Goal: Information Seeking & Learning: Learn about a topic

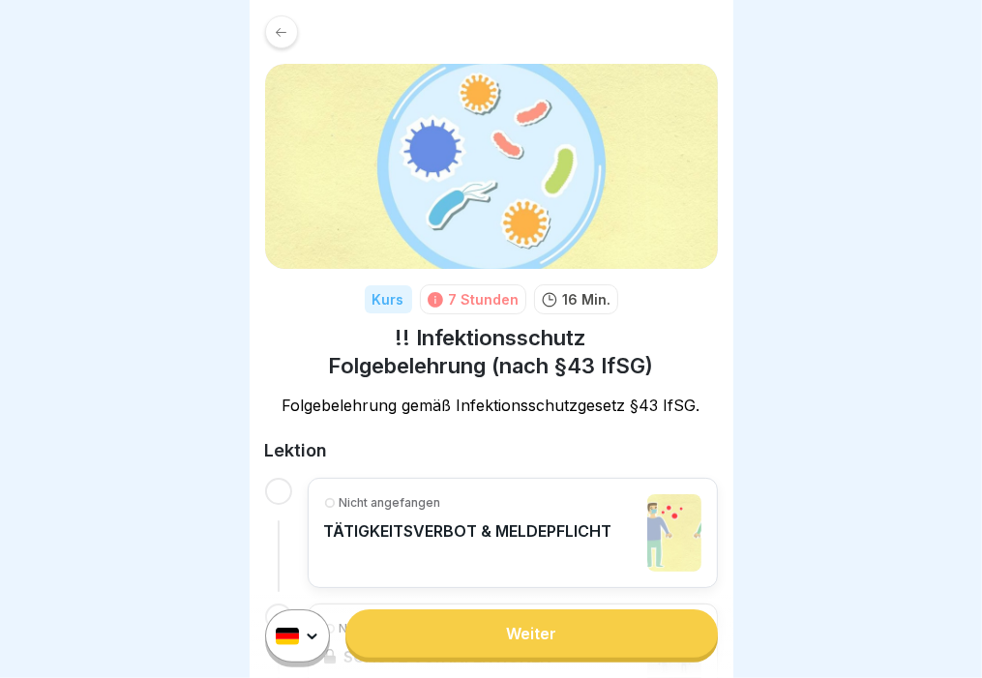
click at [742, 255] on div at bounding box center [491, 339] width 982 height 678
drag, startPoint x: 742, startPoint y: 255, endPoint x: 458, endPoint y: 575, distance: 427.7
click at [458, 575] on body "Kurs 7 Stunden 16 Min. !! Infektionsschutz Folgebelehrung (nach §43 IfSG) Folge…" at bounding box center [491, 339] width 982 height 678
click at [503, 643] on link "Weiter" at bounding box center [531, 634] width 372 height 48
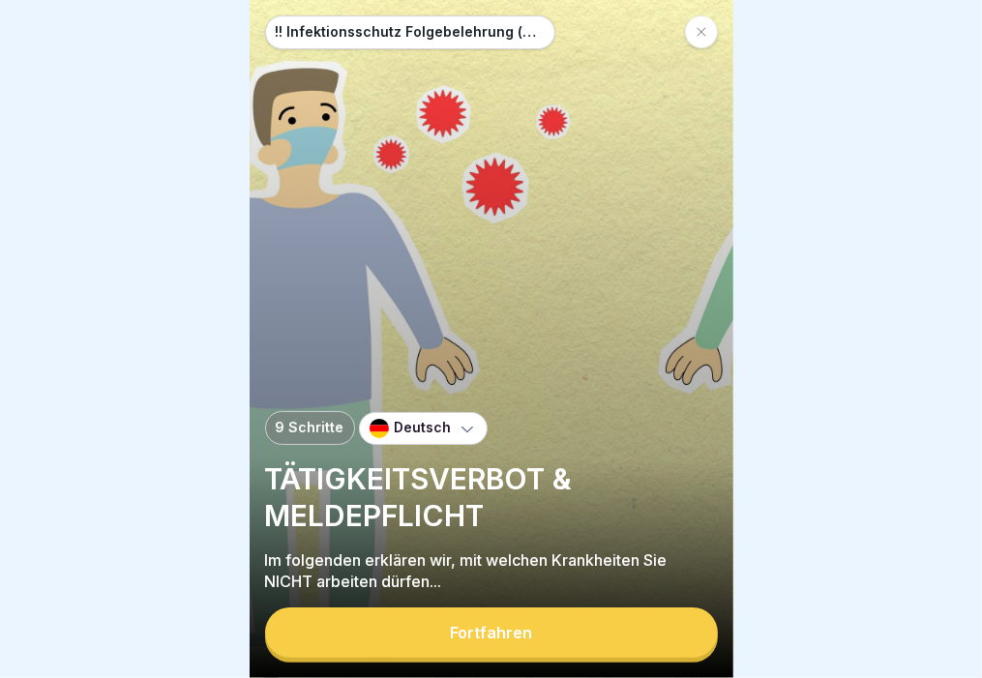
click at [497, 642] on div "Fortfahren" at bounding box center [491, 632] width 82 height 17
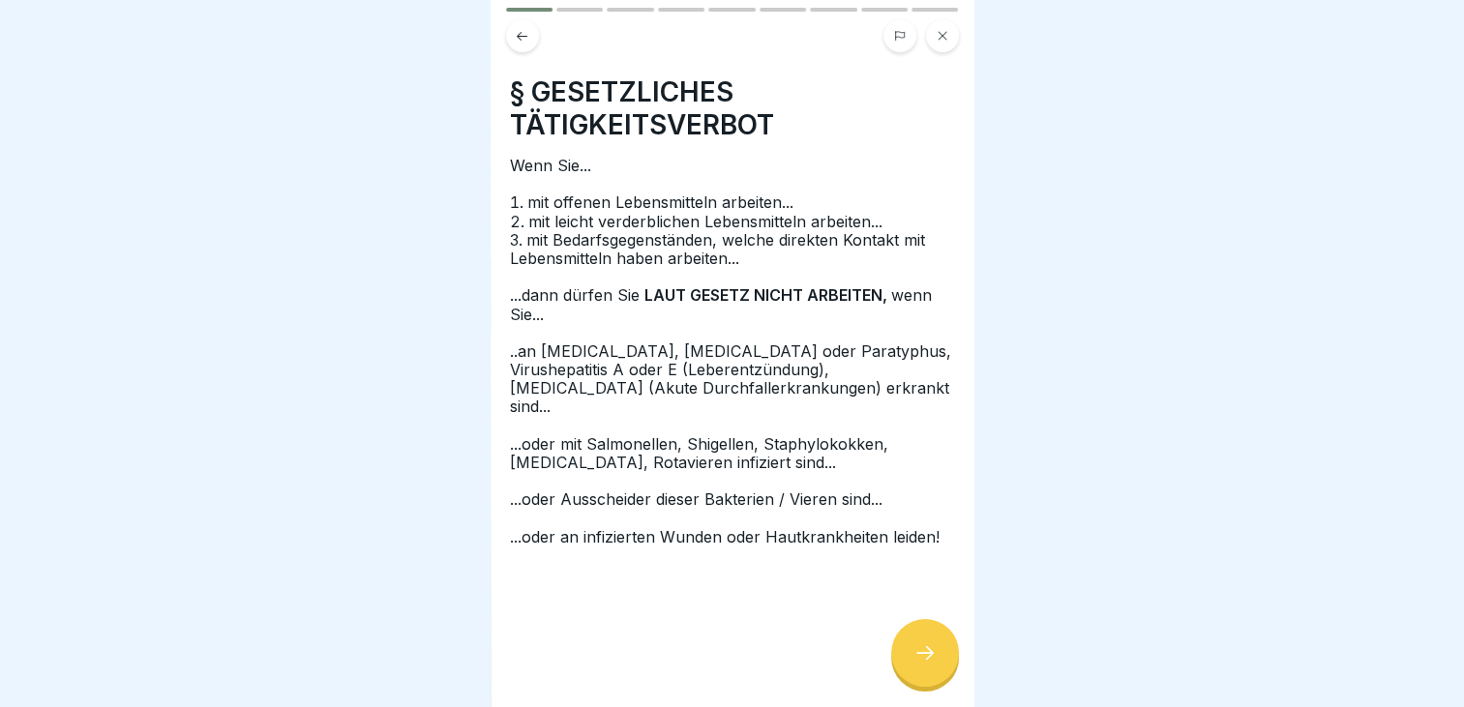
click at [926, 642] on div at bounding box center [925, 653] width 68 height 68
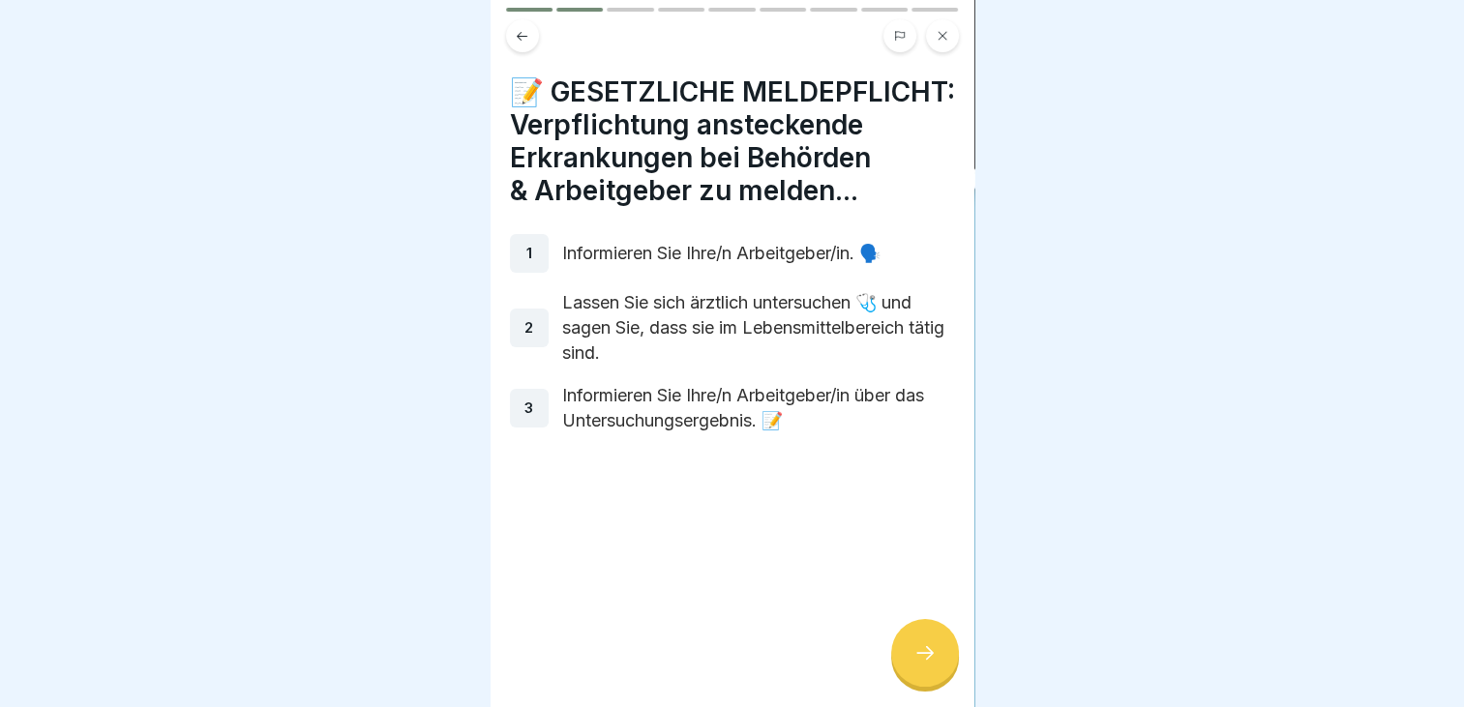
click at [929, 649] on div at bounding box center [925, 653] width 68 height 68
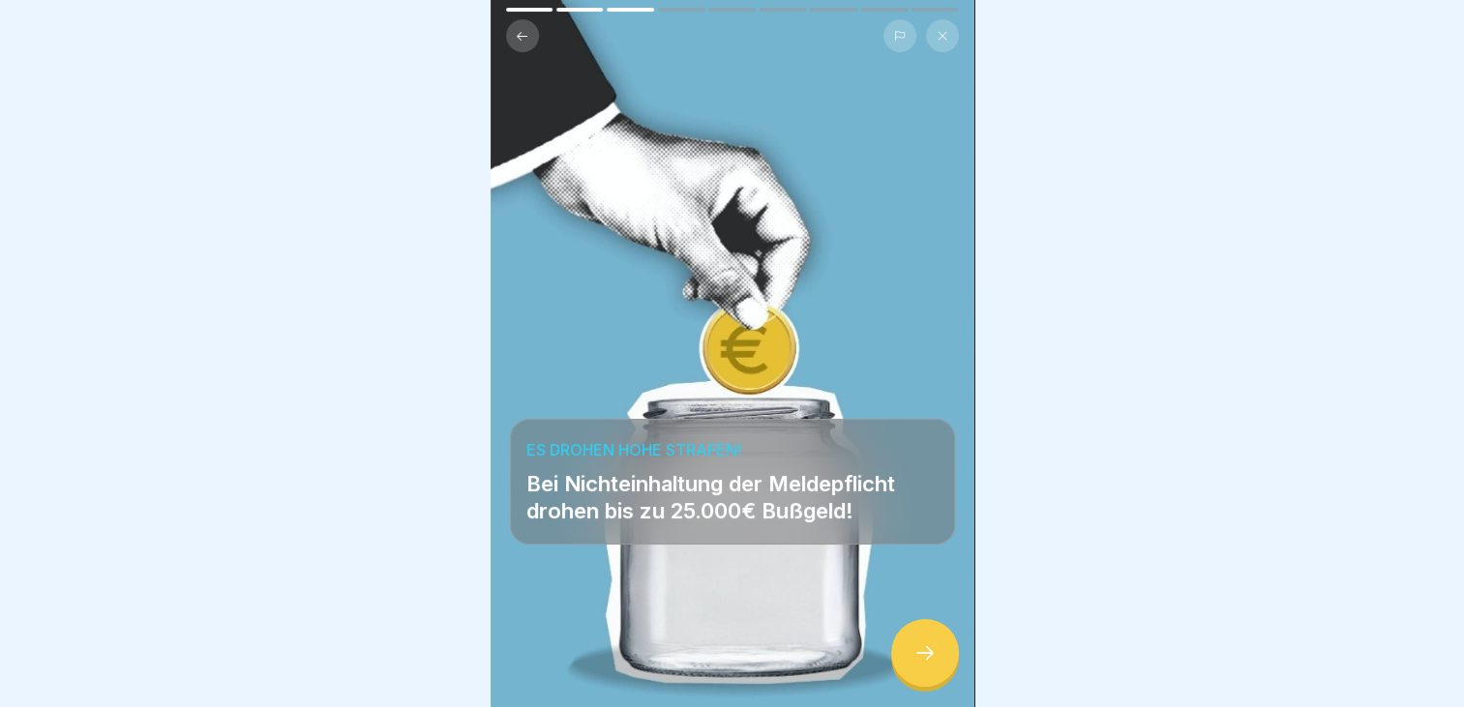
click at [929, 649] on div at bounding box center [925, 653] width 68 height 68
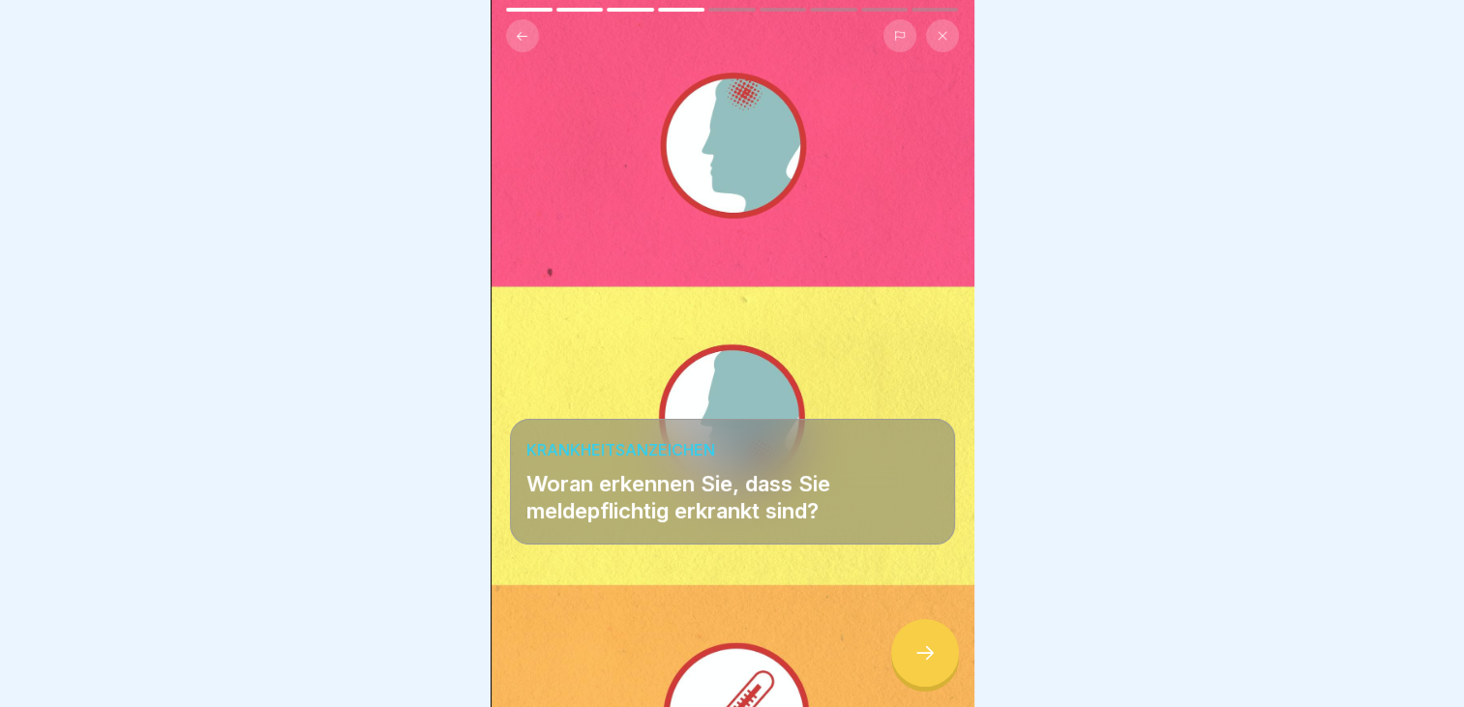
click at [910, 660] on div at bounding box center [925, 653] width 68 height 68
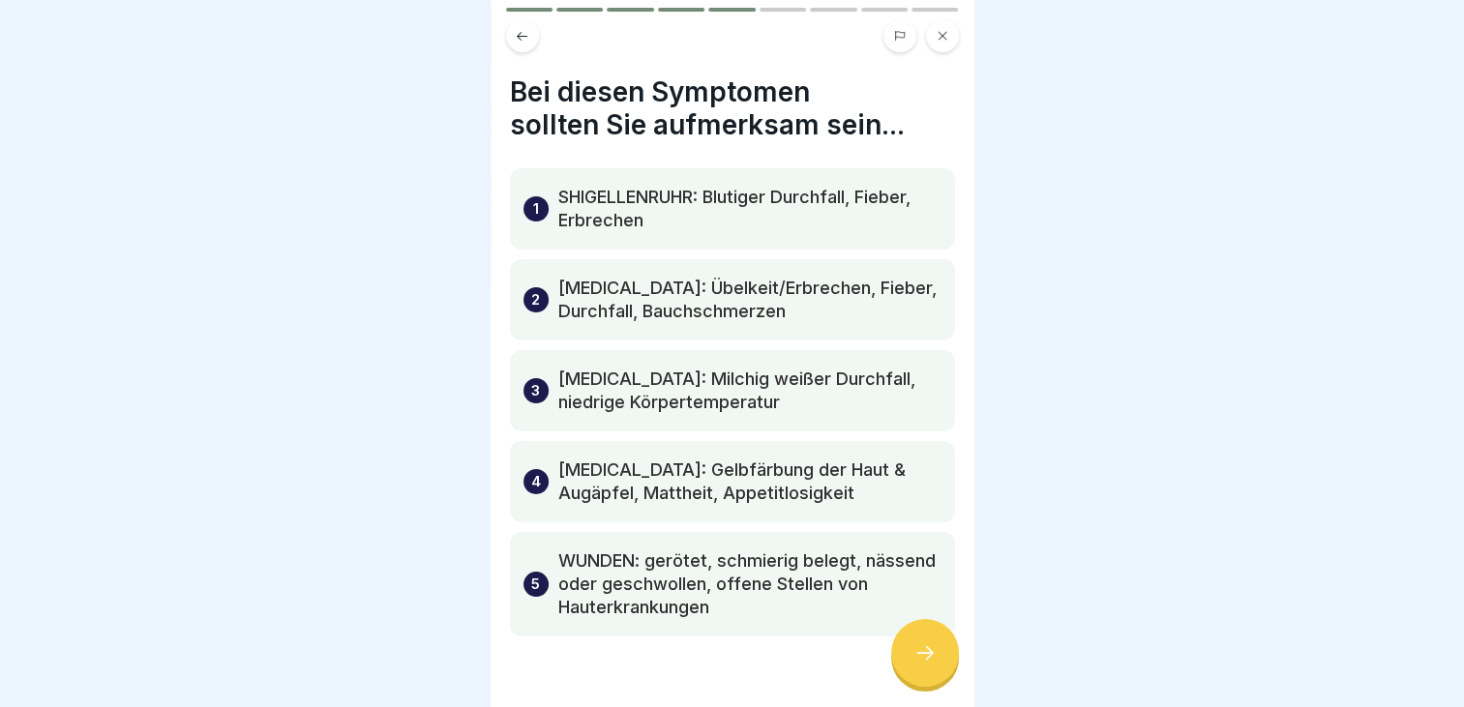
click at [922, 660] on icon at bounding box center [925, 653] width 23 height 23
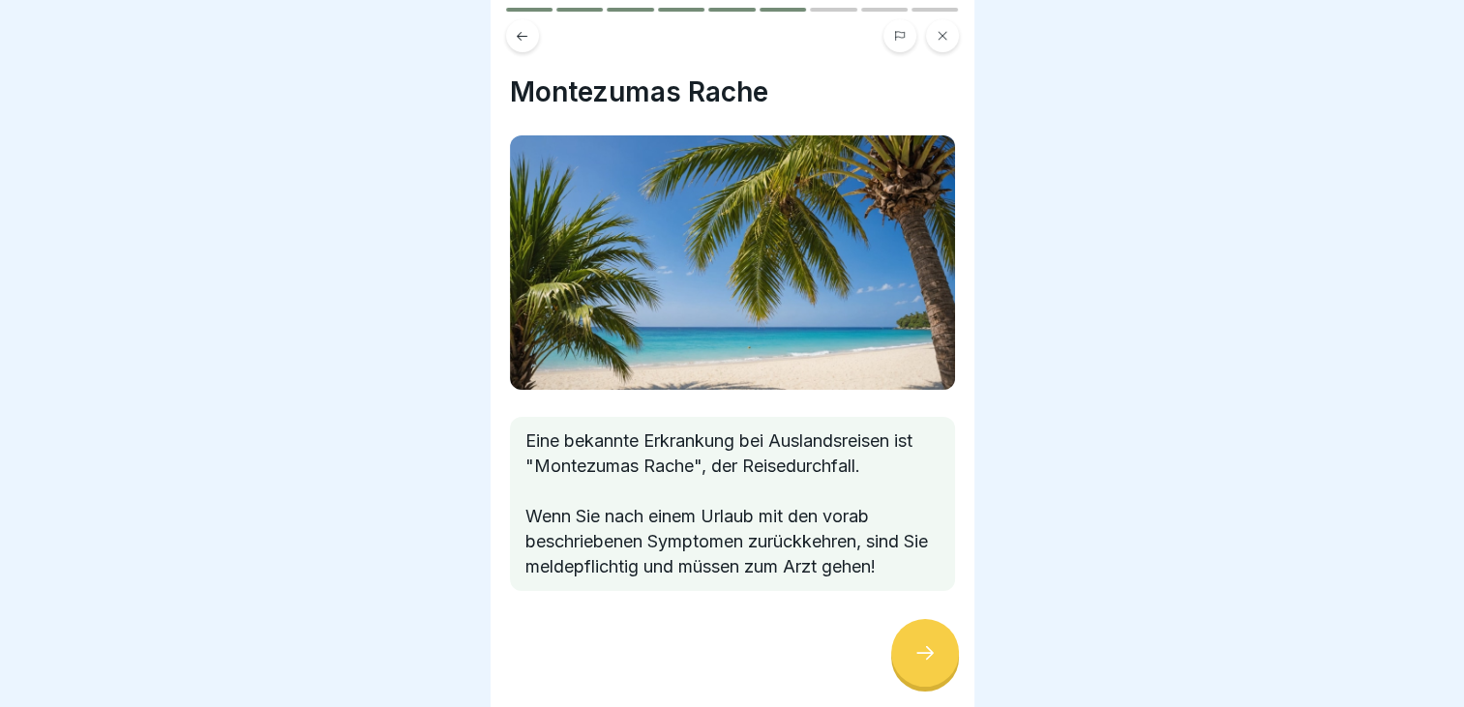
click at [904, 677] on div at bounding box center [925, 653] width 68 height 68
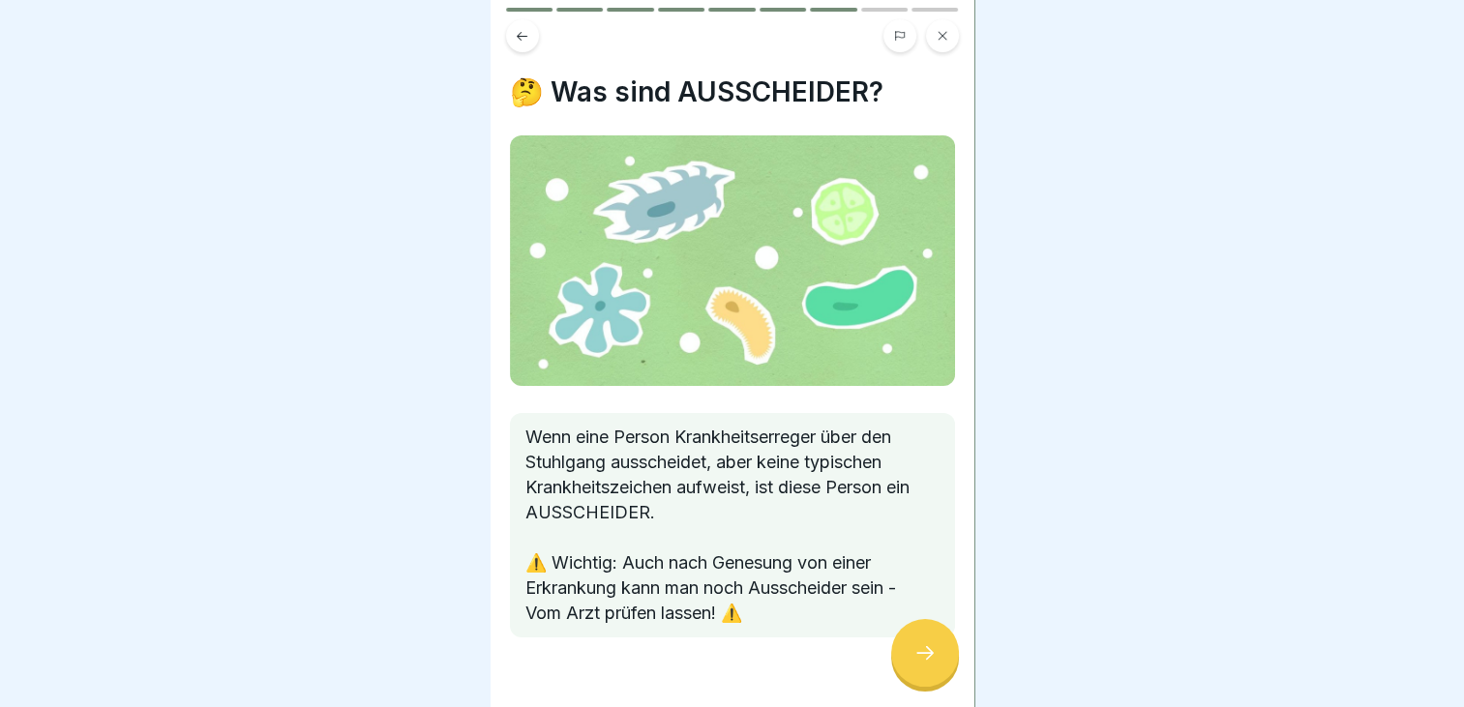
click at [926, 652] on div at bounding box center [925, 653] width 68 height 68
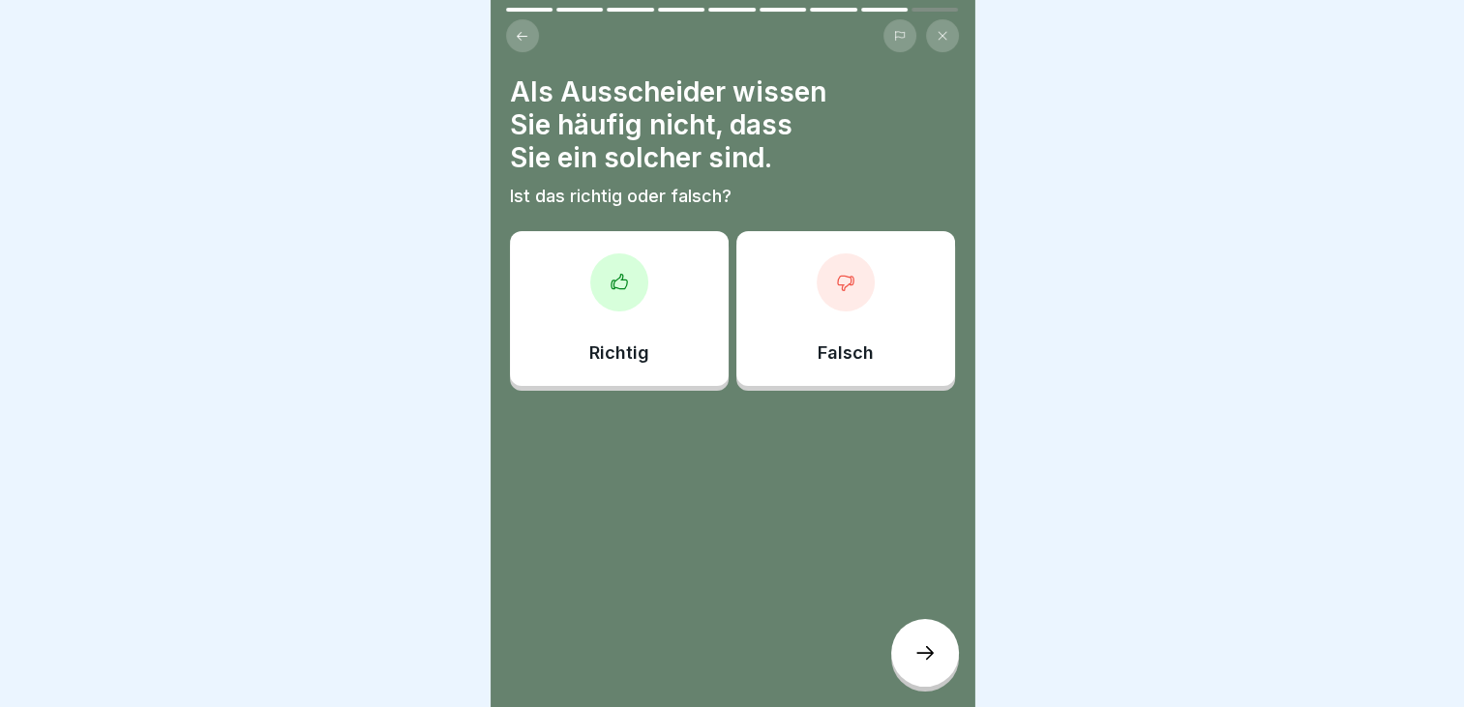
click at [635, 270] on div at bounding box center [619, 283] width 58 height 58
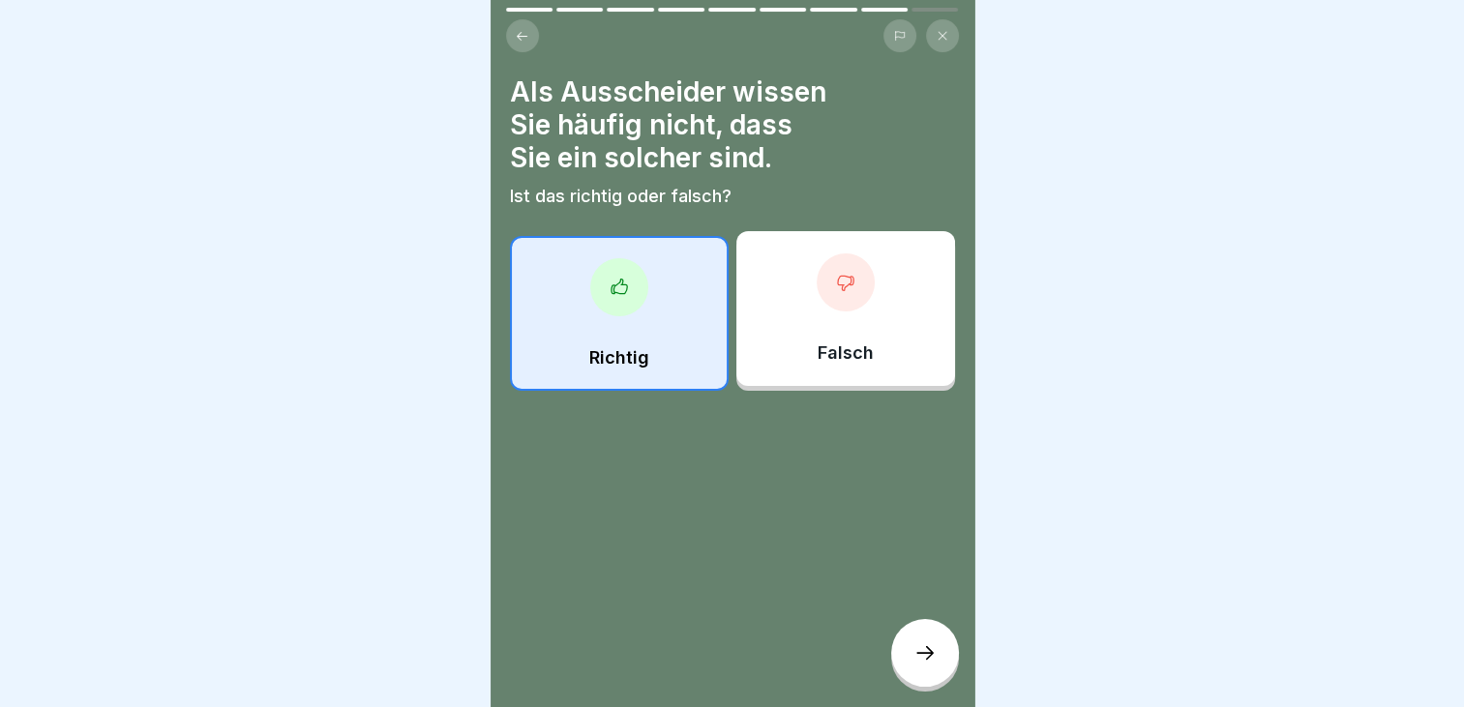
click at [906, 668] on div at bounding box center [925, 653] width 68 height 68
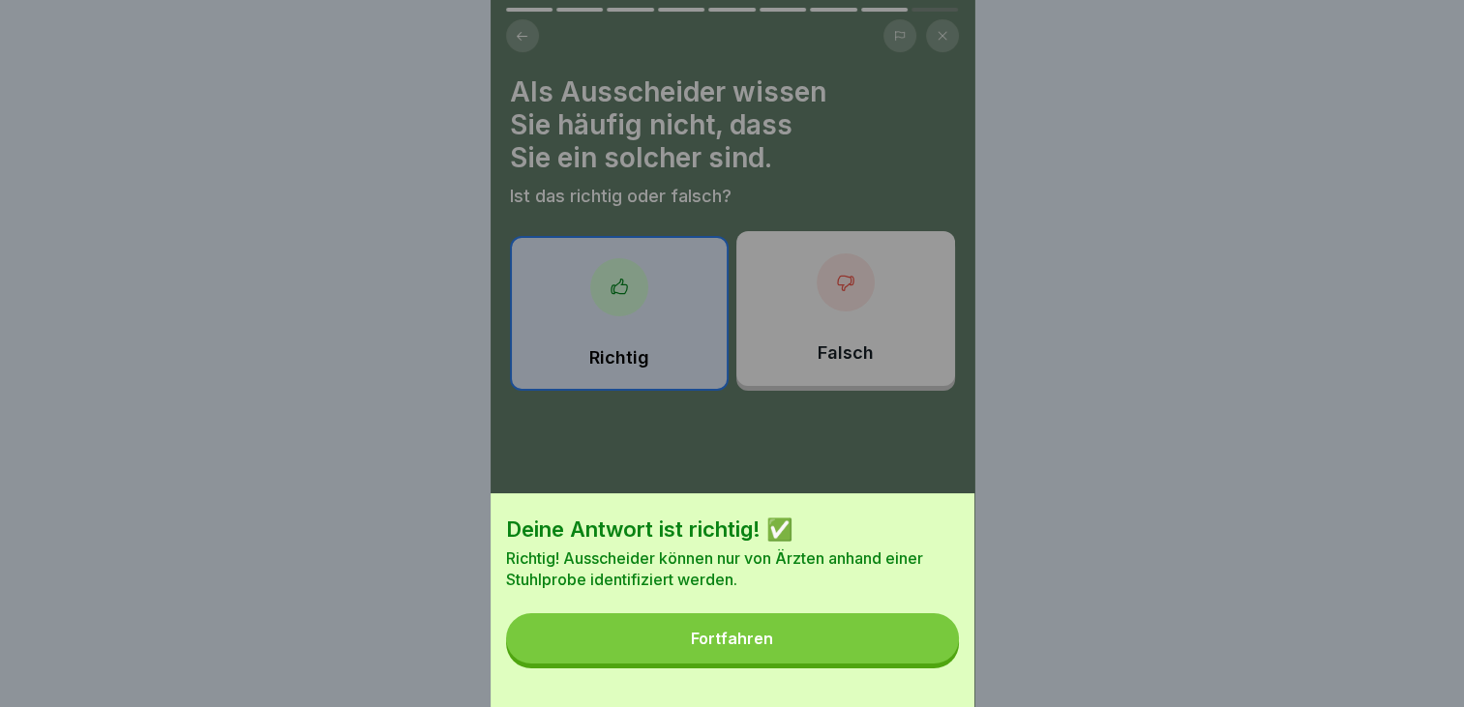
click at [811, 656] on button "Fortfahren" at bounding box center [732, 639] width 453 height 50
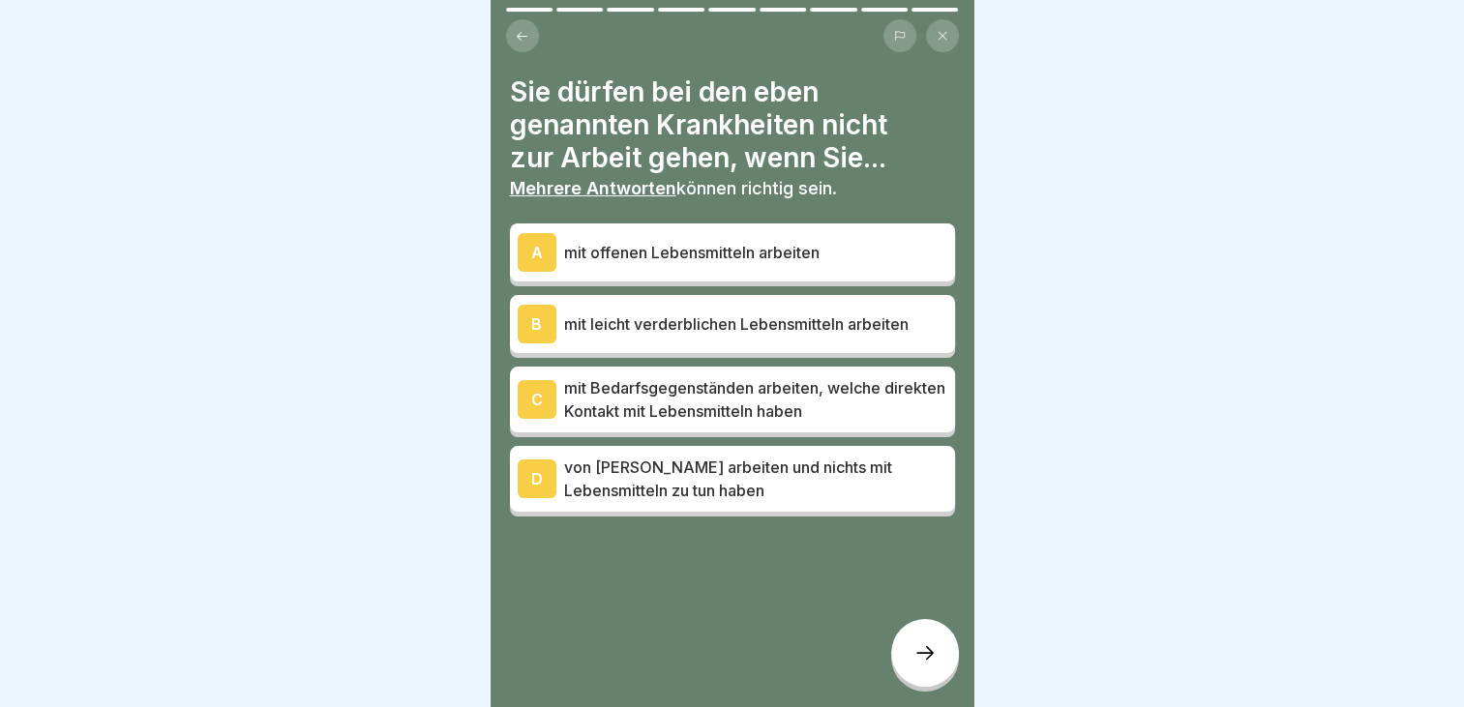
click at [875, 248] on p "mit offenen Lebensmitteln arbeiten" at bounding box center [755, 252] width 383 height 23
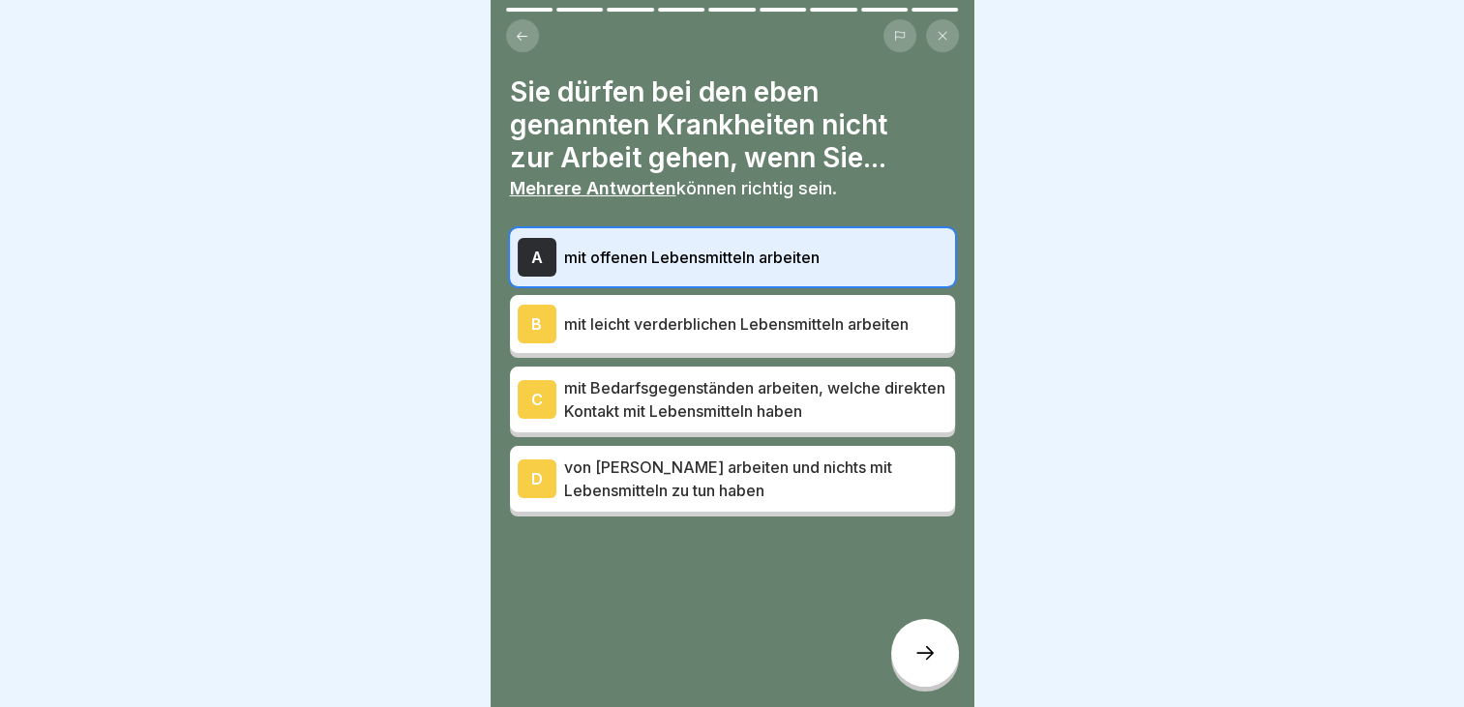
click at [835, 322] on p "mit leicht verderblichen Lebensmitteln arbeiten" at bounding box center [755, 324] width 383 height 23
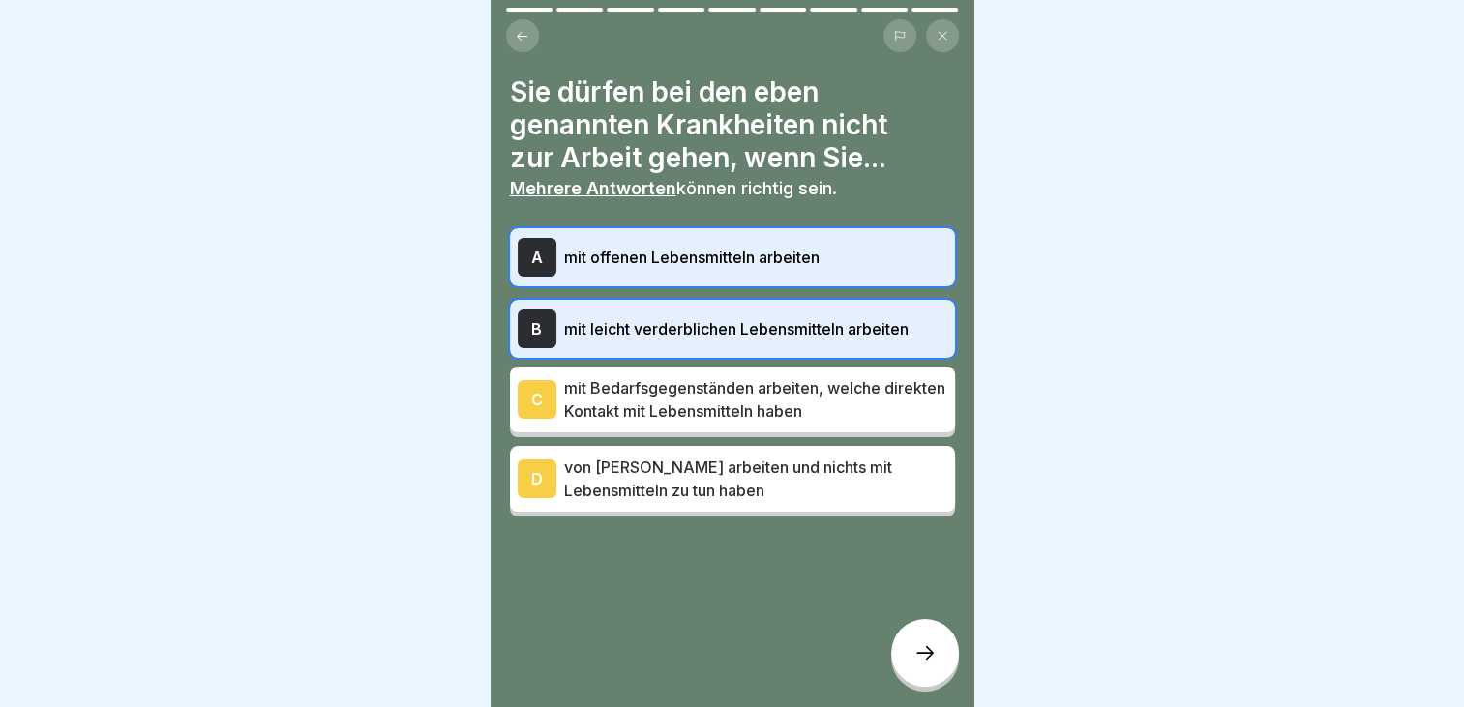
click at [805, 395] on p "mit Bedarfsgegenständen arbeiten, welche direkten Kontakt mit Lebensmitteln hab…" at bounding box center [755, 399] width 383 height 46
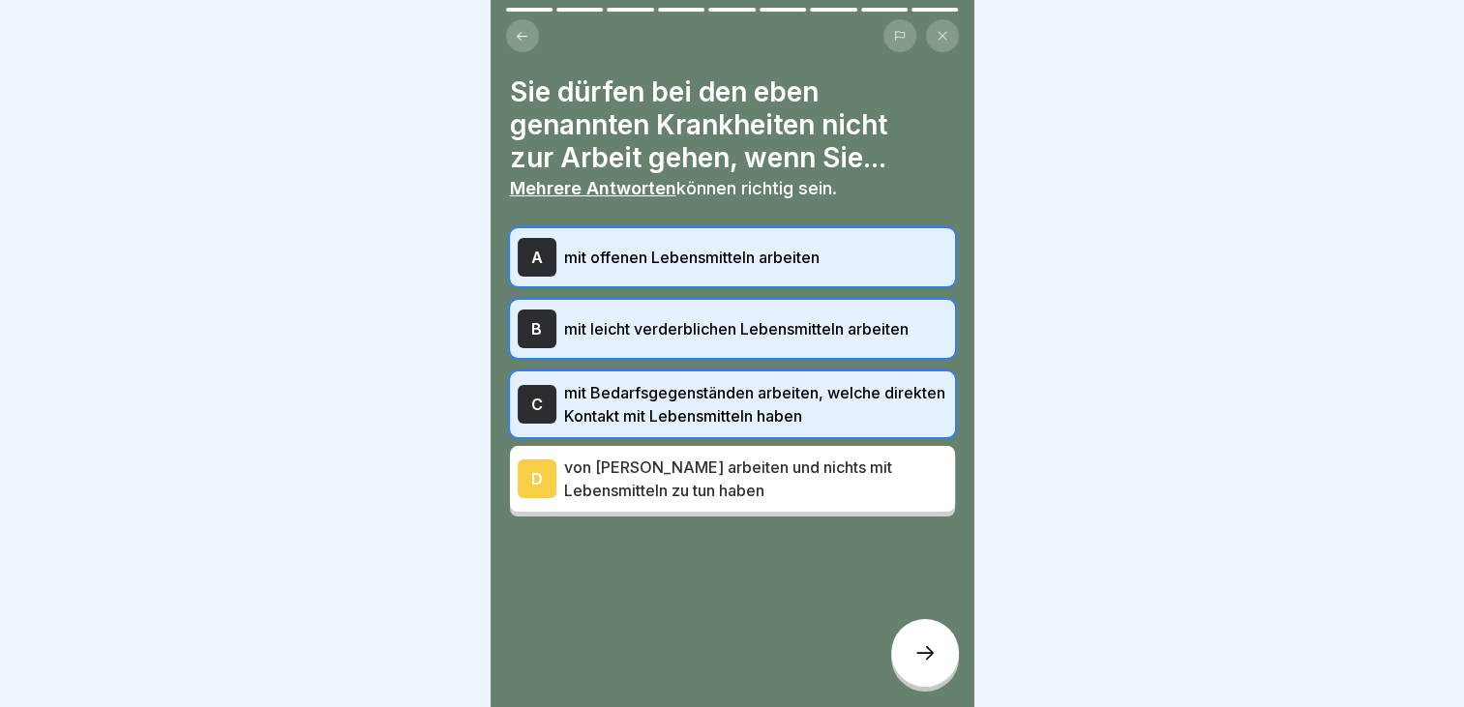
click at [916, 658] on div at bounding box center [925, 653] width 68 height 68
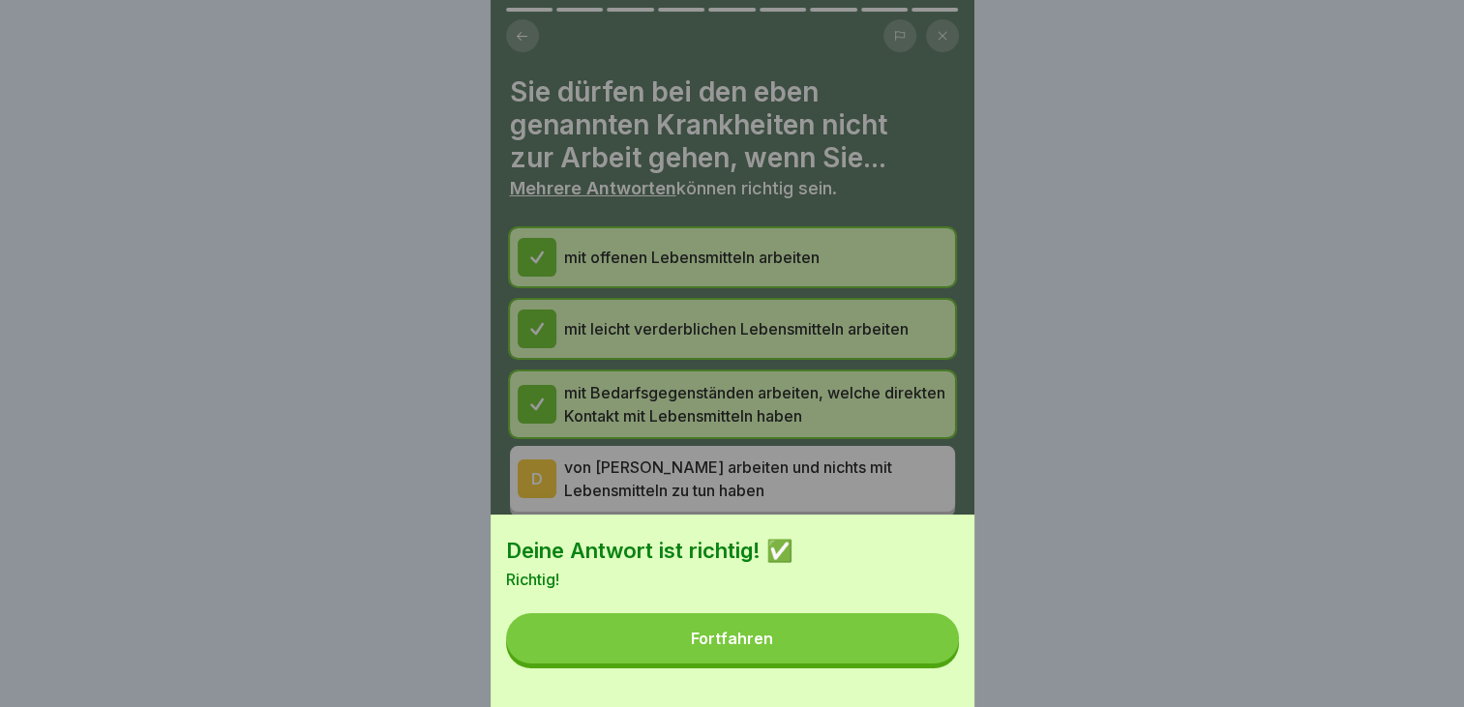
click at [809, 658] on button "Fortfahren" at bounding box center [732, 639] width 453 height 50
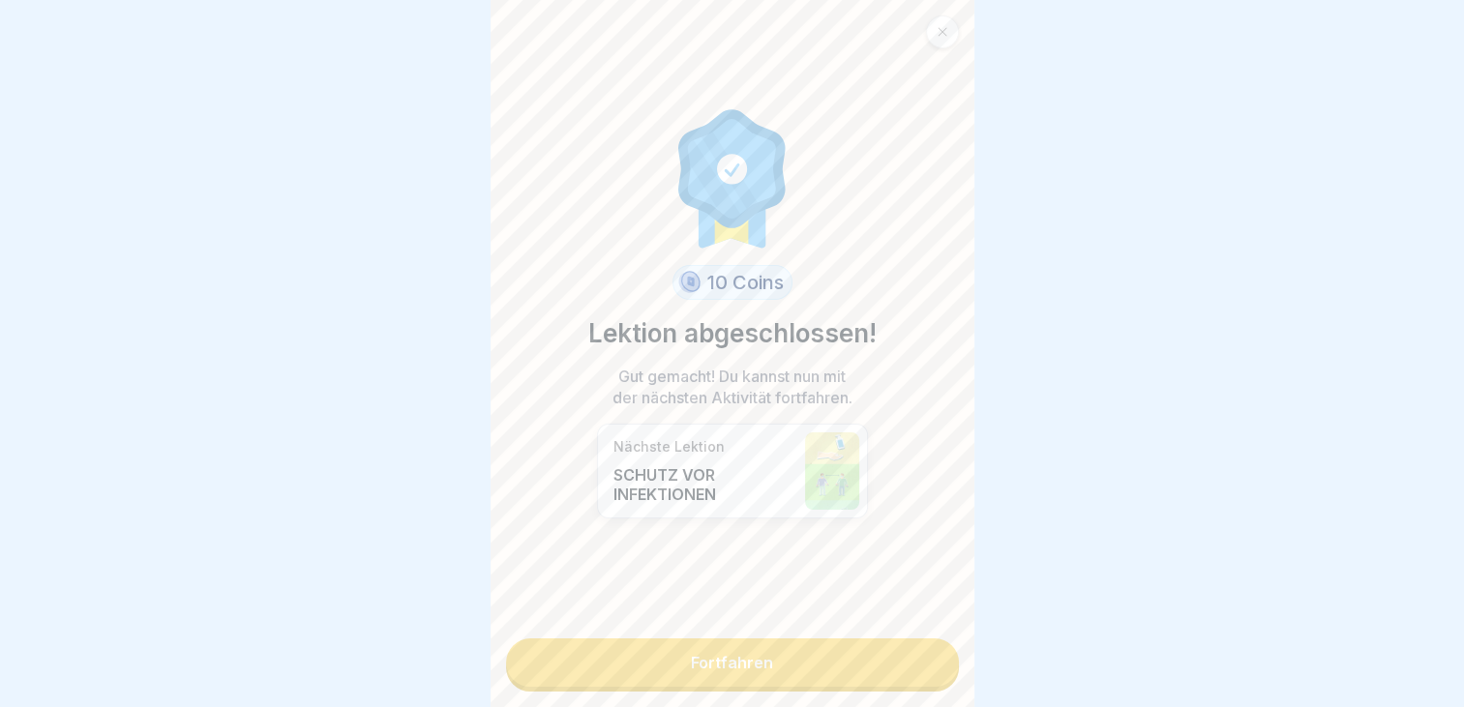
click at [774, 651] on link "Fortfahren" at bounding box center [732, 663] width 453 height 48
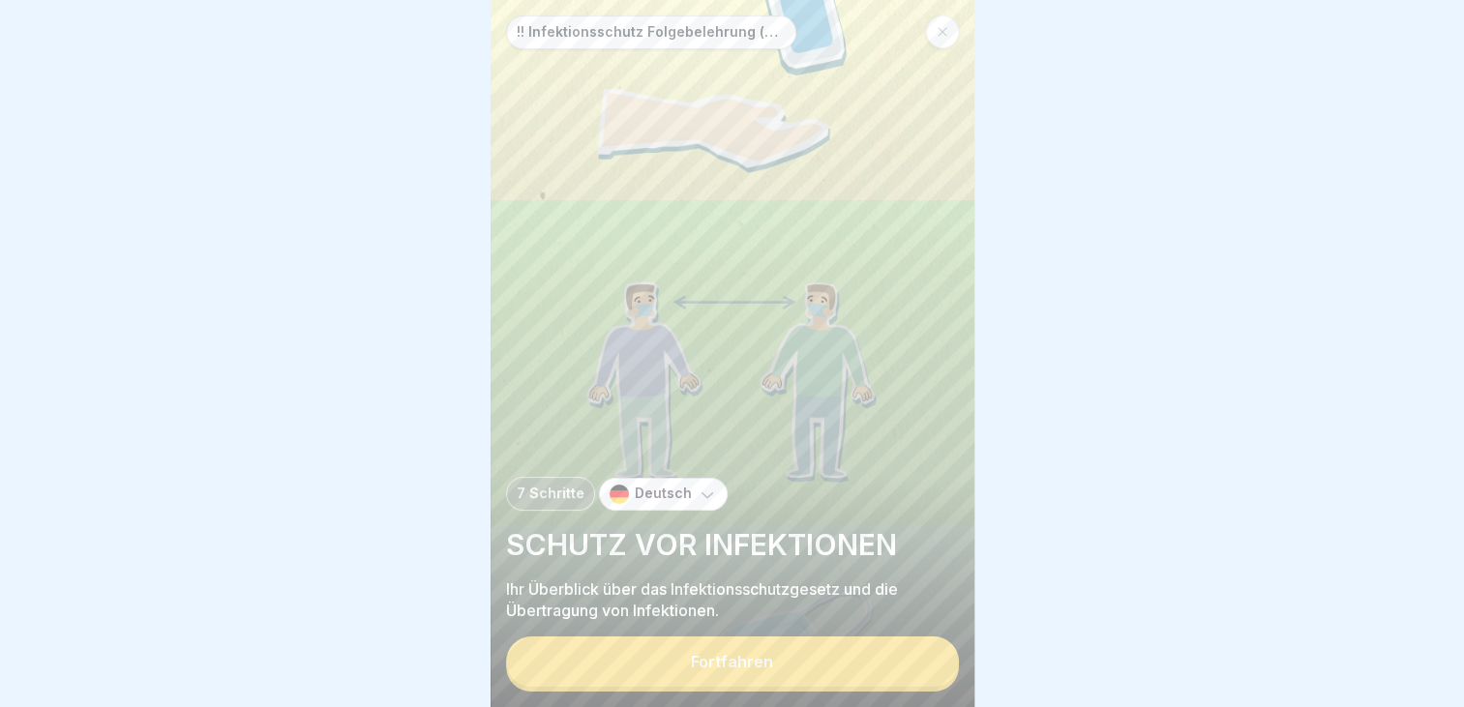
click at [786, 677] on button "Fortfahren" at bounding box center [732, 662] width 453 height 50
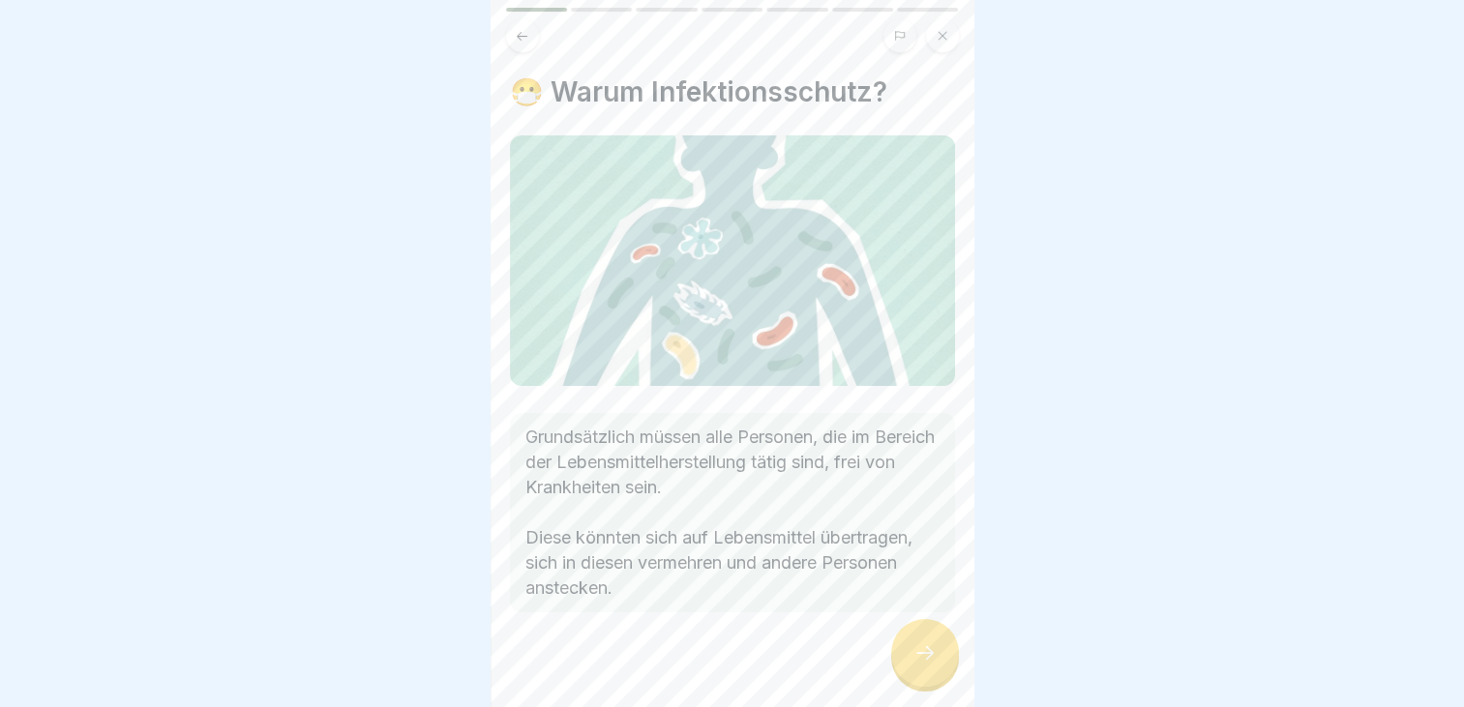
click at [921, 664] on icon at bounding box center [925, 653] width 23 height 23
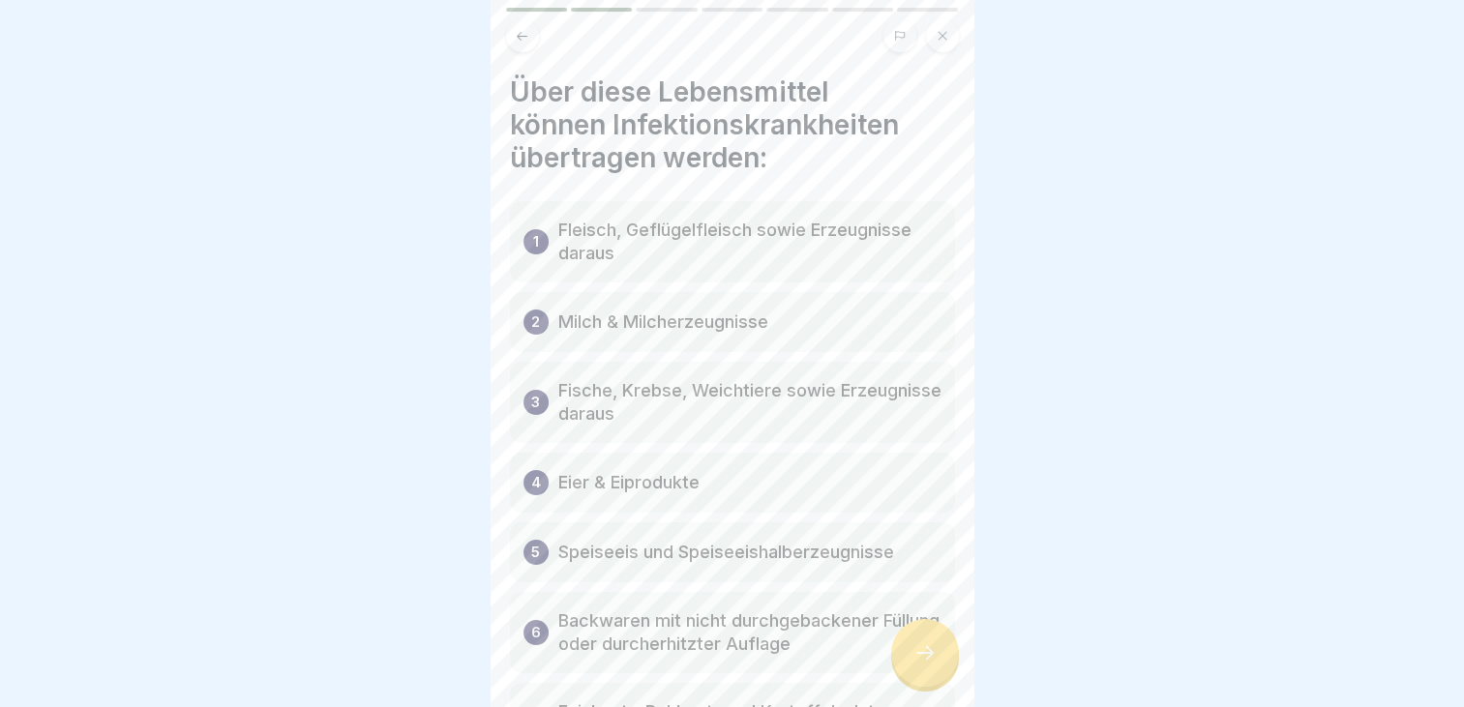
click at [893, 209] on div "1 Fleisch, Geflügelfleisch sowie Erzeugnisse daraus" at bounding box center [732, 241] width 445 height 81
click at [933, 652] on div at bounding box center [925, 653] width 68 height 68
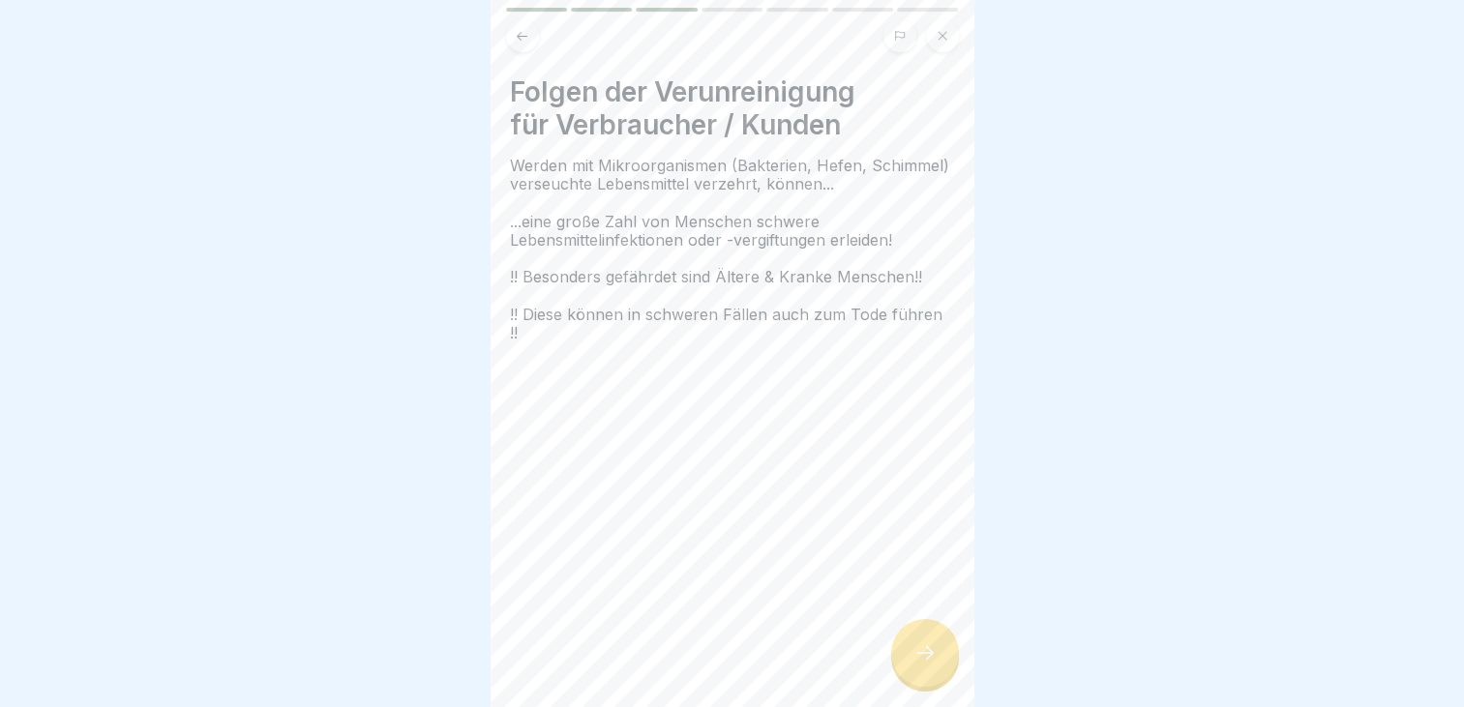
click at [910, 665] on div at bounding box center [925, 653] width 68 height 68
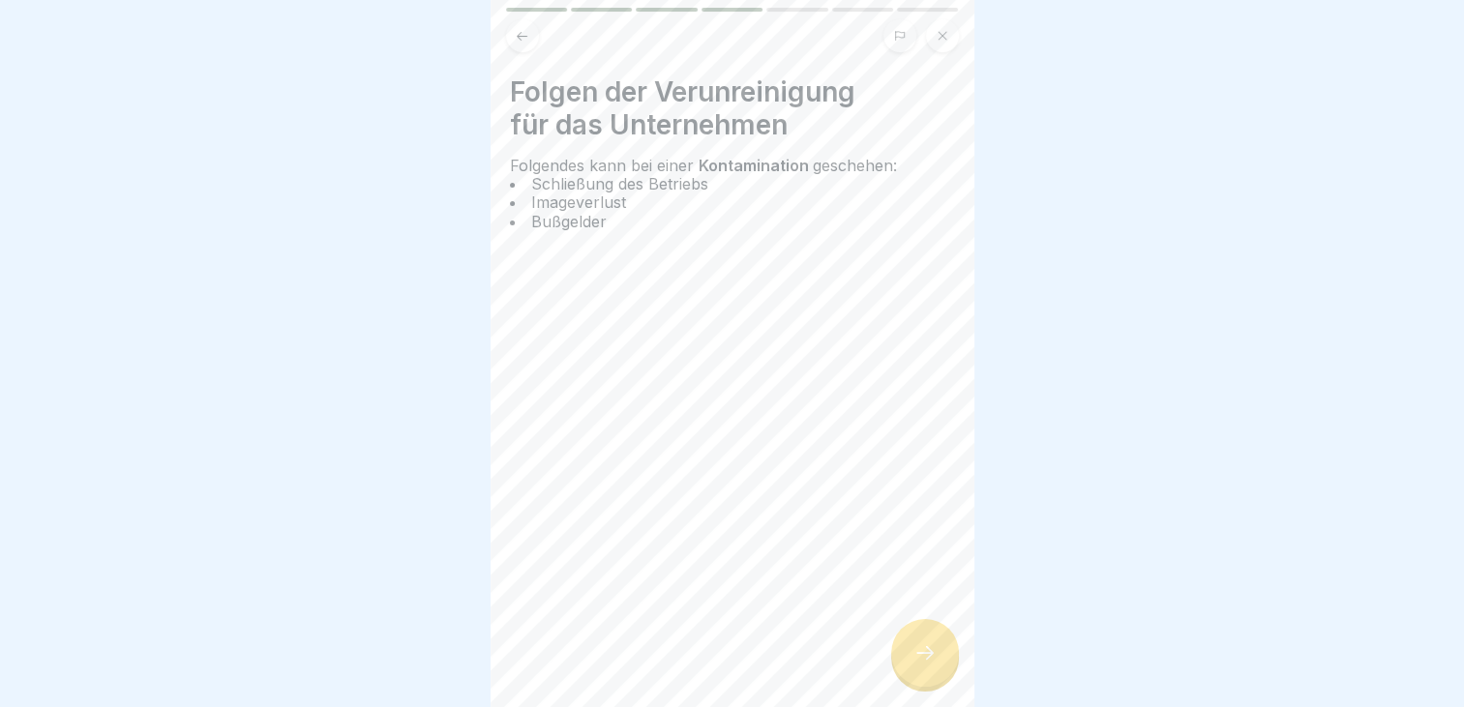
click at [921, 665] on icon at bounding box center [925, 653] width 23 height 23
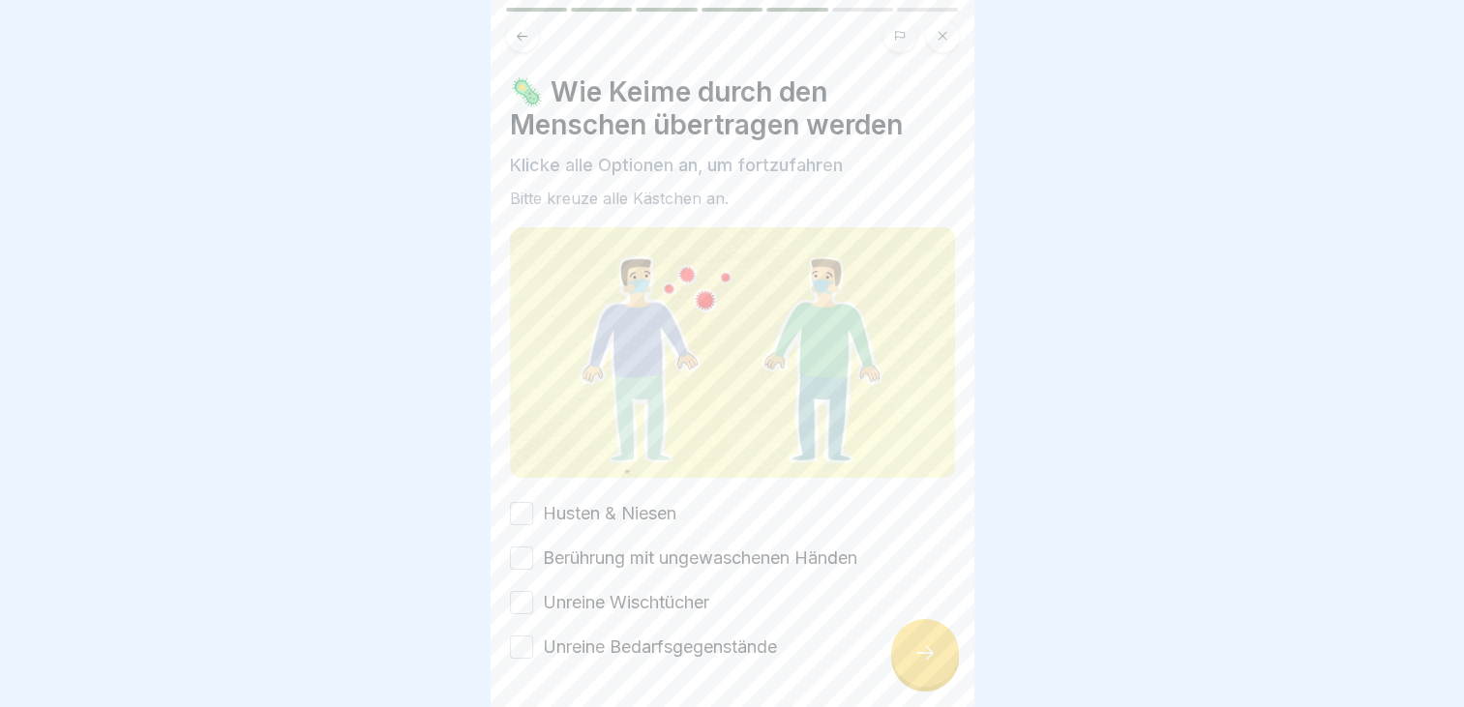
click at [522, 505] on button "Husten & Niesen" at bounding box center [521, 513] width 23 height 23
click at [522, 551] on button "Berührung mit ungewaschenen Händen" at bounding box center [521, 558] width 23 height 23
click at [523, 591] on button "Unreine Wischtücher" at bounding box center [521, 602] width 23 height 23
click at [522, 636] on button "Unreine Bedarfsgegenstände" at bounding box center [521, 647] width 23 height 23
click at [927, 661] on icon at bounding box center [925, 653] width 23 height 23
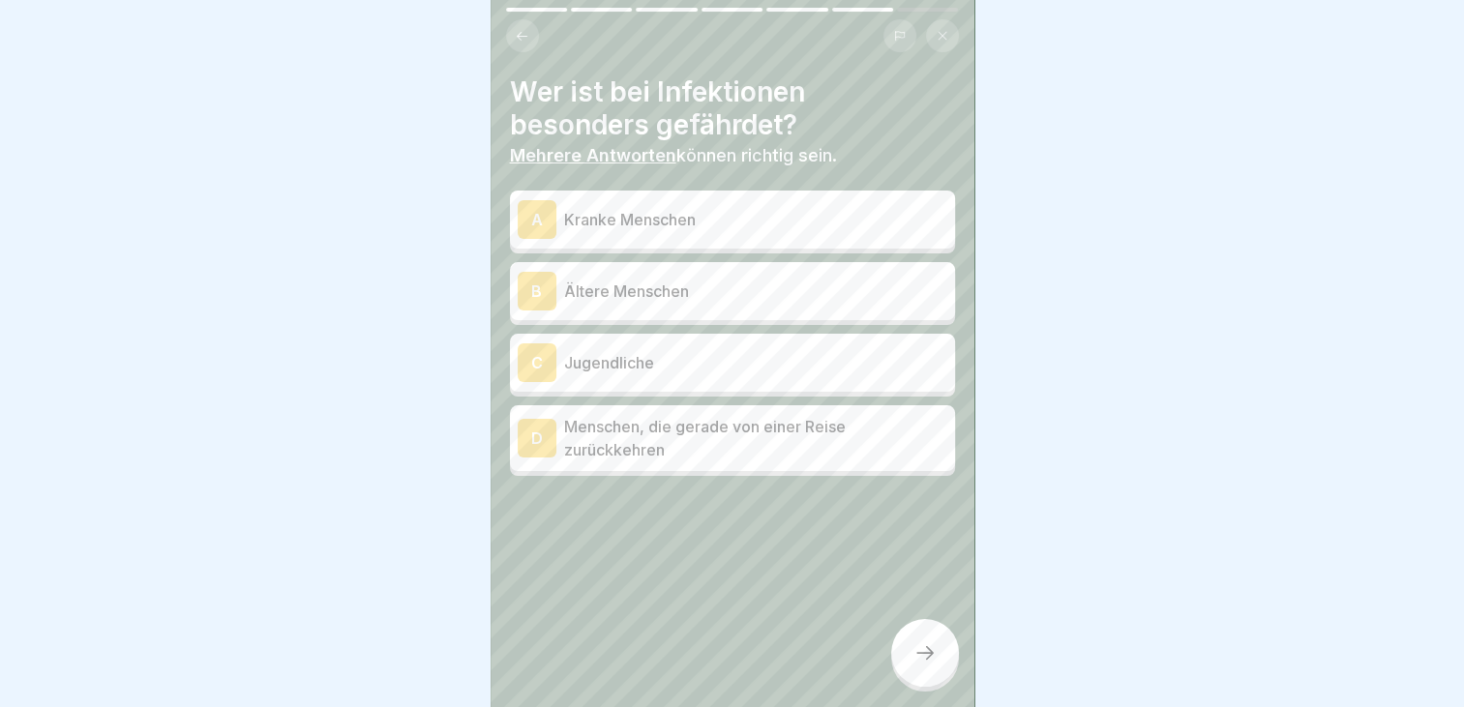
click at [829, 274] on div "B Ältere Menschen" at bounding box center [733, 291] width 430 height 39
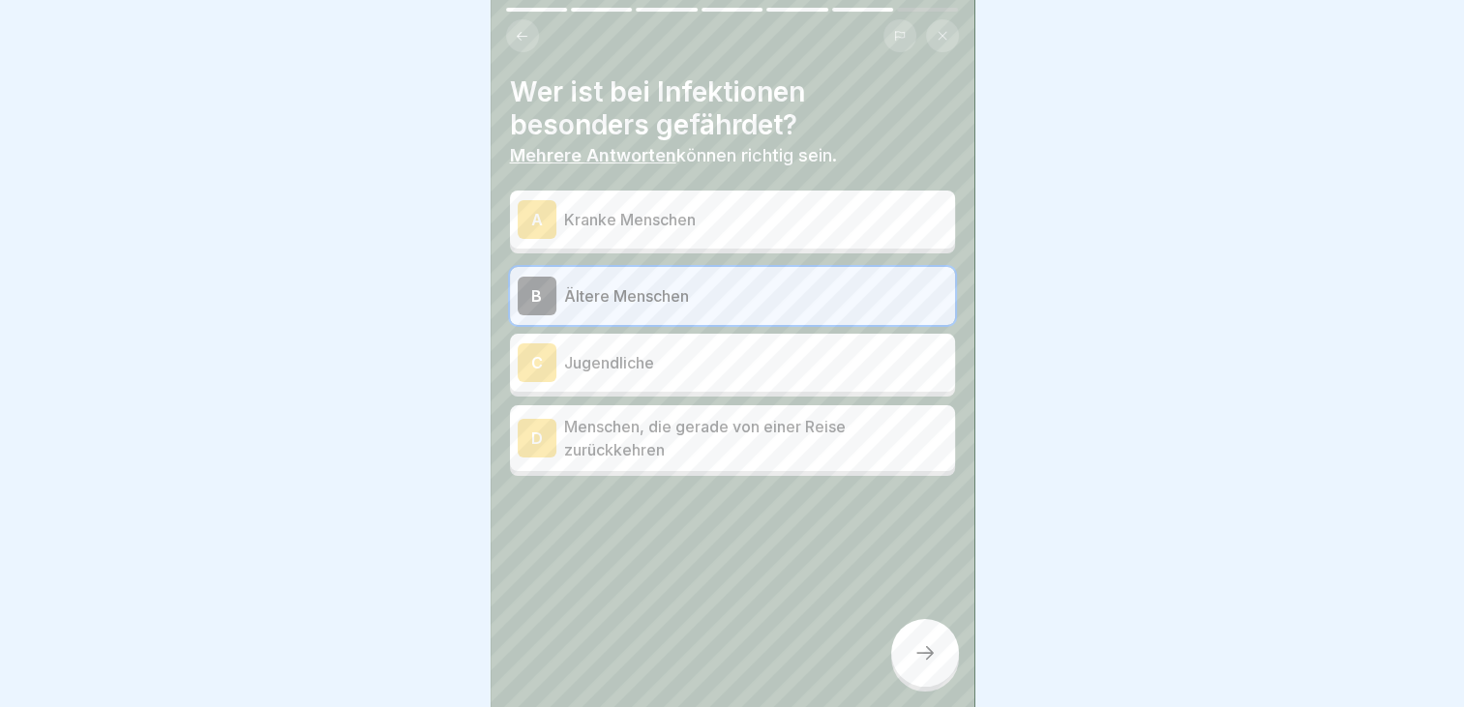
click at [813, 217] on p "Kranke Menschen" at bounding box center [755, 219] width 383 height 23
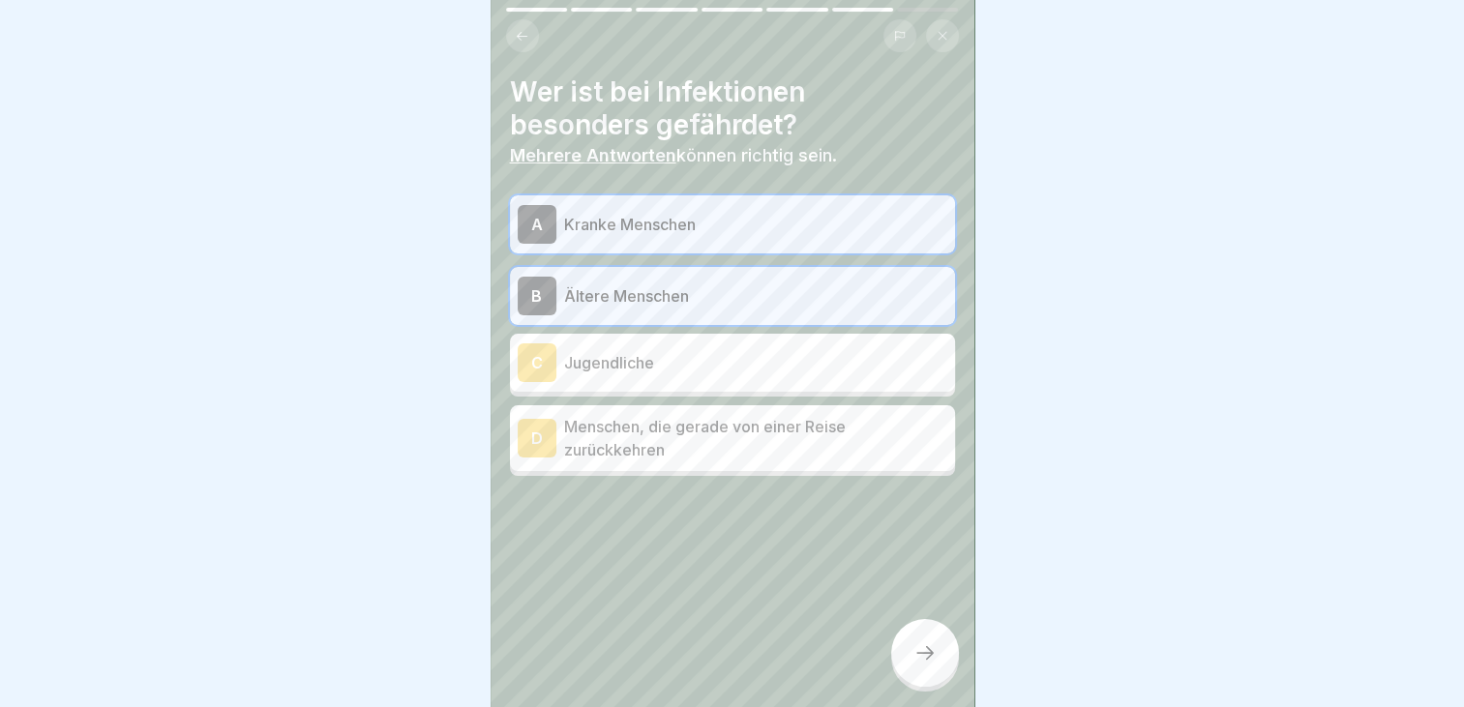
click at [927, 649] on div at bounding box center [925, 653] width 68 height 68
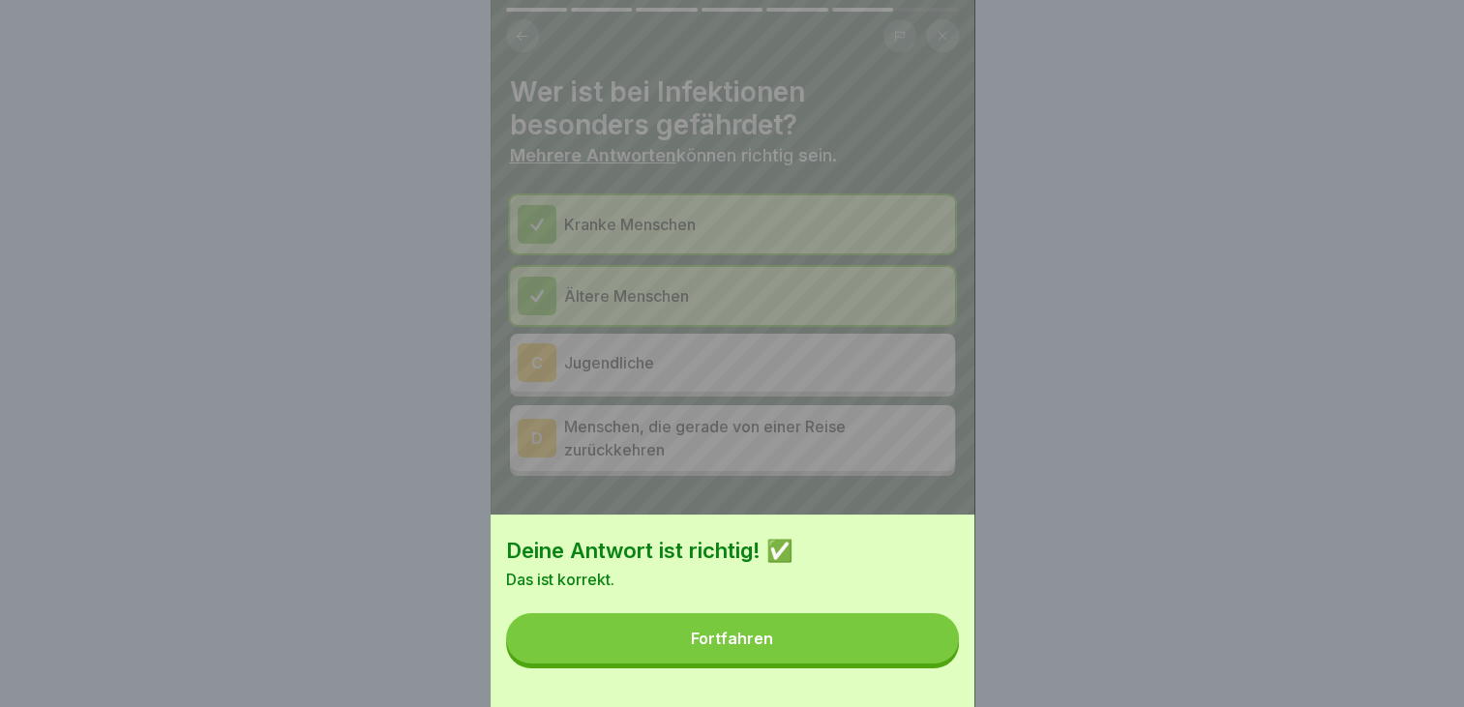
click at [841, 631] on button "Fortfahren" at bounding box center [732, 639] width 453 height 50
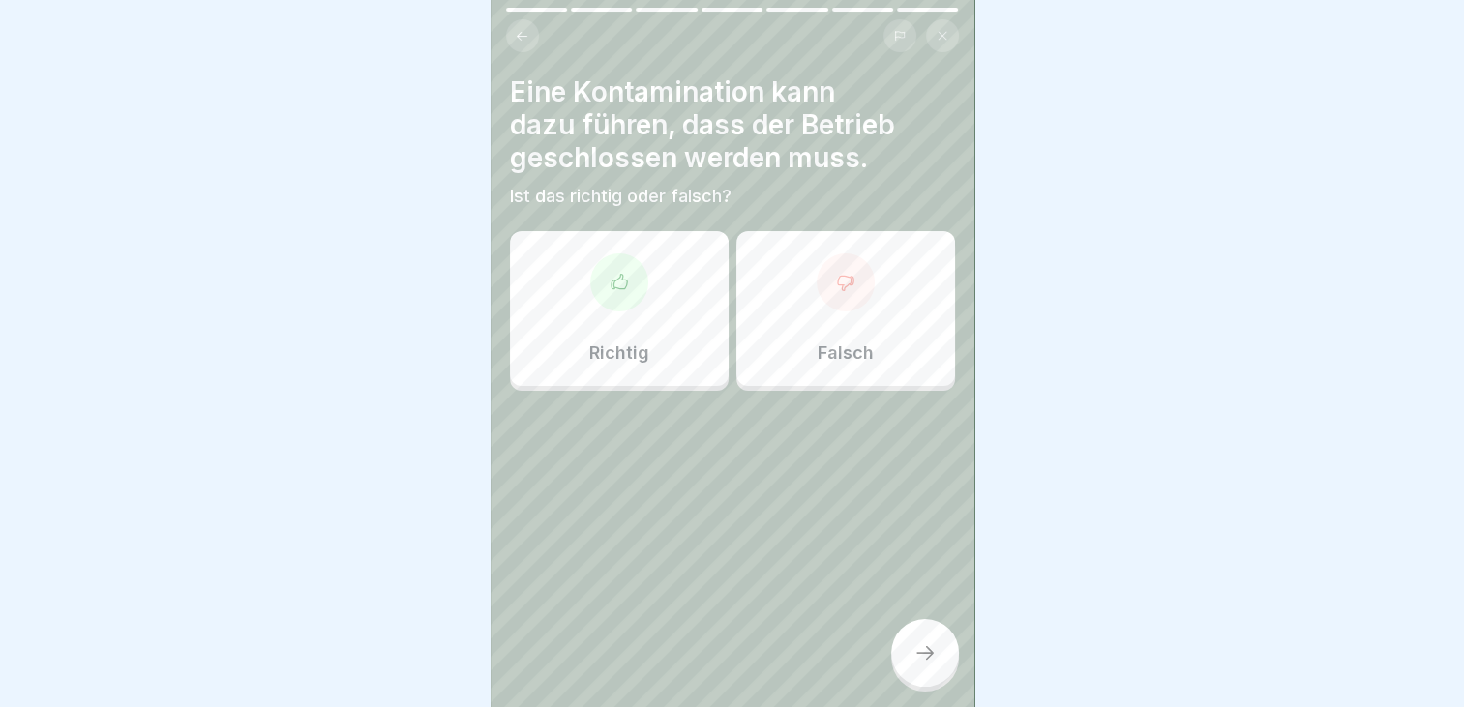
click at [648, 298] on div "Richtig" at bounding box center [619, 308] width 219 height 155
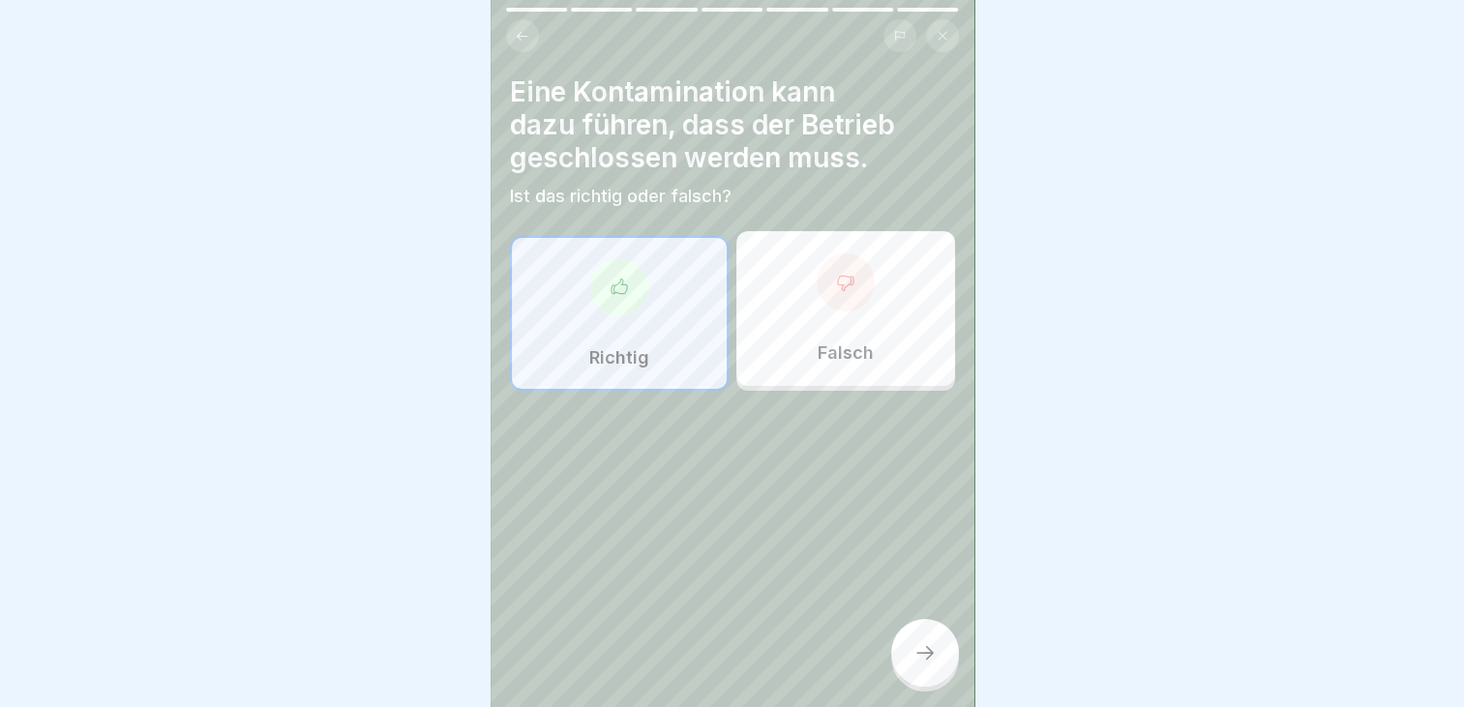
click at [898, 652] on div at bounding box center [925, 653] width 68 height 68
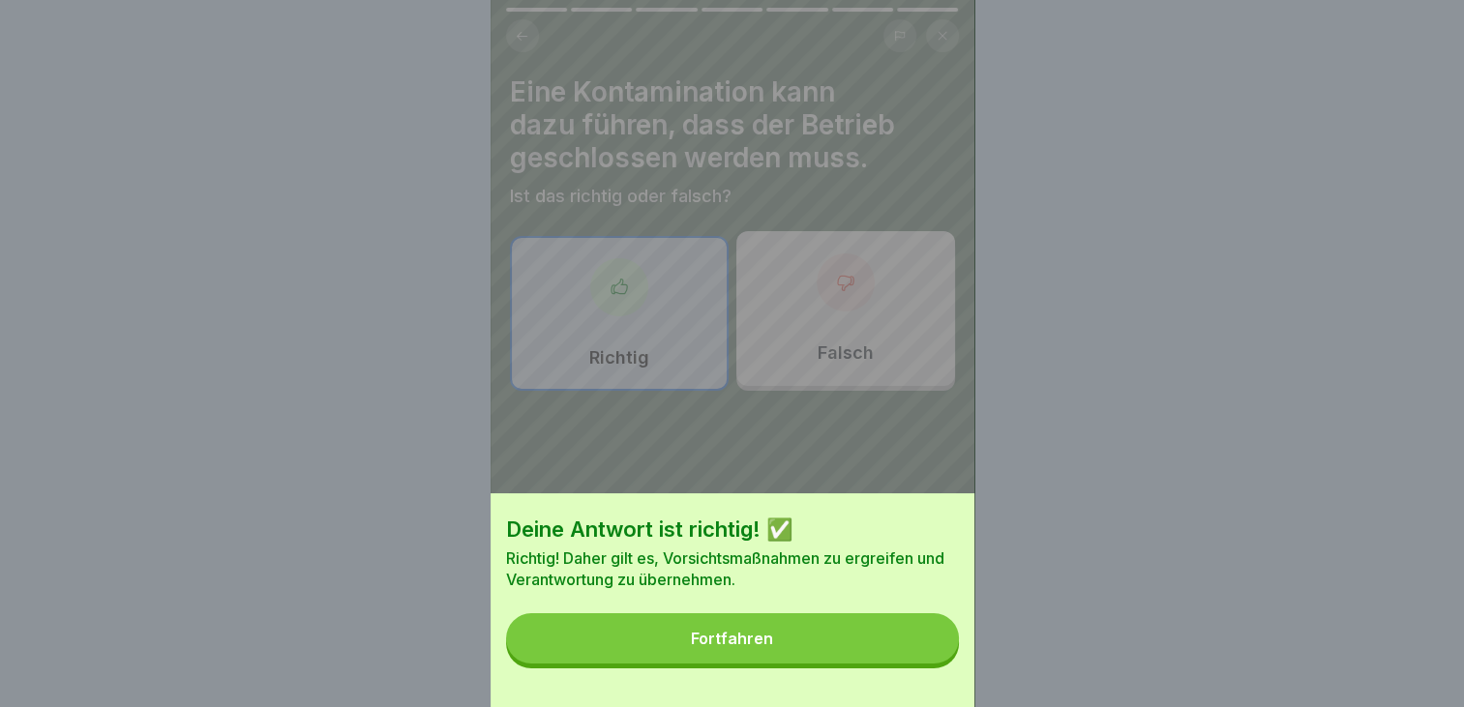
click at [817, 656] on button "Fortfahren" at bounding box center [732, 639] width 453 height 50
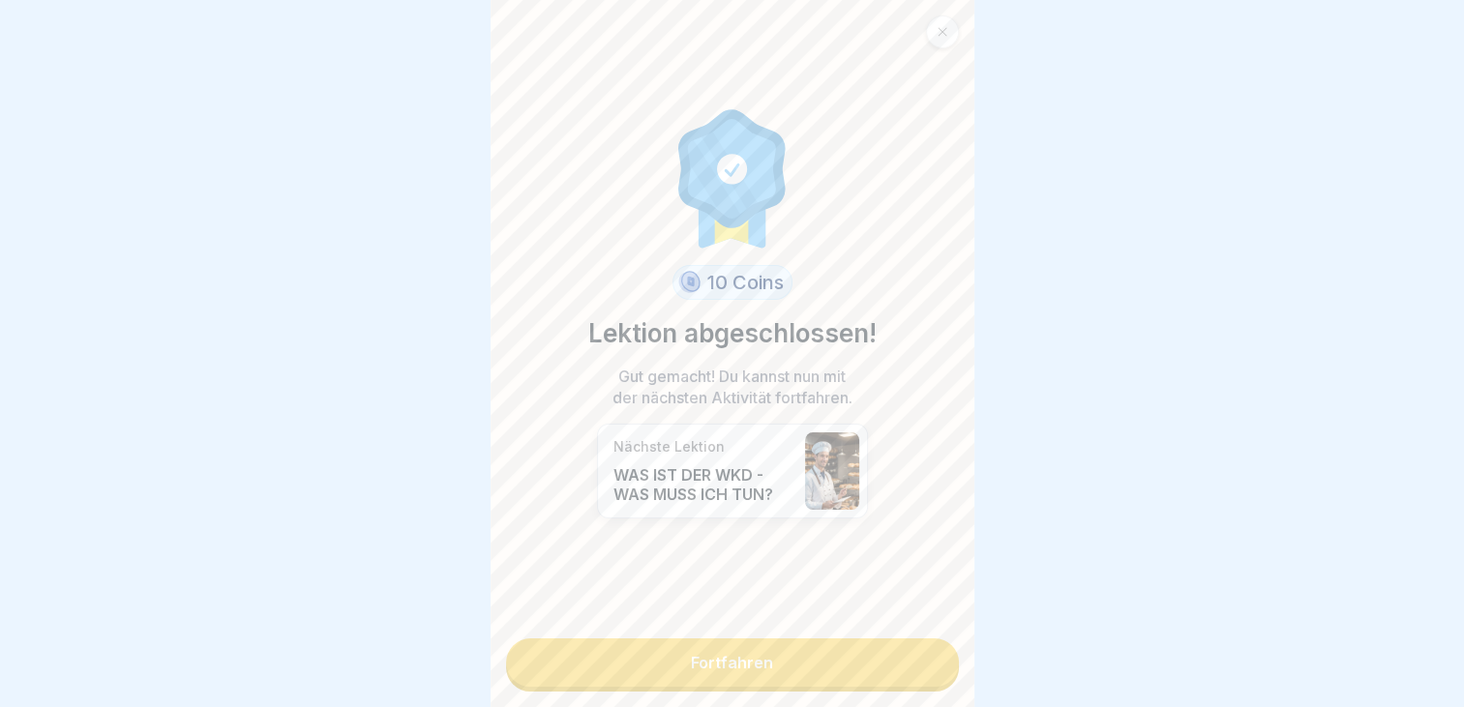
click at [823, 667] on link "Fortfahren" at bounding box center [732, 663] width 453 height 48
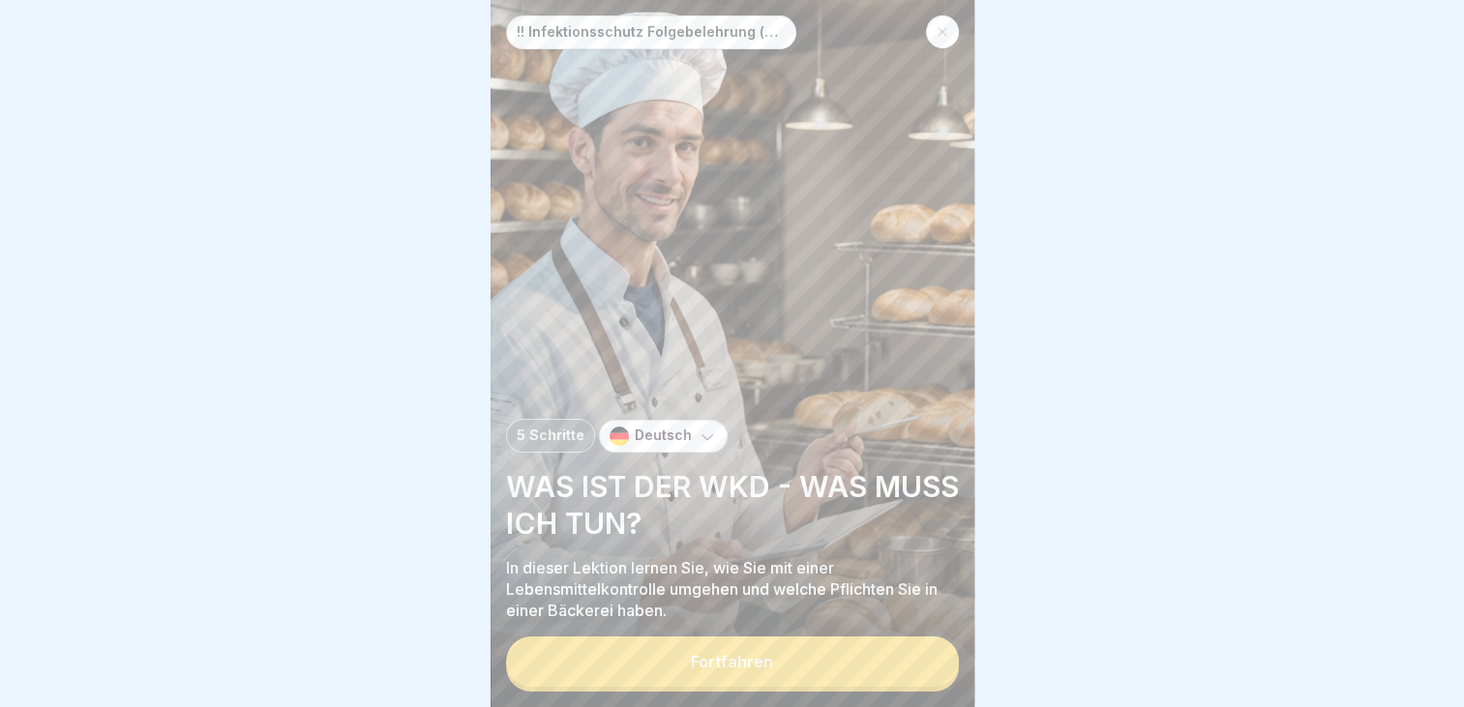
click at [801, 671] on button "Fortfahren" at bounding box center [732, 662] width 453 height 50
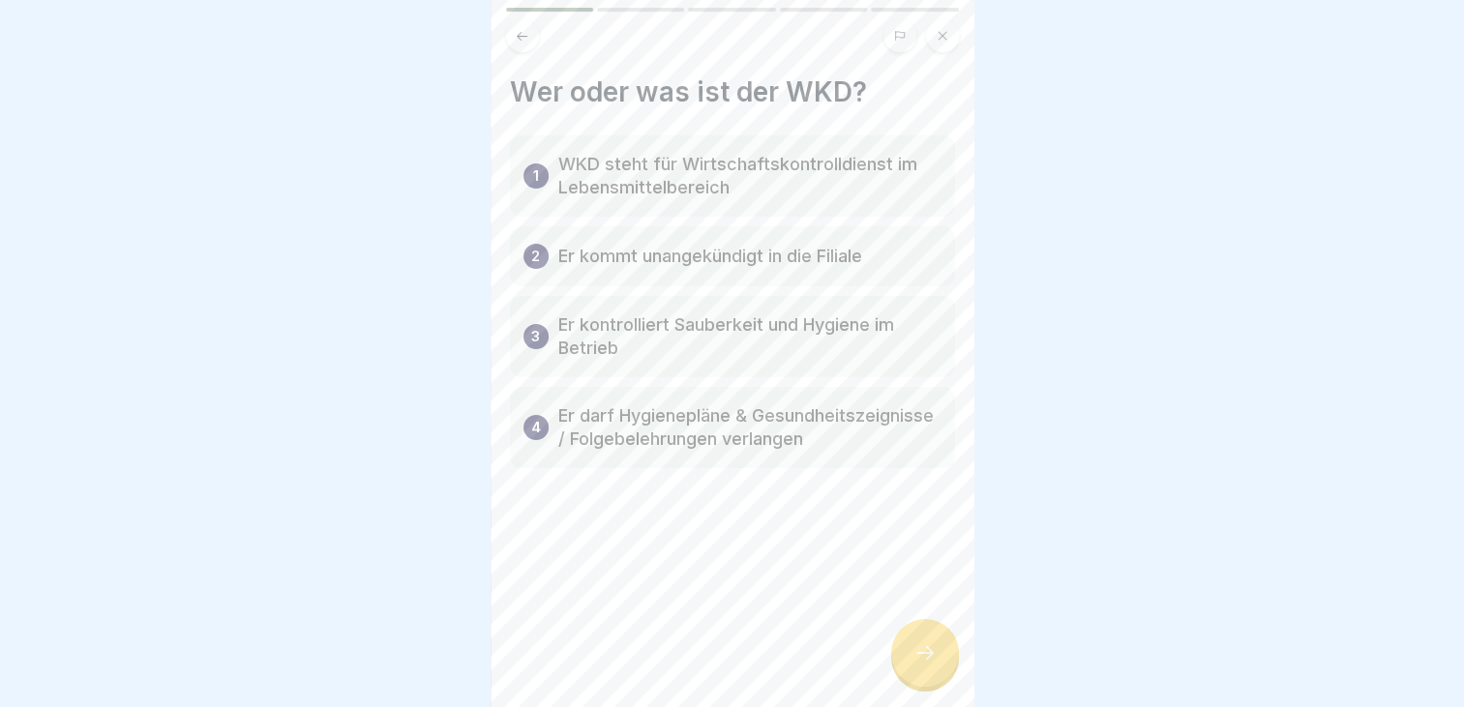
click at [930, 658] on div at bounding box center [925, 653] width 68 height 68
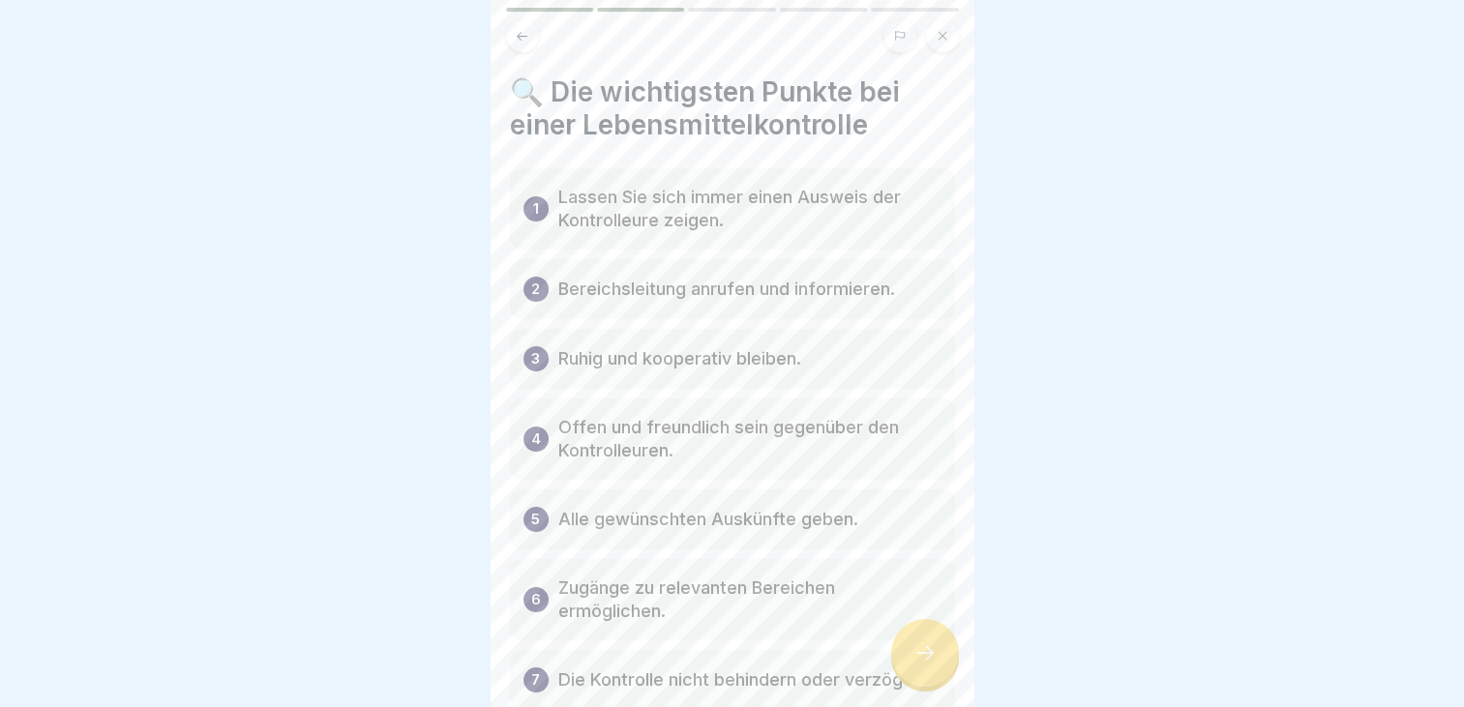
click at [915, 663] on icon at bounding box center [925, 653] width 23 height 23
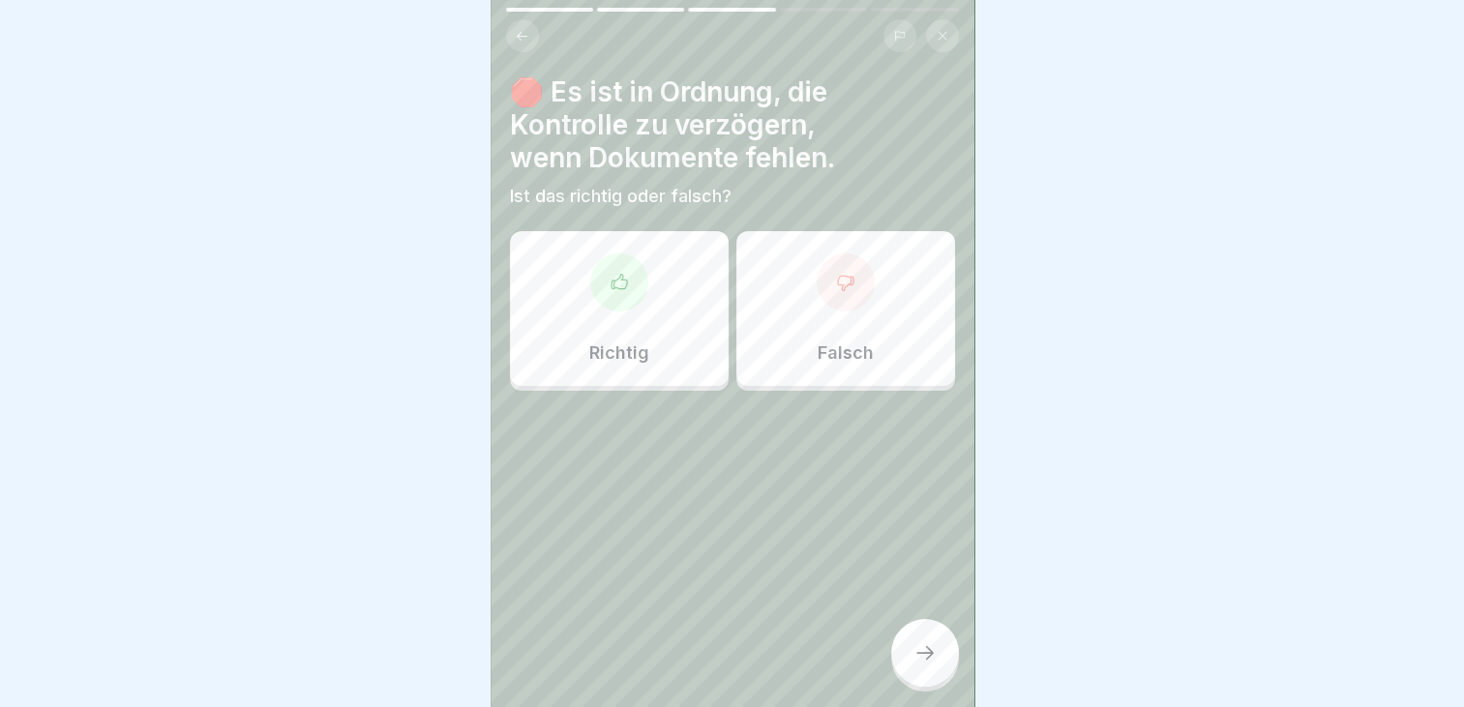
click at [981, 328] on div at bounding box center [732, 353] width 1464 height 707
click at [855, 300] on div at bounding box center [846, 283] width 58 height 58
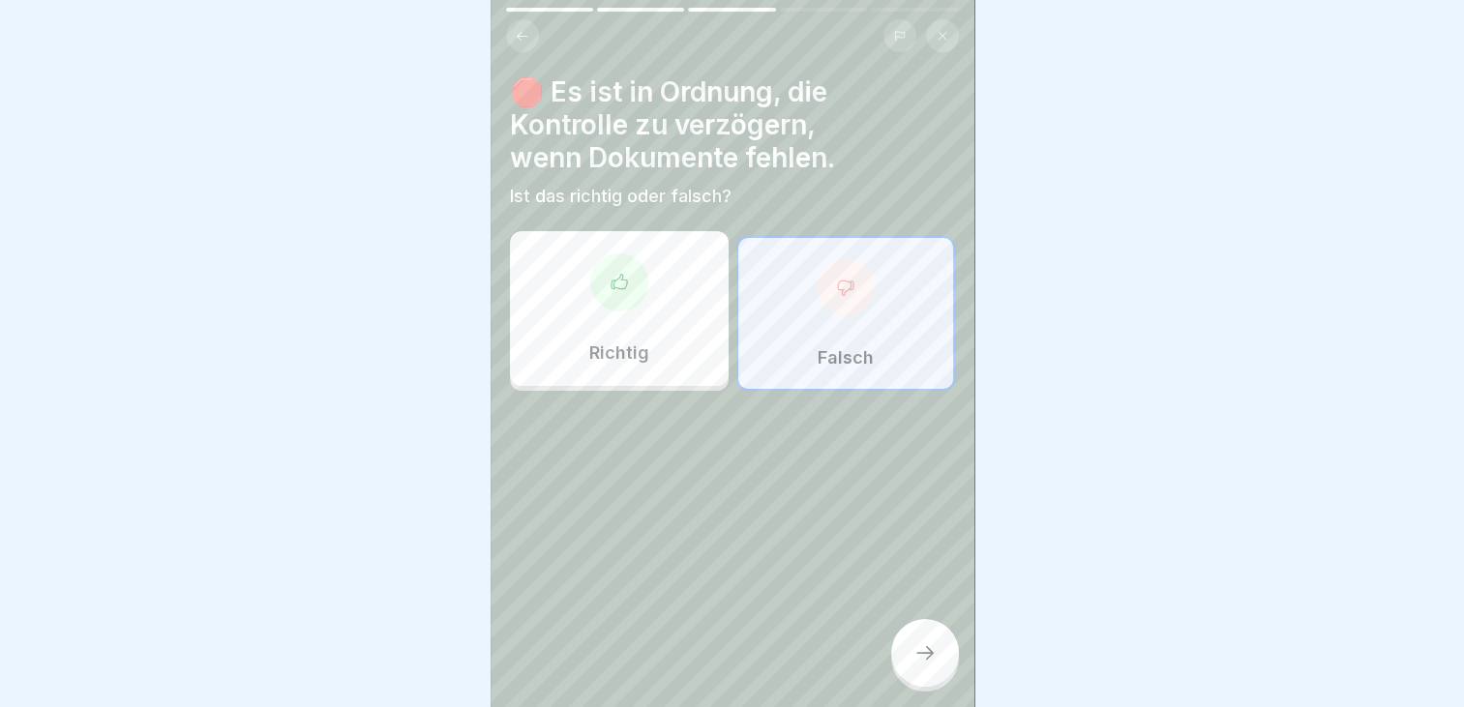
click at [930, 665] on icon at bounding box center [925, 653] width 23 height 23
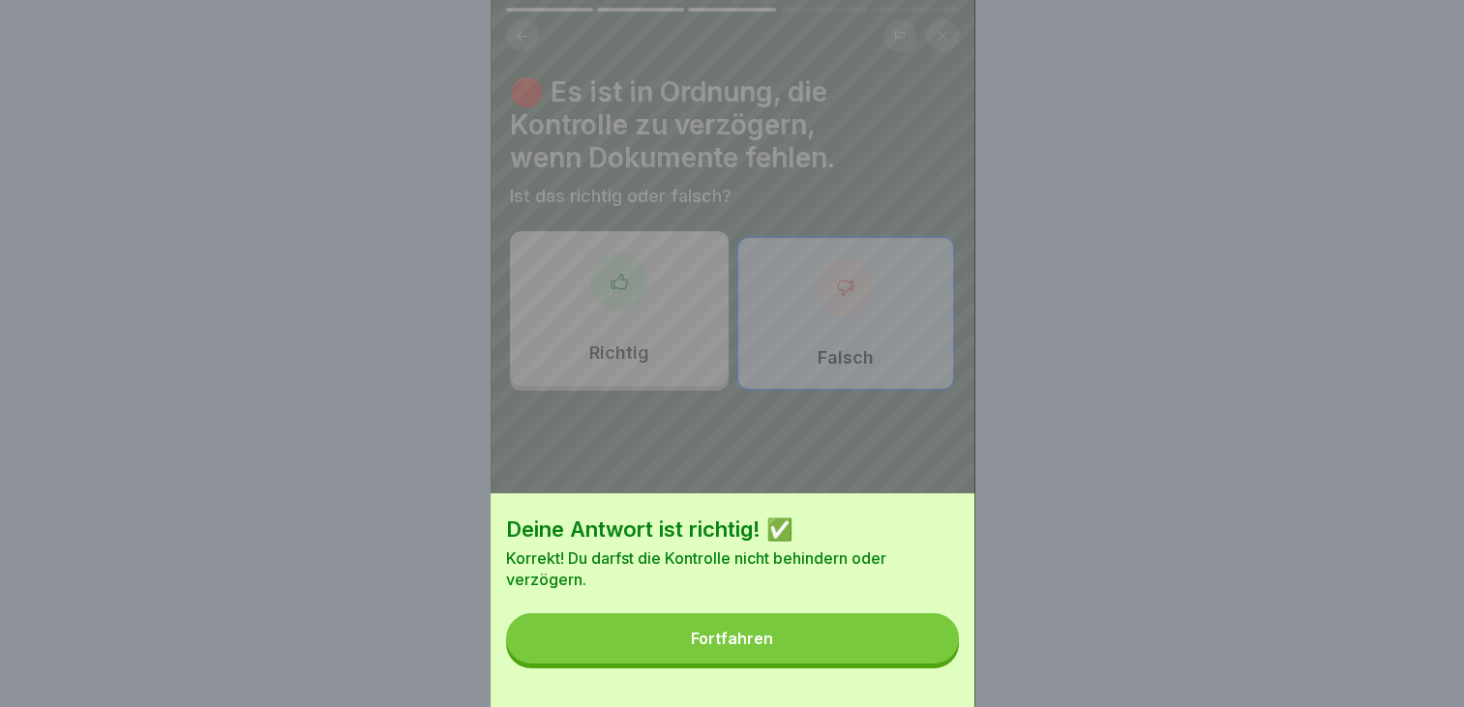
click at [873, 650] on button "Fortfahren" at bounding box center [732, 639] width 453 height 50
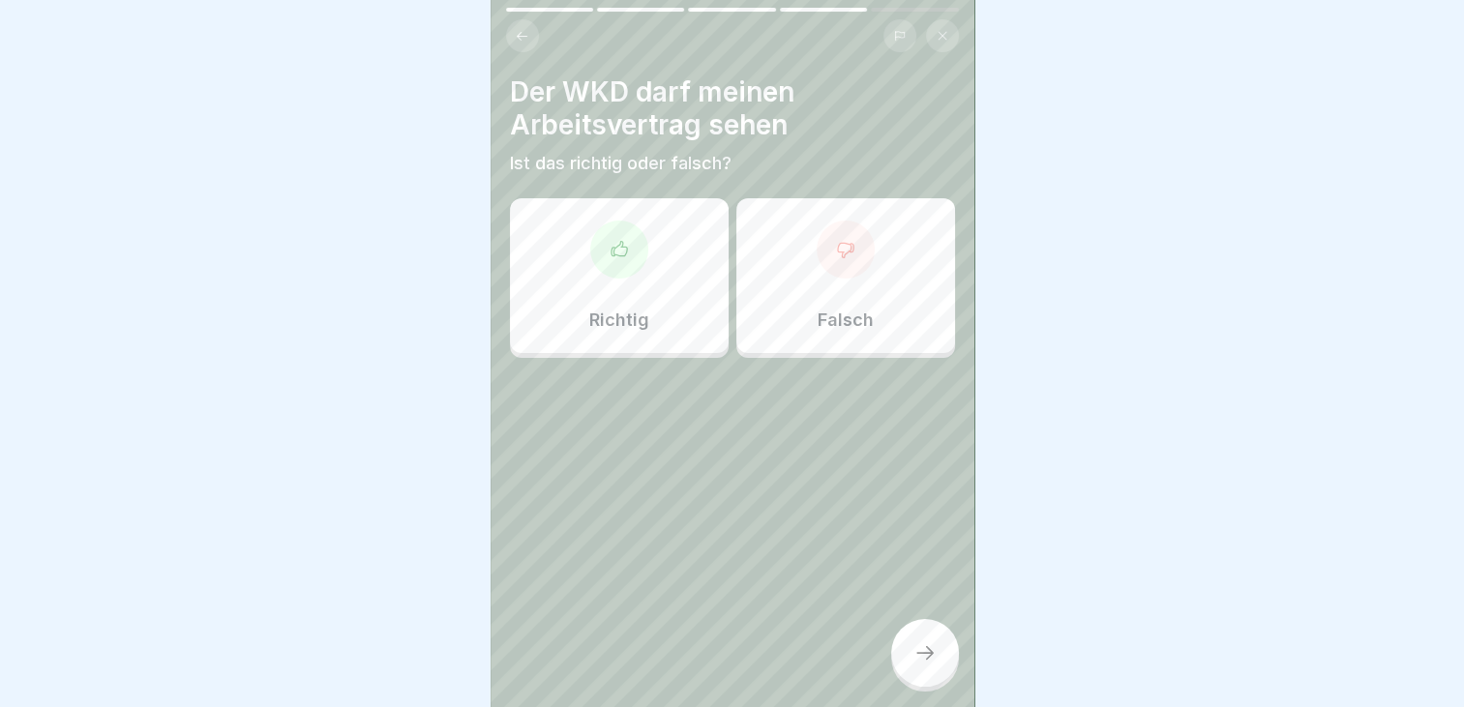
click at [825, 277] on div "Falsch" at bounding box center [845, 275] width 219 height 155
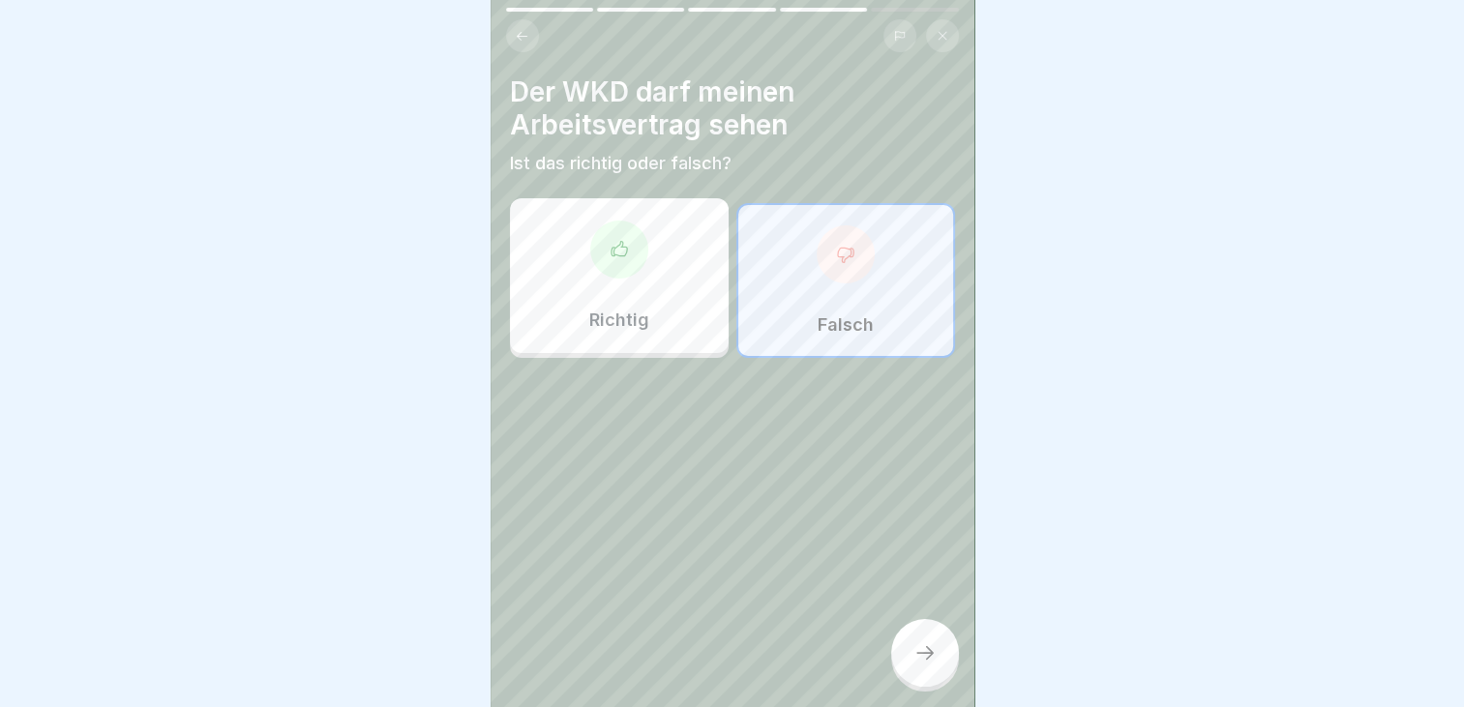
click at [927, 677] on div at bounding box center [925, 653] width 68 height 68
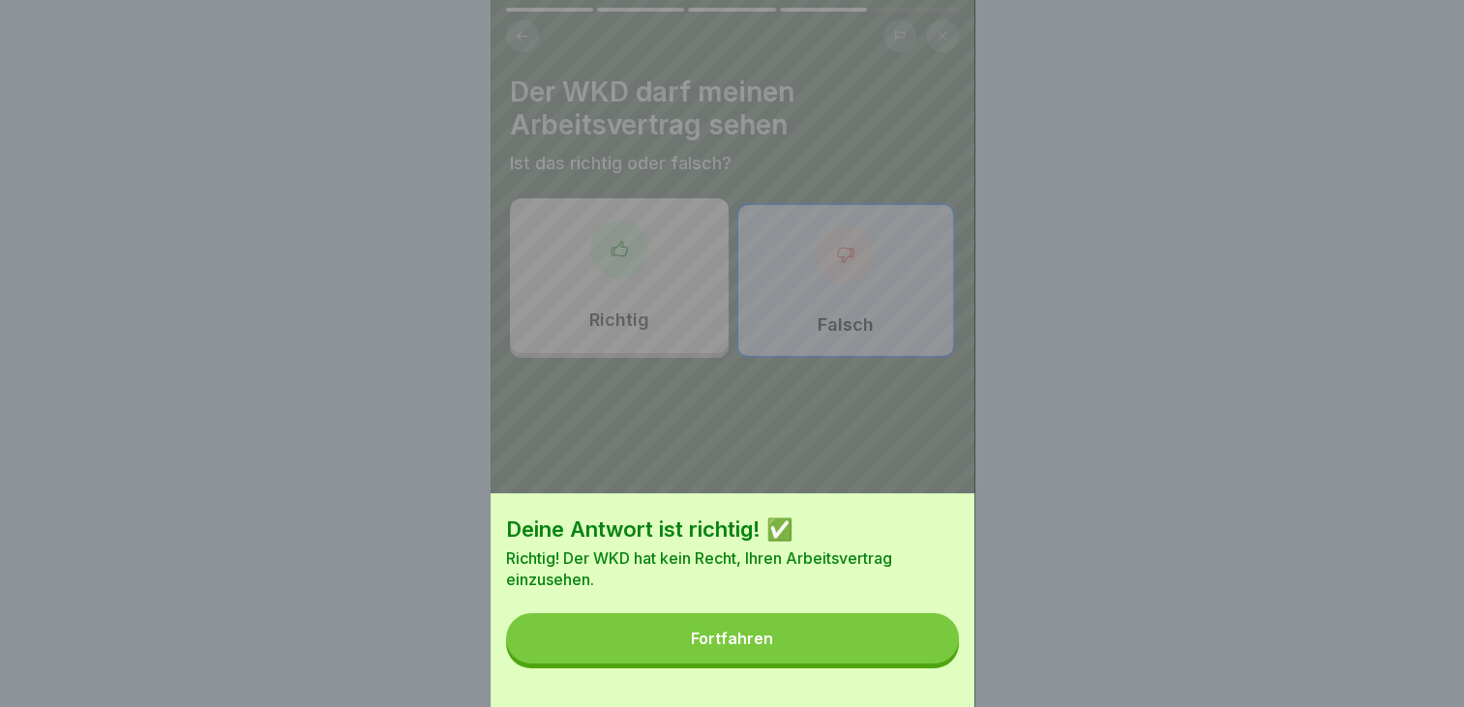
click at [818, 664] on button "Fortfahren" at bounding box center [732, 639] width 453 height 50
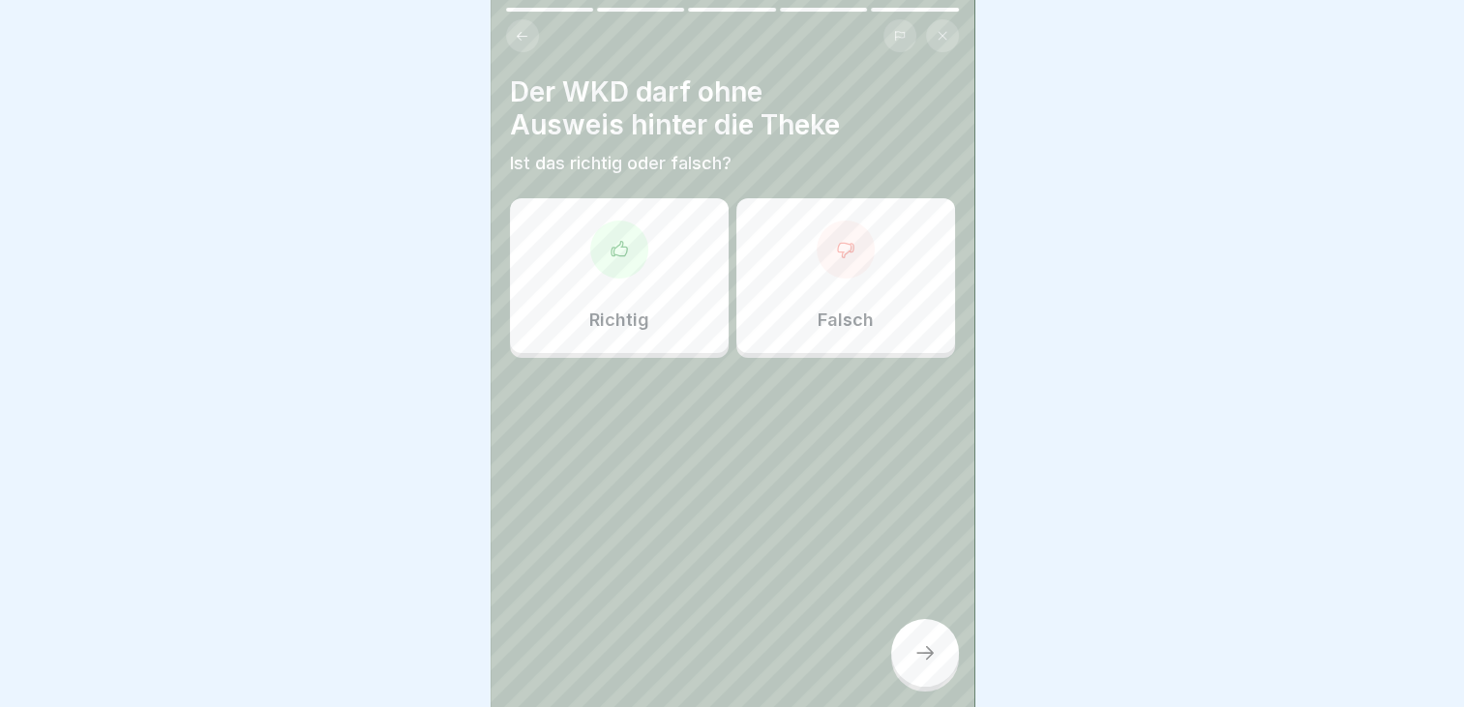
click at [885, 265] on div "Falsch" at bounding box center [845, 275] width 219 height 155
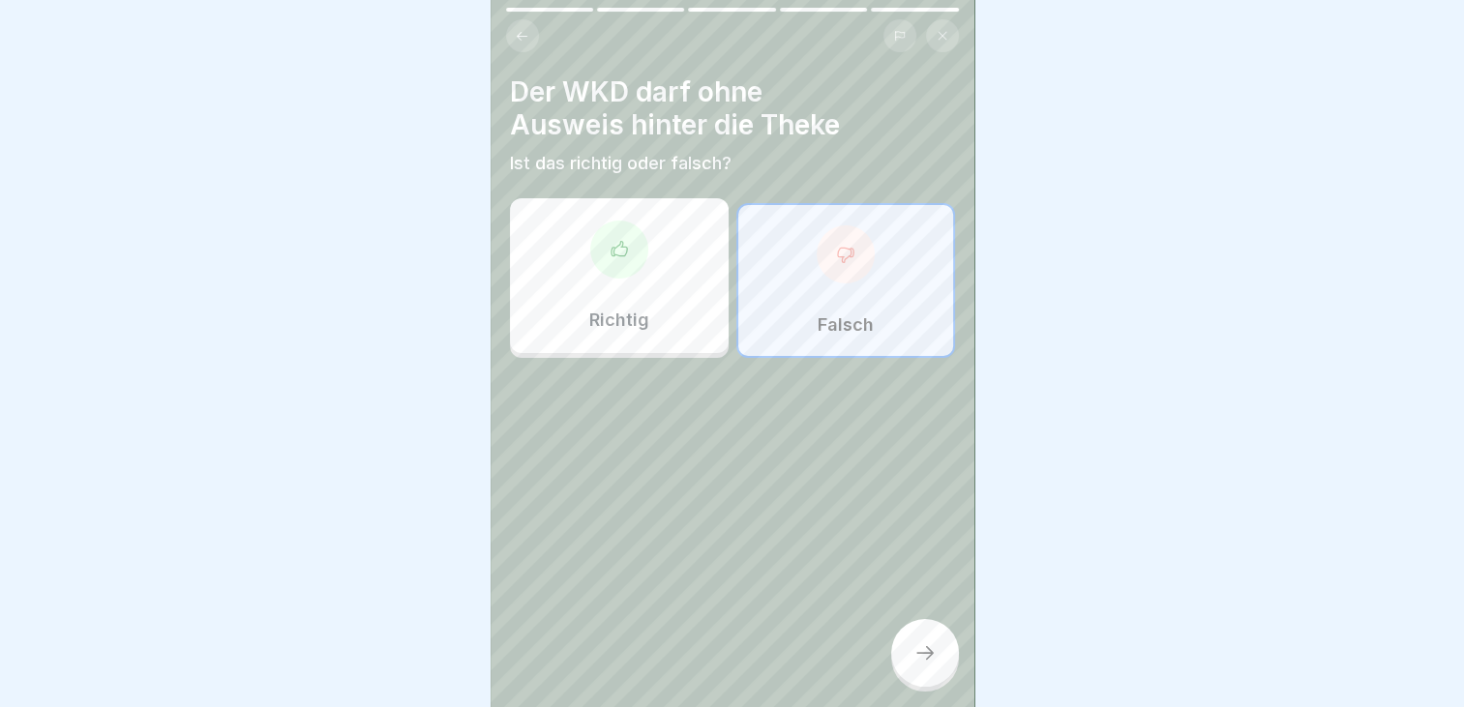
click at [923, 665] on icon at bounding box center [925, 653] width 23 height 23
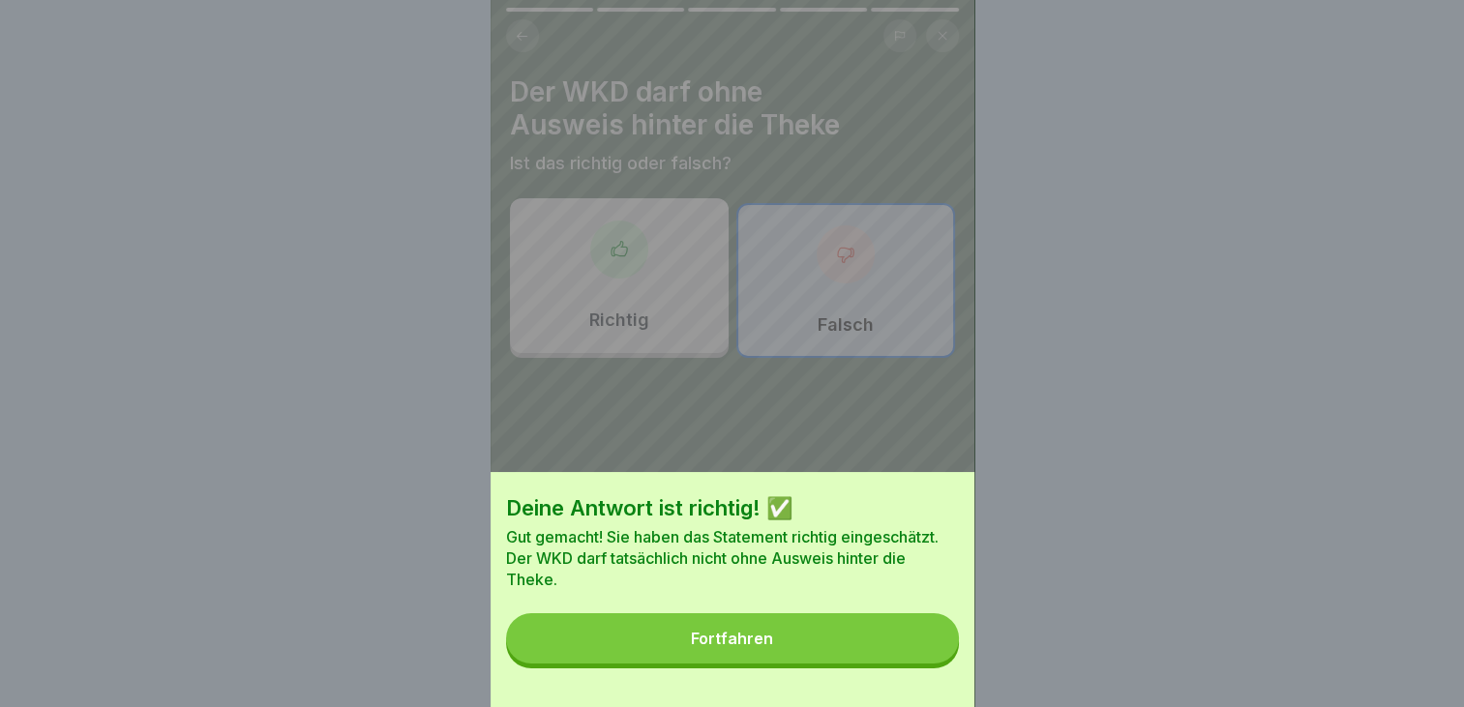
click at [810, 645] on button "Fortfahren" at bounding box center [732, 639] width 453 height 50
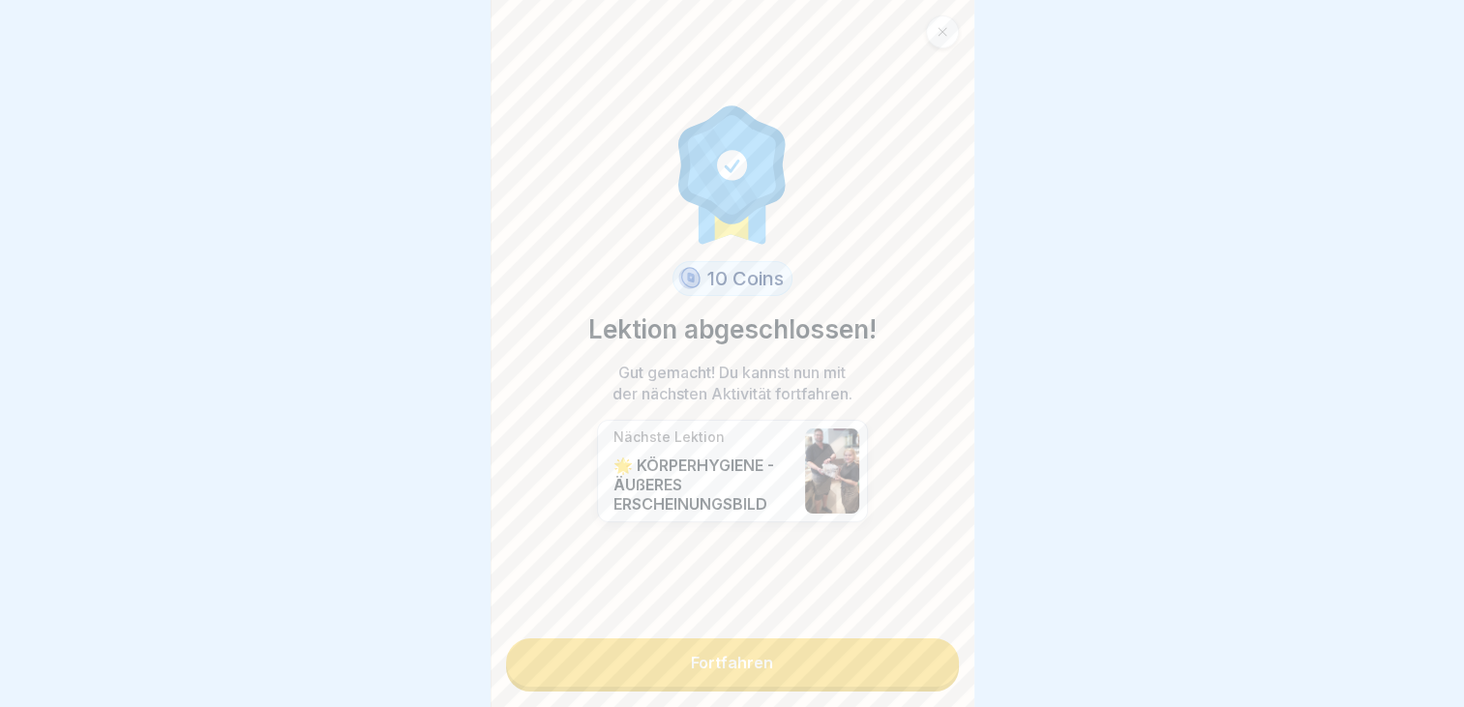
click at [739, 660] on link "Fortfahren" at bounding box center [732, 663] width 453 height 48
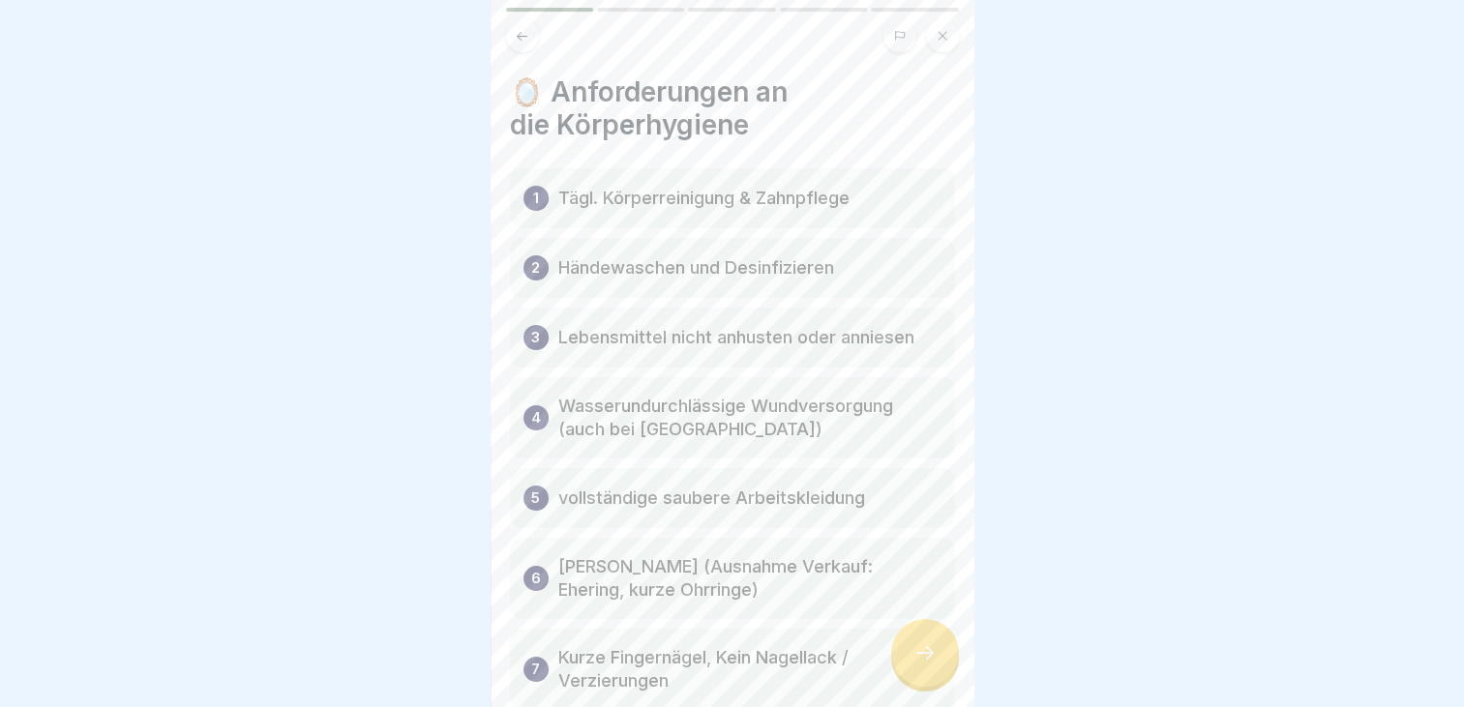
click at [522, 37] on icon at bounding box center [522, 36] width 15 height 15
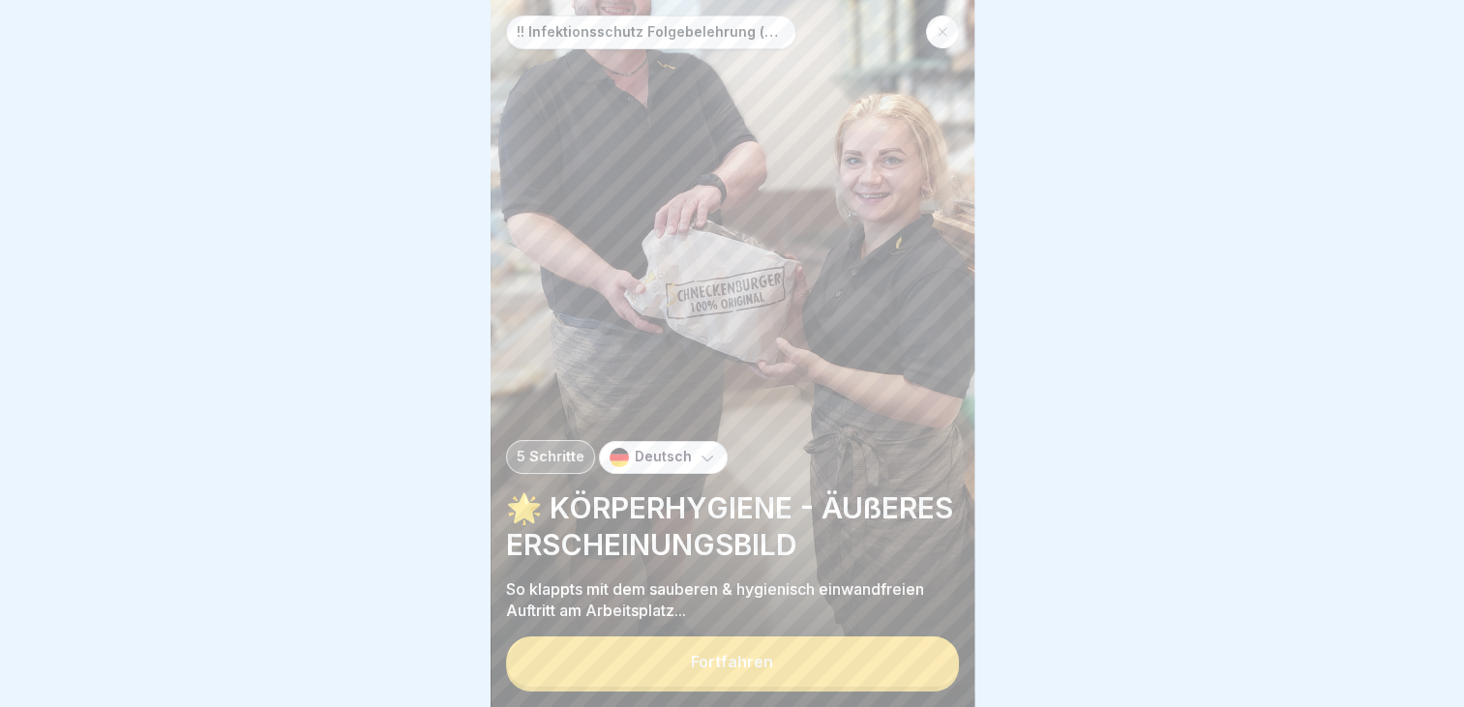
click at [858, 671] on button "Fortfahren" at bounding box center [732, 662] width 453 height 50
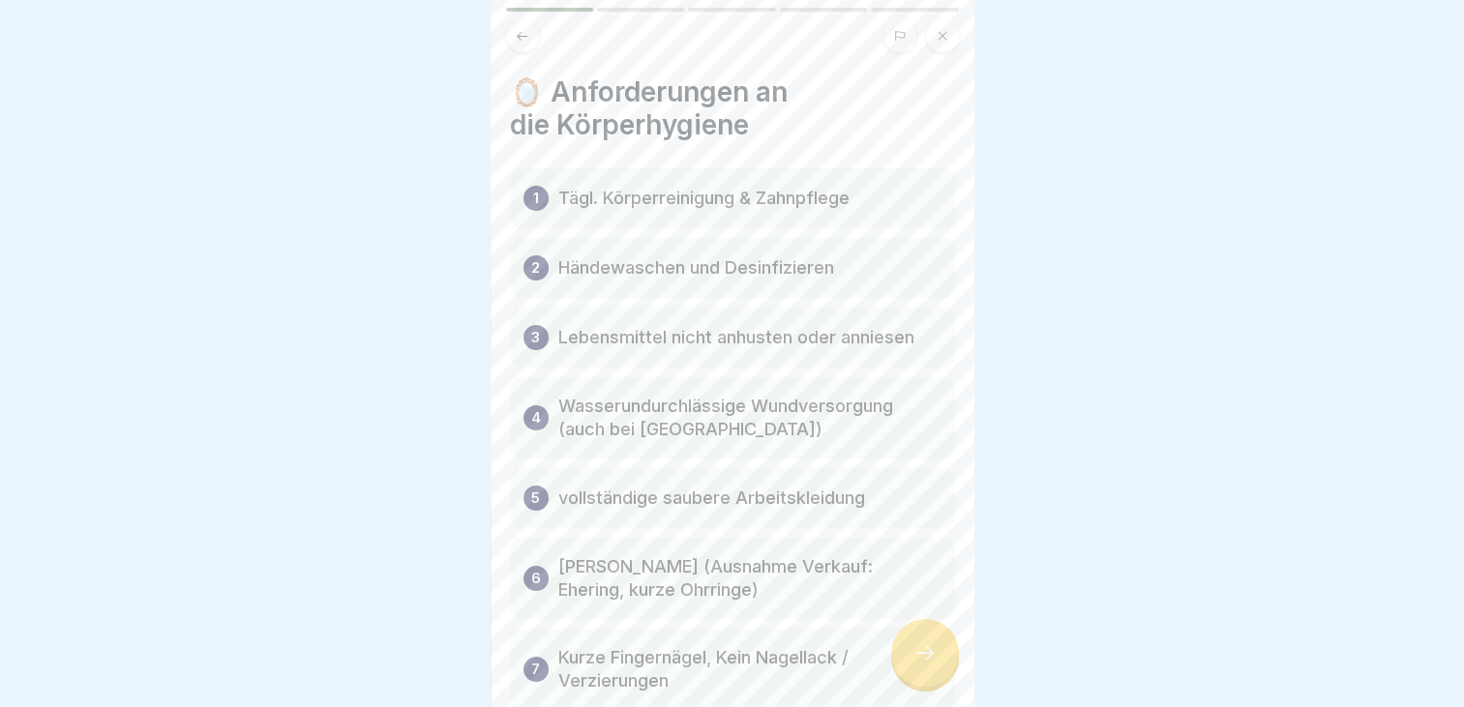
click at [919, 665] on icon at bounding box center [925, 653] width 23 height 23
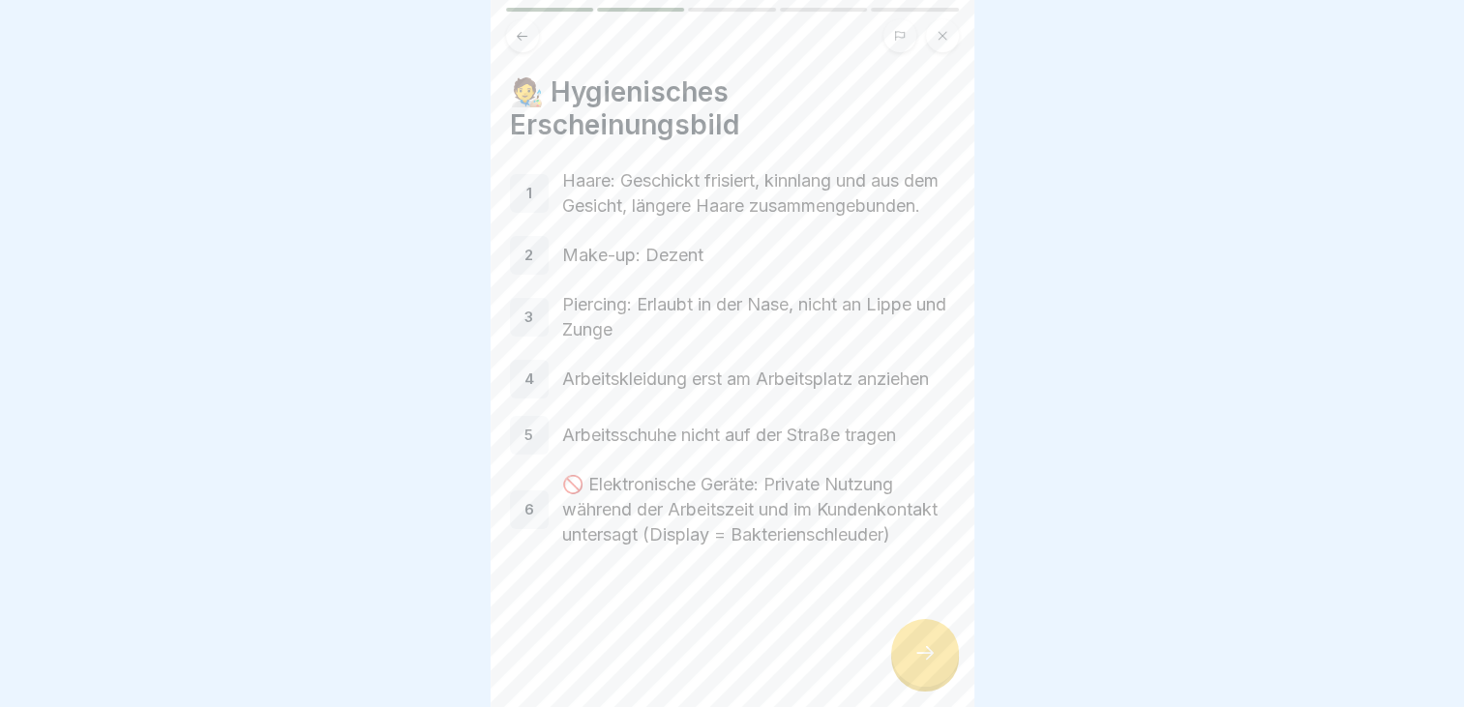
click at [925, 649] on div at bounding box center [925, 653] width 68 height 68
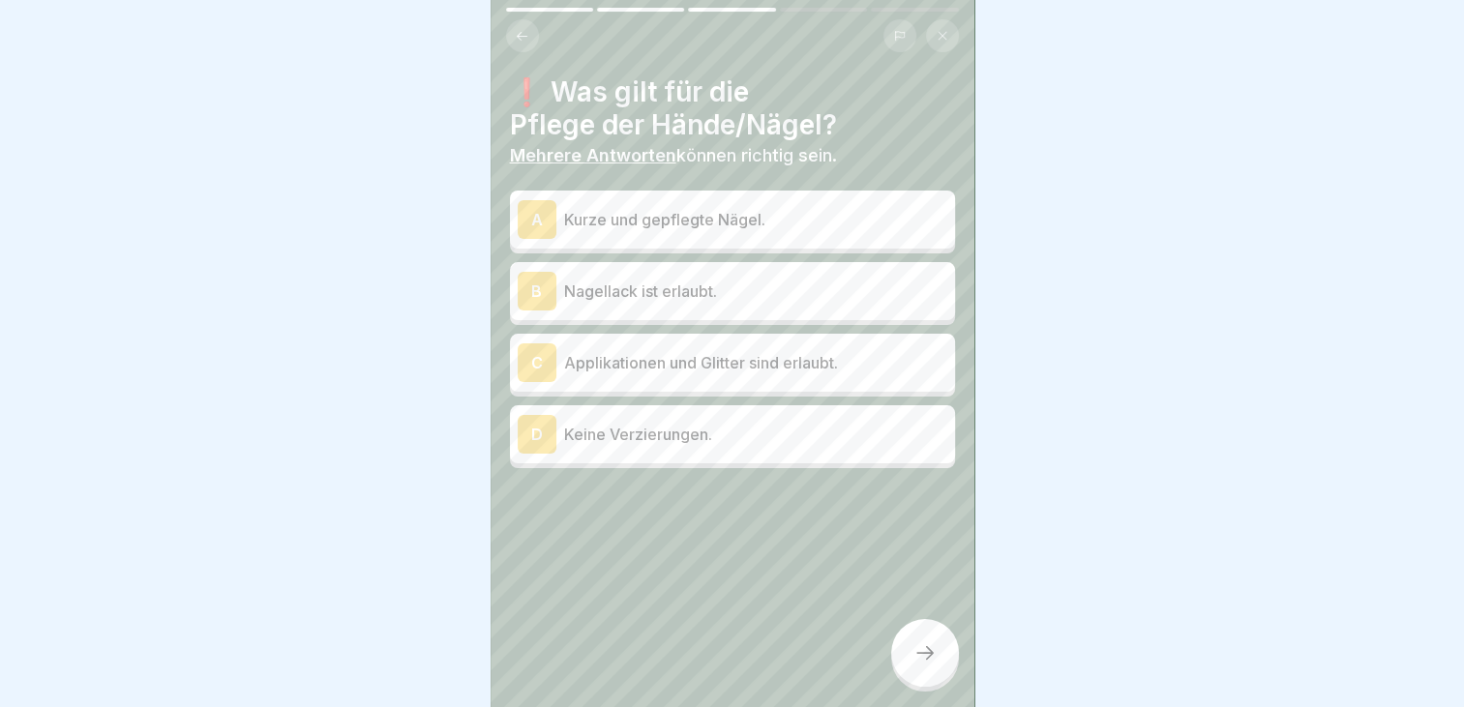
click at [855, 224] on p "Kurze und gepflegte Nägel." at bounding box center [755, 219] width 383 height 23
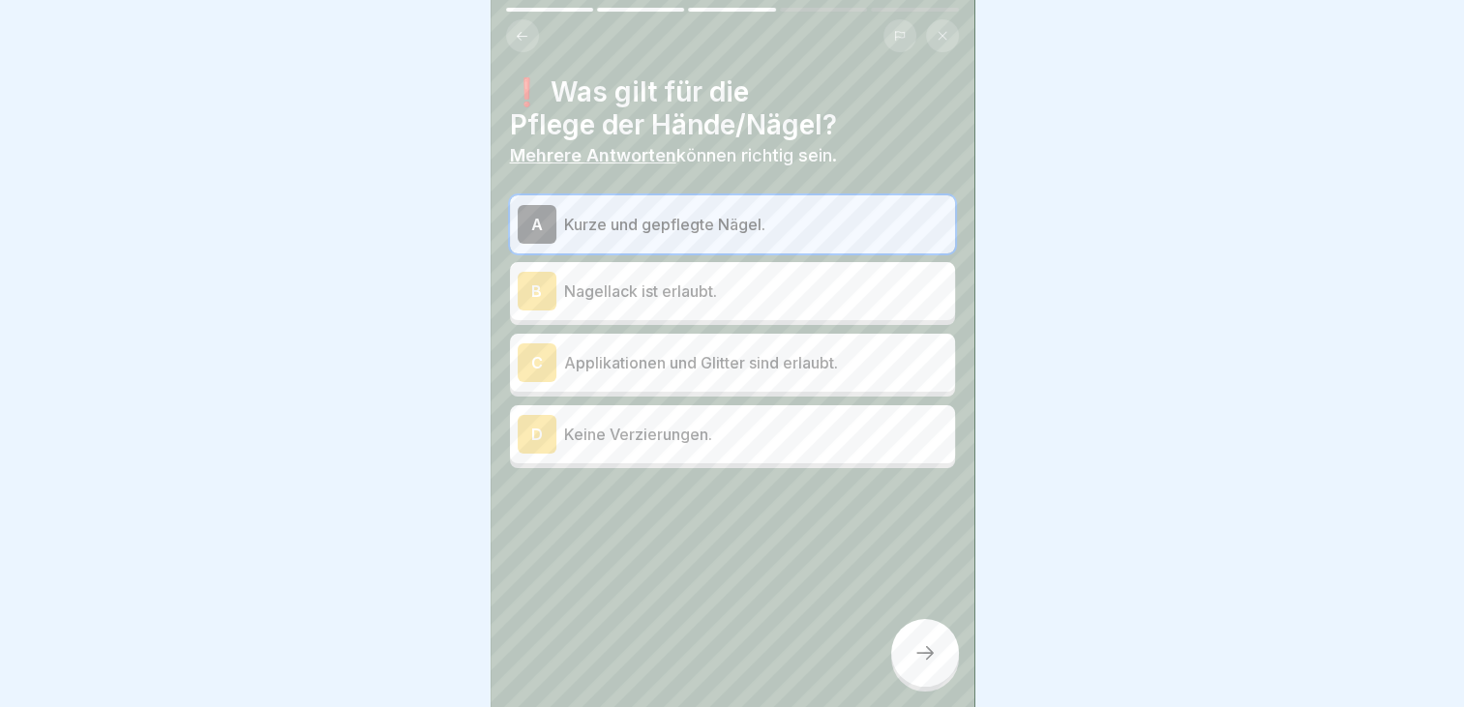
click at [856, 437] on p "Keine Verzierungen." at bounding box center [755, 434] width 383 height 23
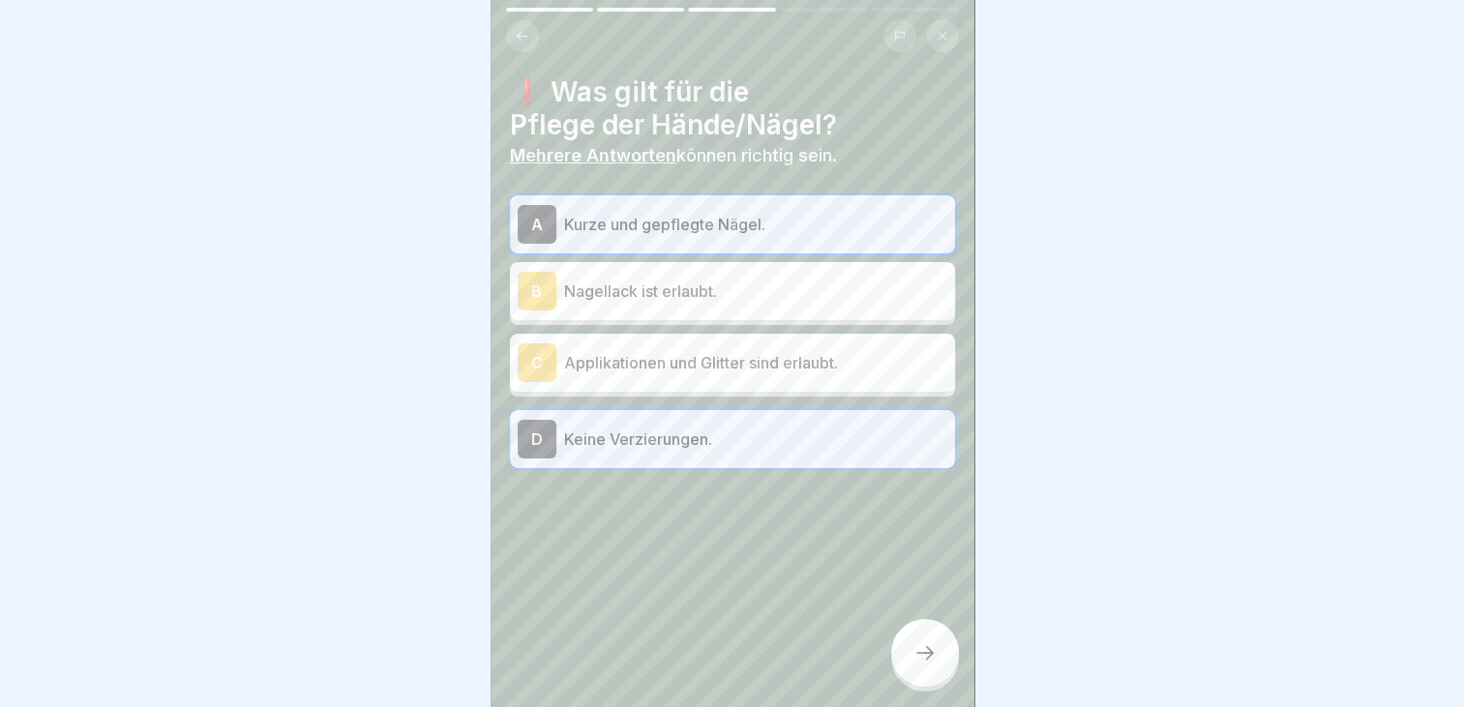
click at [917, 650] on div at bounding box center [925, 653] width 68 height 68
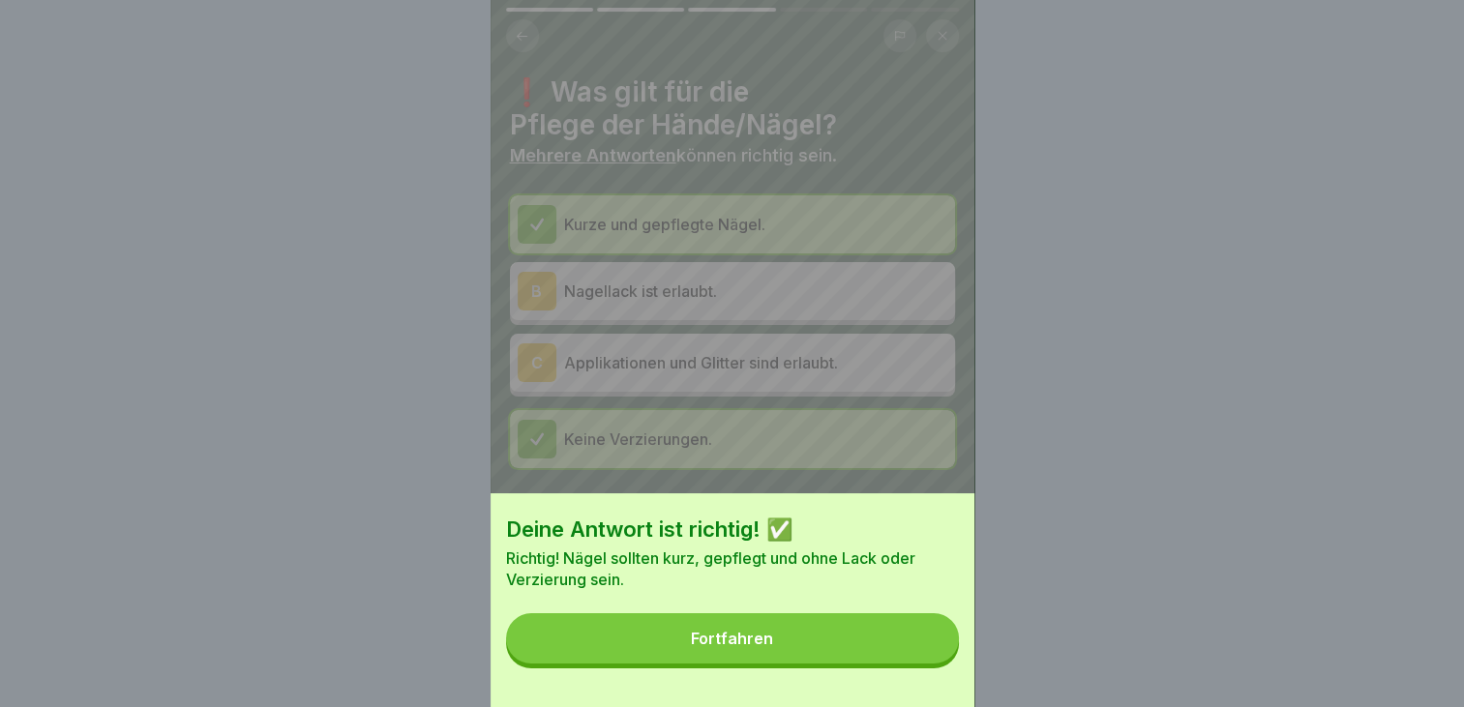
click at [847, 664] on button "Fortfahren" at bounding box center [732, 639] width 453 height 50
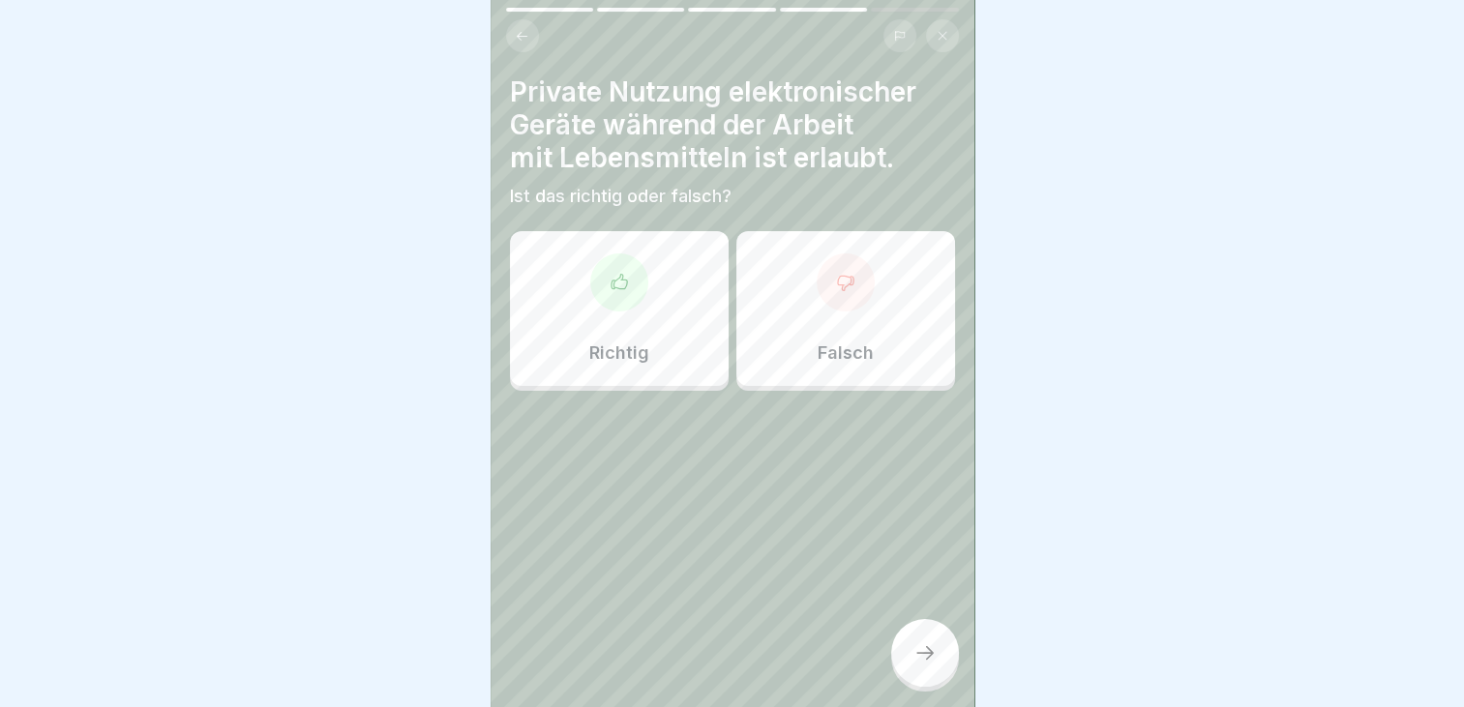
click at [844, 310] on div "Falsch" at bounding box center [845, 308] width 219 height 155
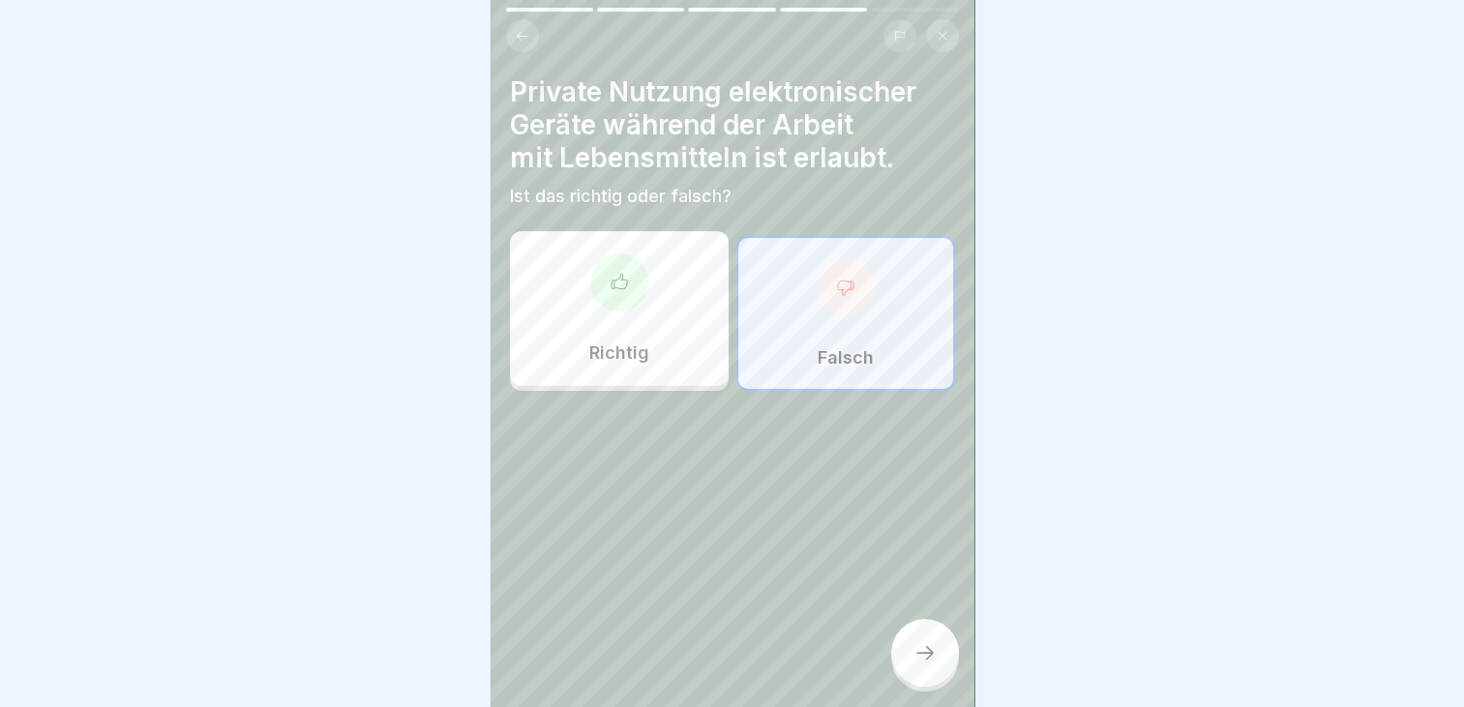
click at [920, 665] on icon at bounding box center [925, 653] width 23 height 23
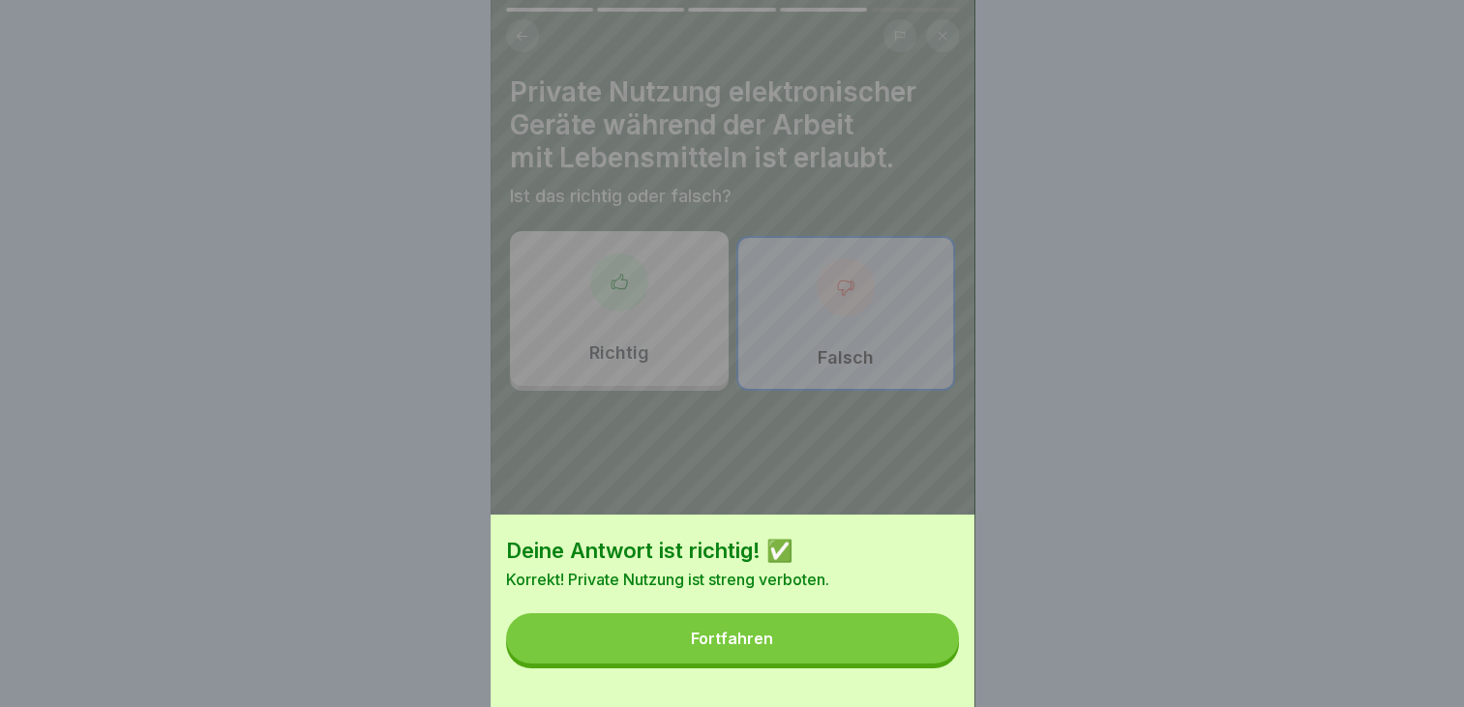
click at [817, 664] on button "Fortfahren" at bounding box center [732, 639] width 453 height 50
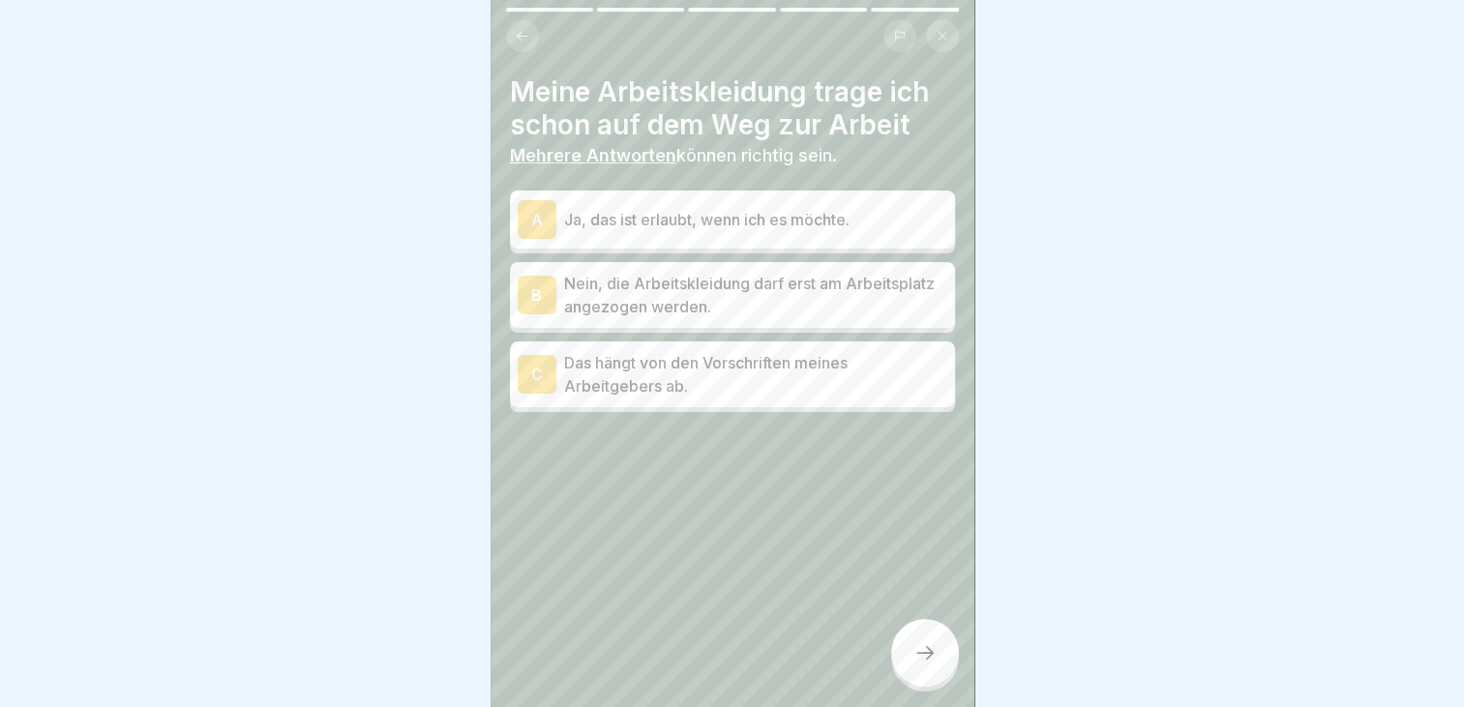
click at [840, 288] on p "Nein, die Arbeitskleidung darf erst am Arbeitsplatz angezogen werden." at bounding box center [755, 295] width 383 height 46
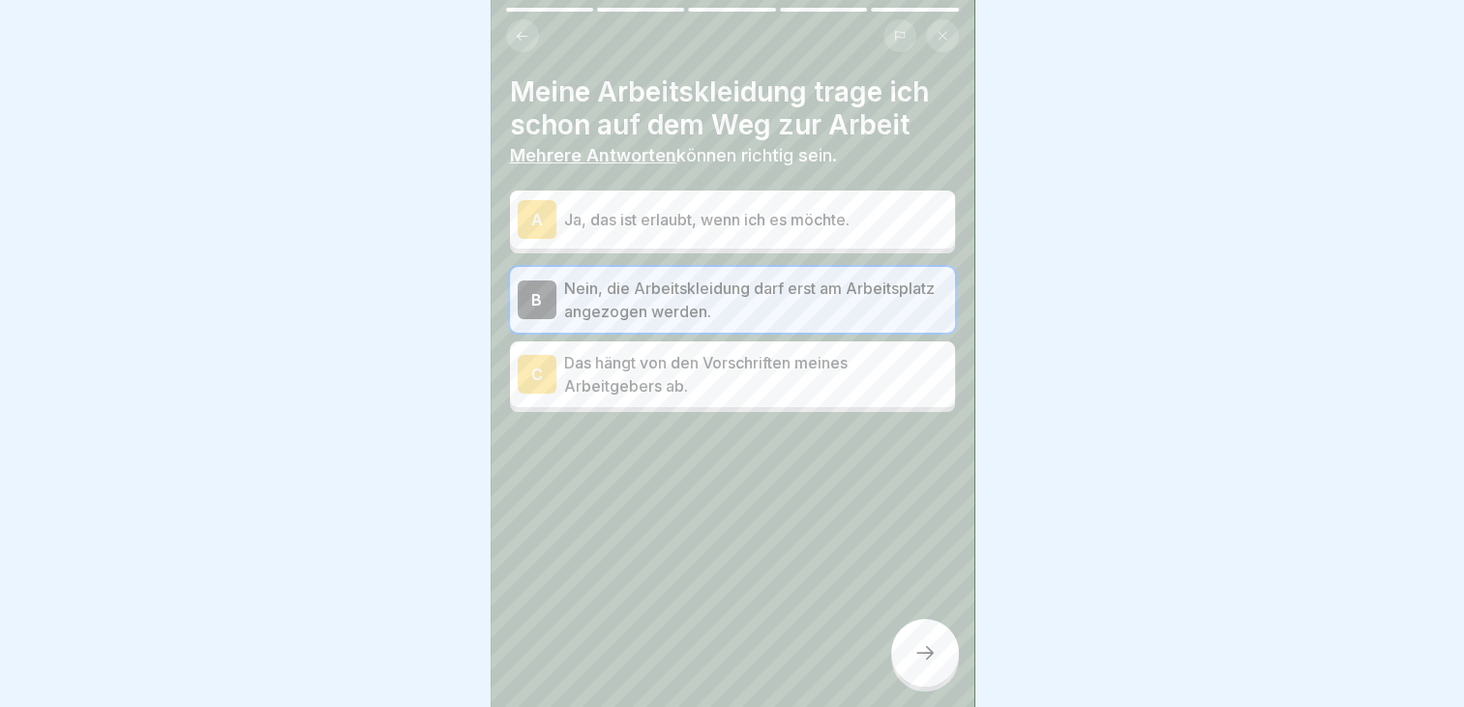
click at [920, 677] on div at bounding box center [925, 653] width 68 height 68
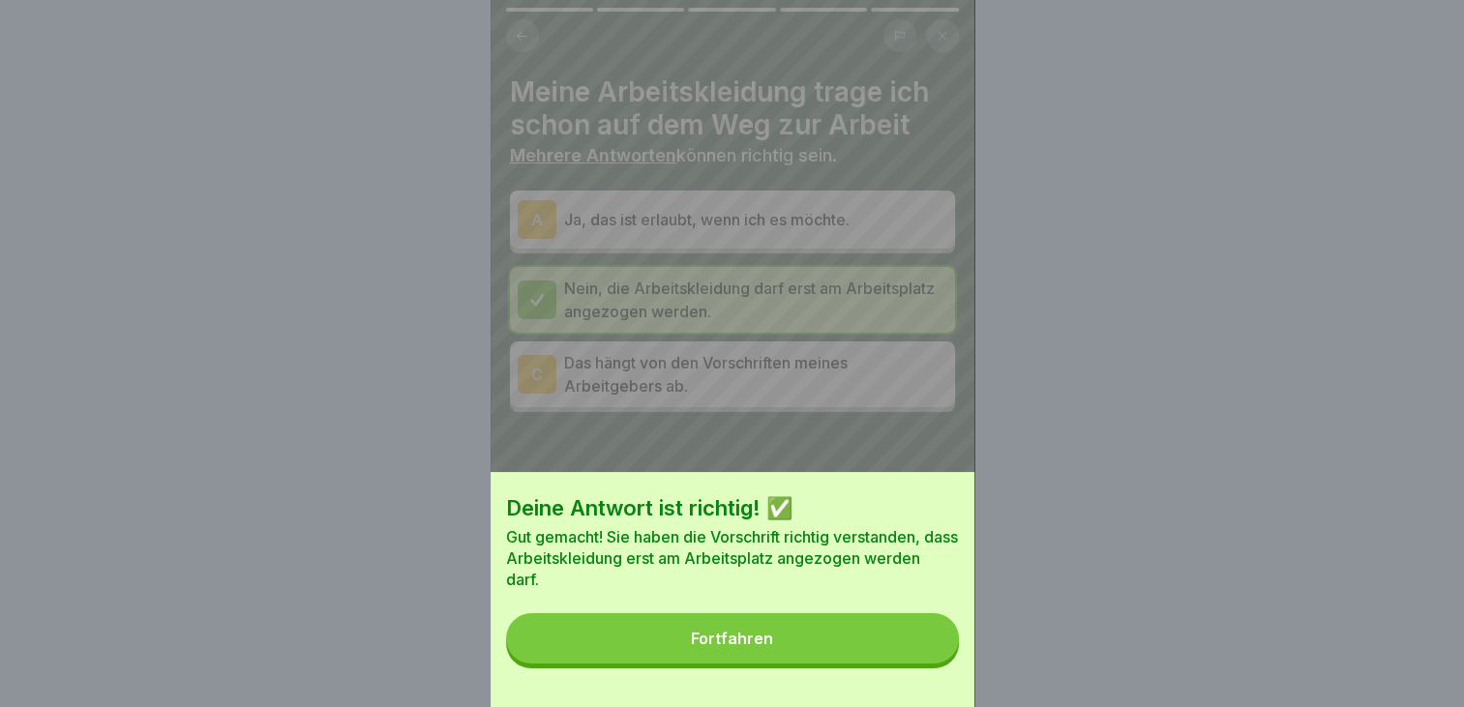
click at [833, 640] on button "Fortfahren" at bounding box center [732, 639] width 453 height 50
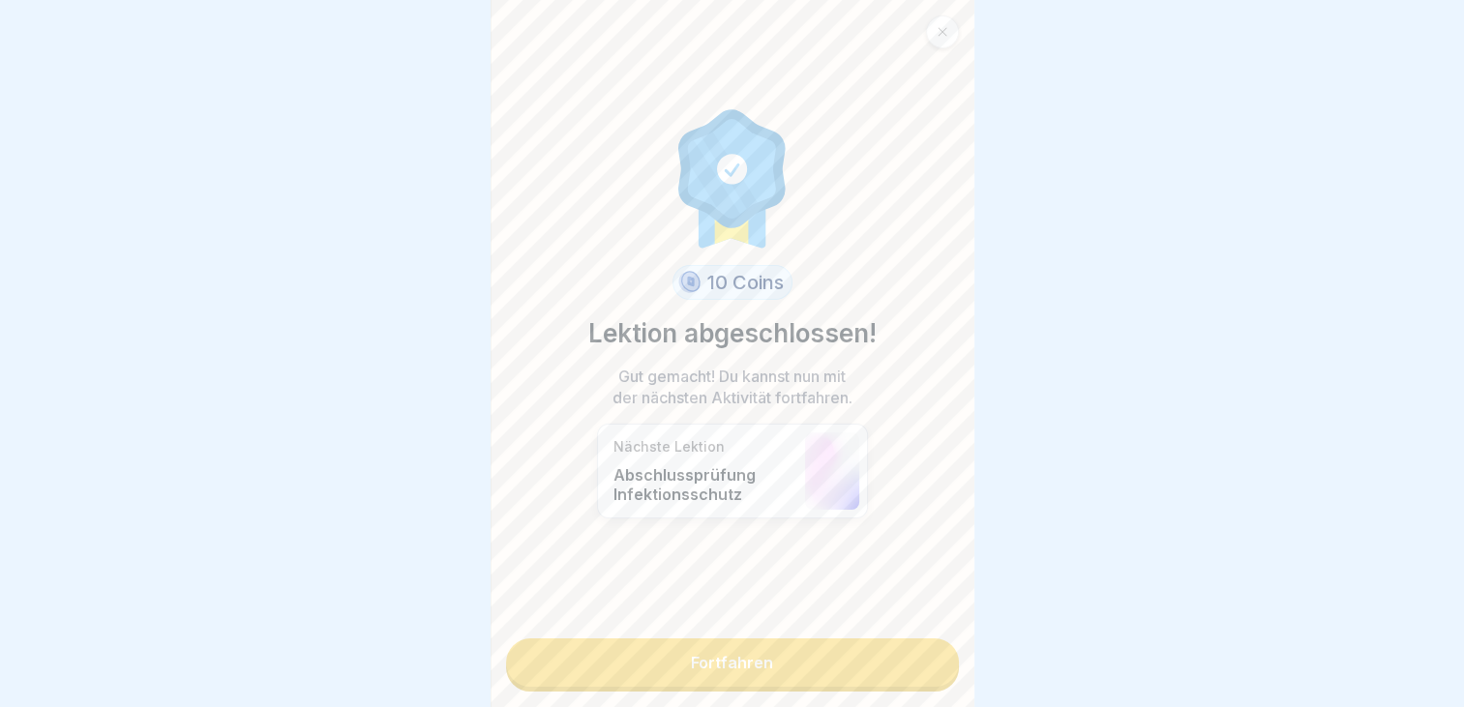
click at [752, 659] on link "Fortfahren" at bounding box center [732, 663] width 453 height 48
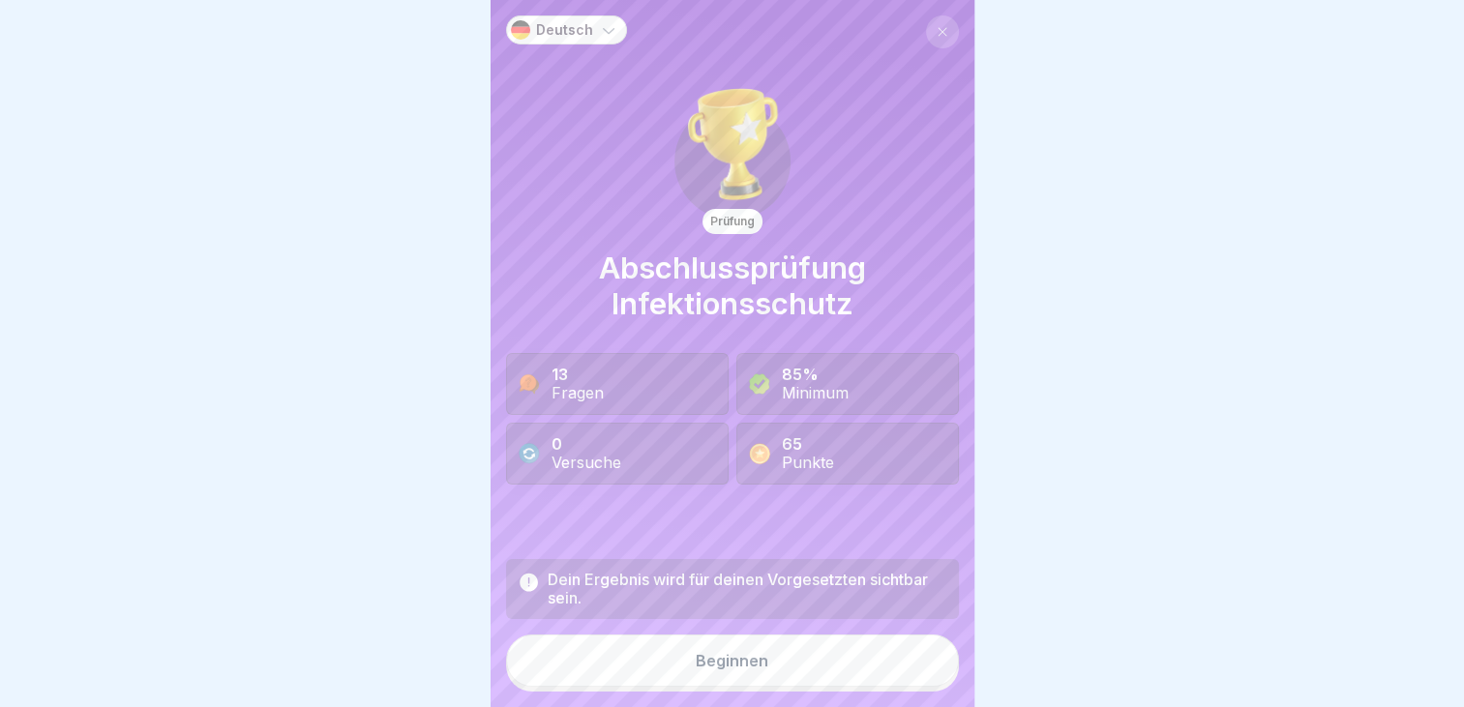
click at [757, 670] on div "Beginnen" at bounding box center [732, 660] width 73 height 17
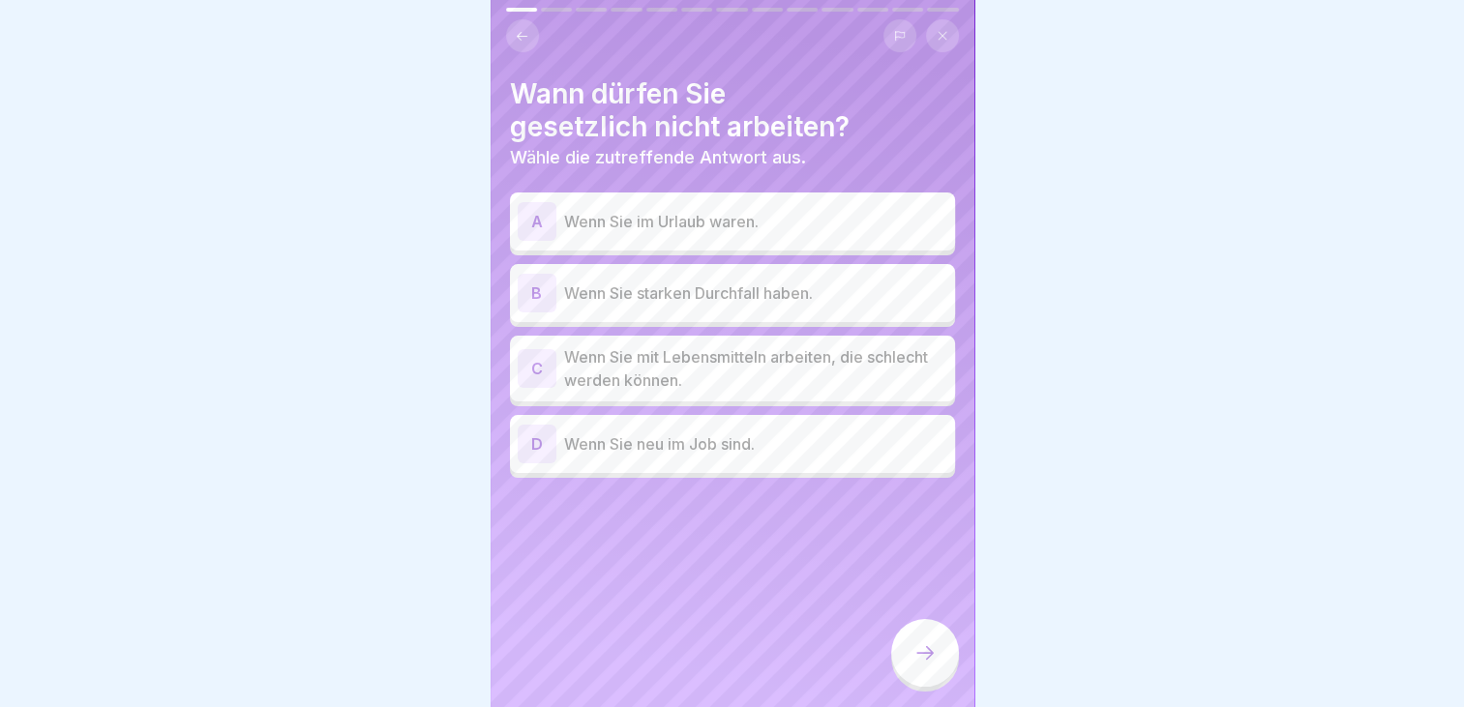
click at [858, 286] on p "Wenn Sie starken Durchfall haben." at bounding box center [755, 293] width 383 height 23
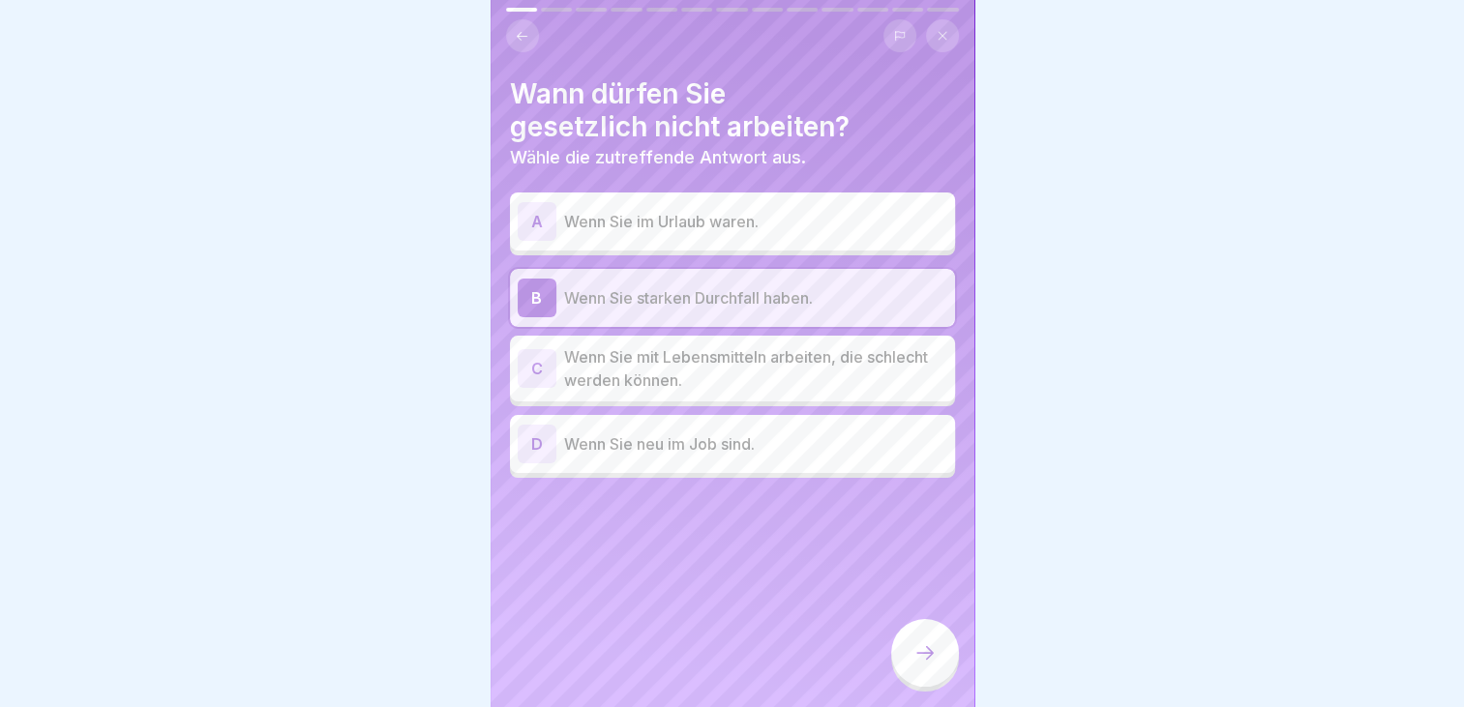
click at [919, 664] on icon at bounding box center [925, 653] width 23 height 23
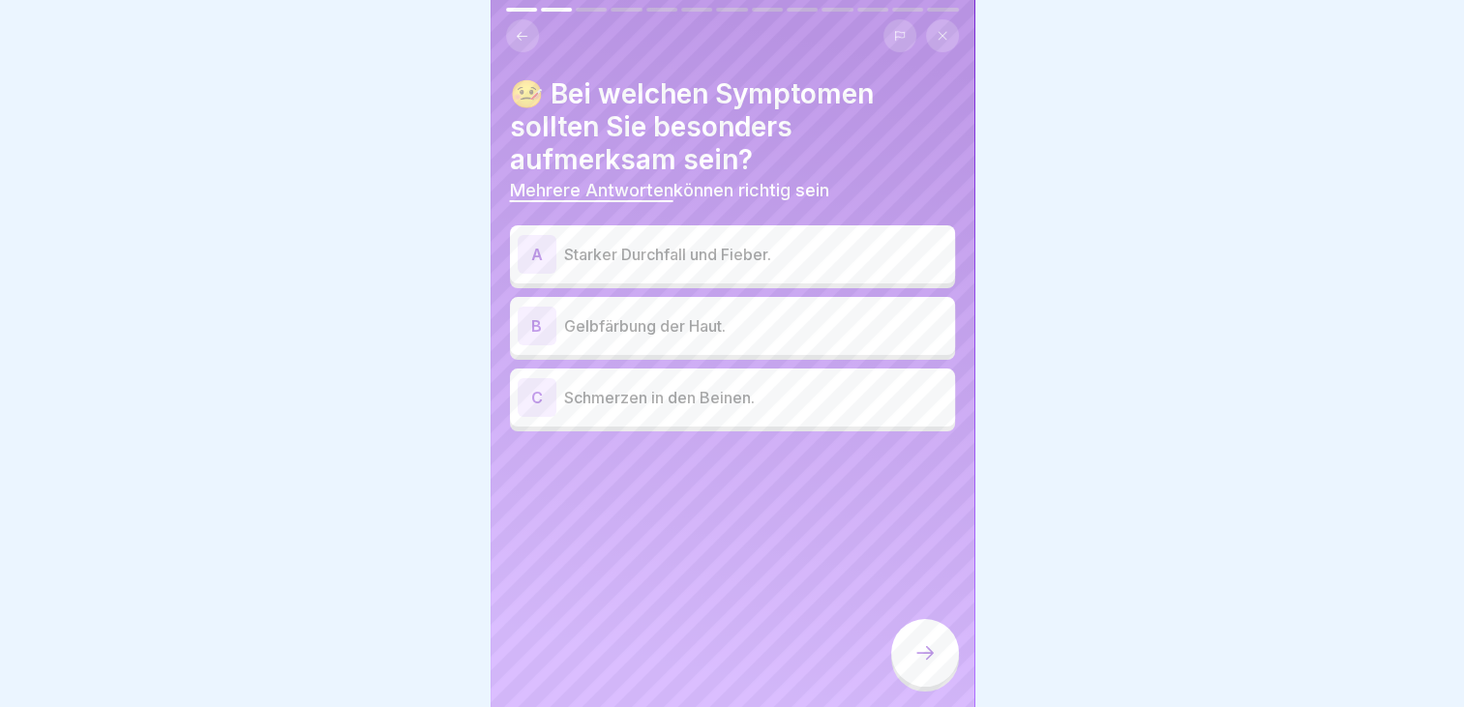
click at [786, 254] on p "Starker Durchfall und Fieber." at bounding box center [755, 254] width 383 height 23
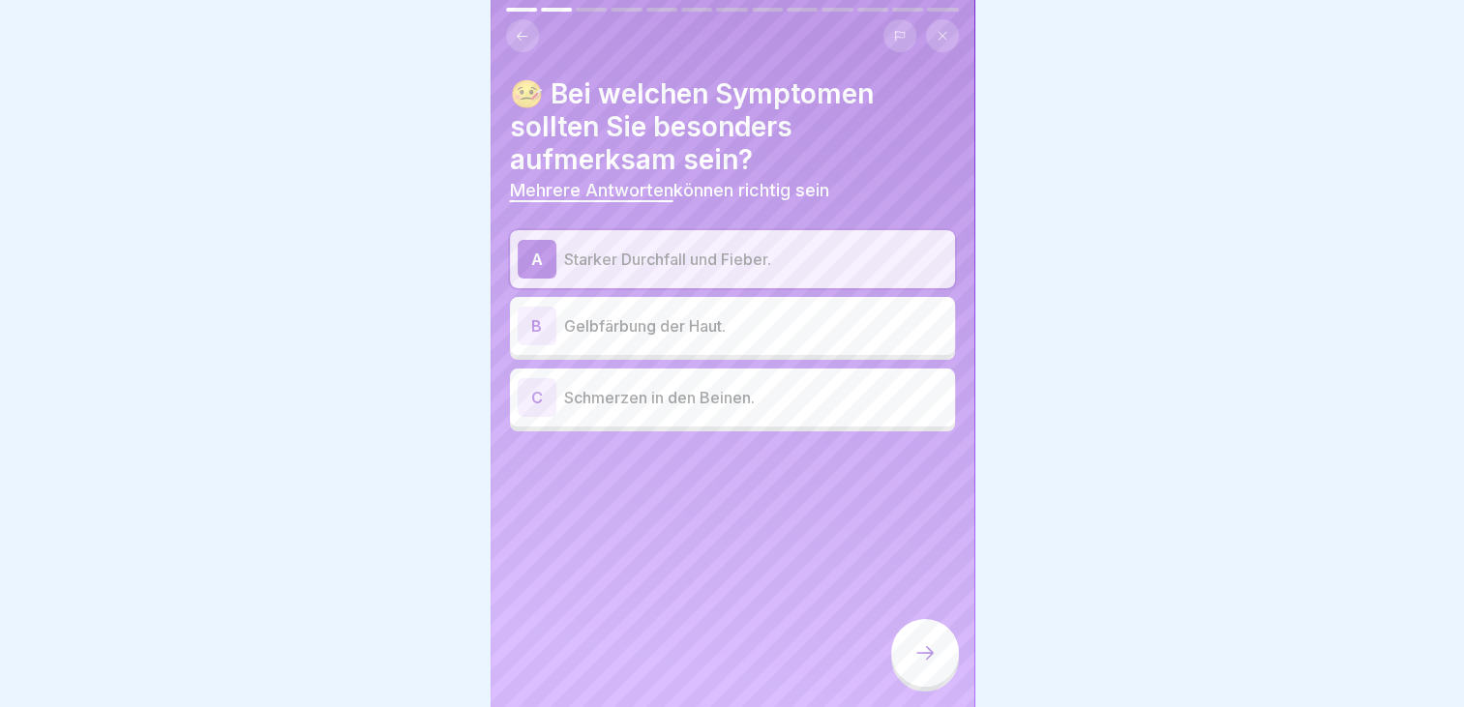
click at [776, 319] on p "Gelbfärbung der Haut." at bounding box center [755, 326] width 383 height 23
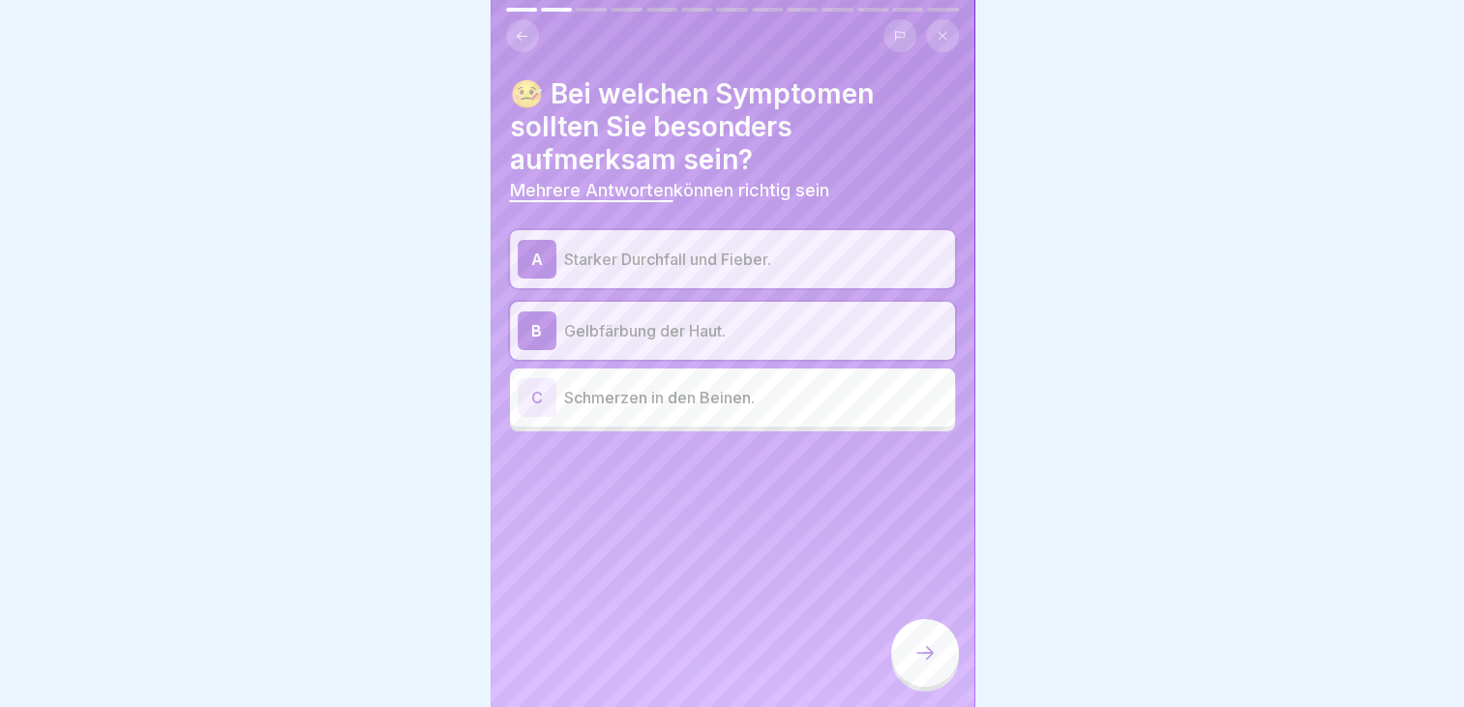
click at [915, 662] on icon at bounding box center [925, 653] width 23 height 23
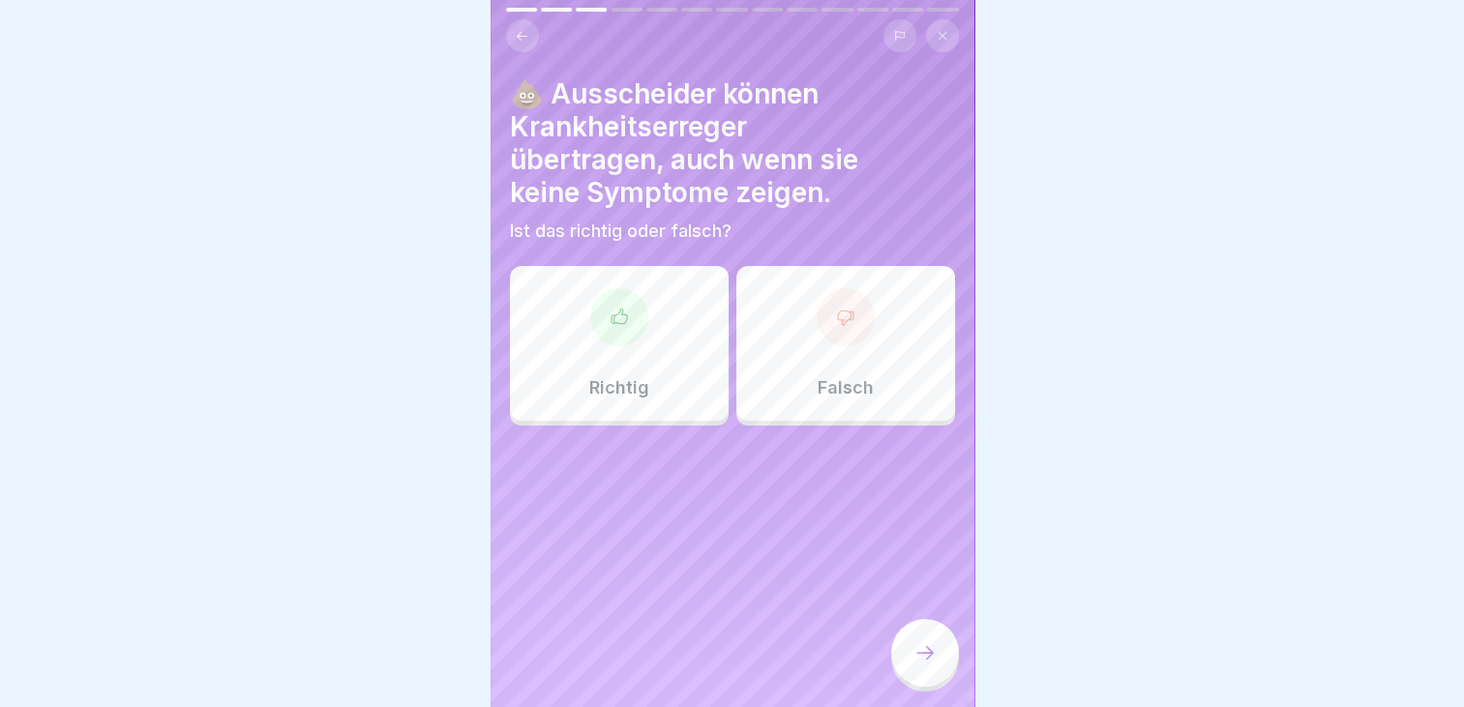
click at [573, 338] on div "Richtig" at bounding box center [619, 343] width 219 height 155
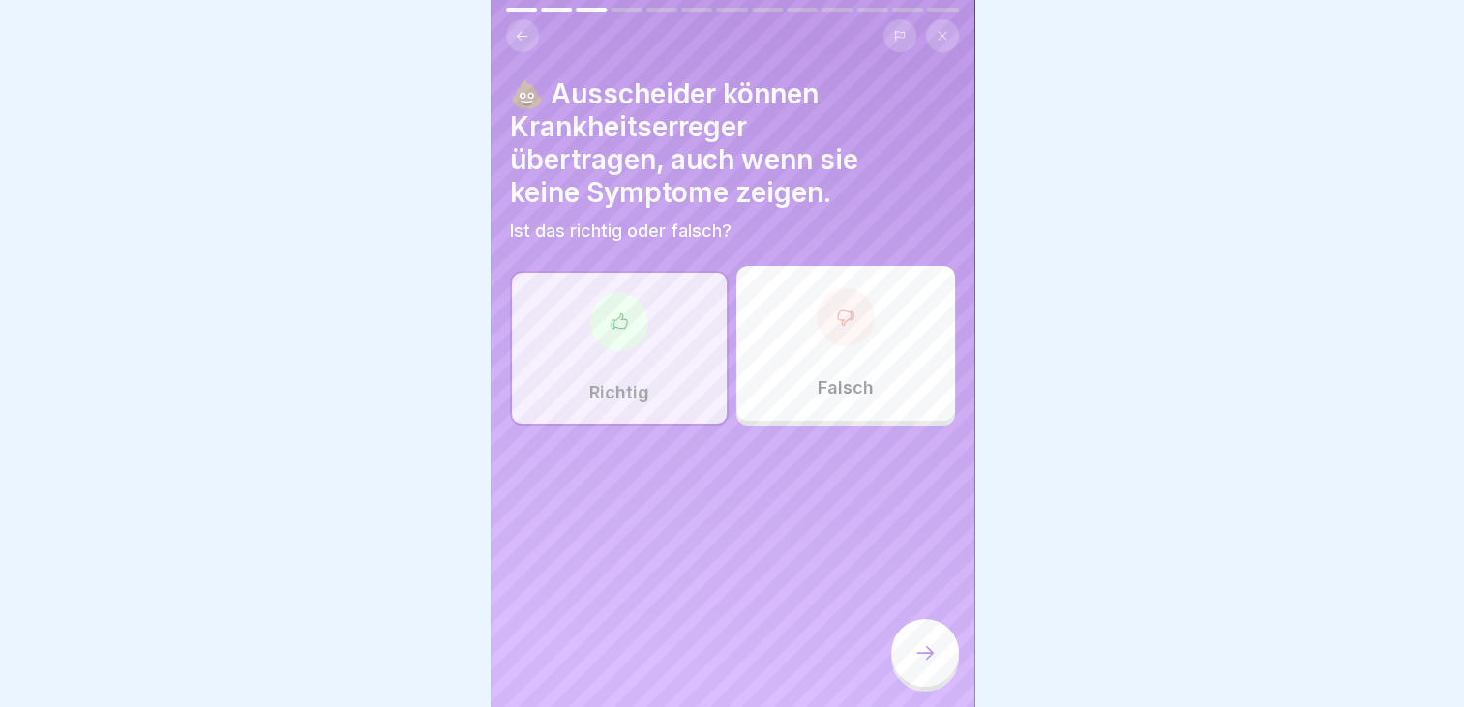
click at [925, 637] on div at bounding box center [925, 653] width 68 height 68
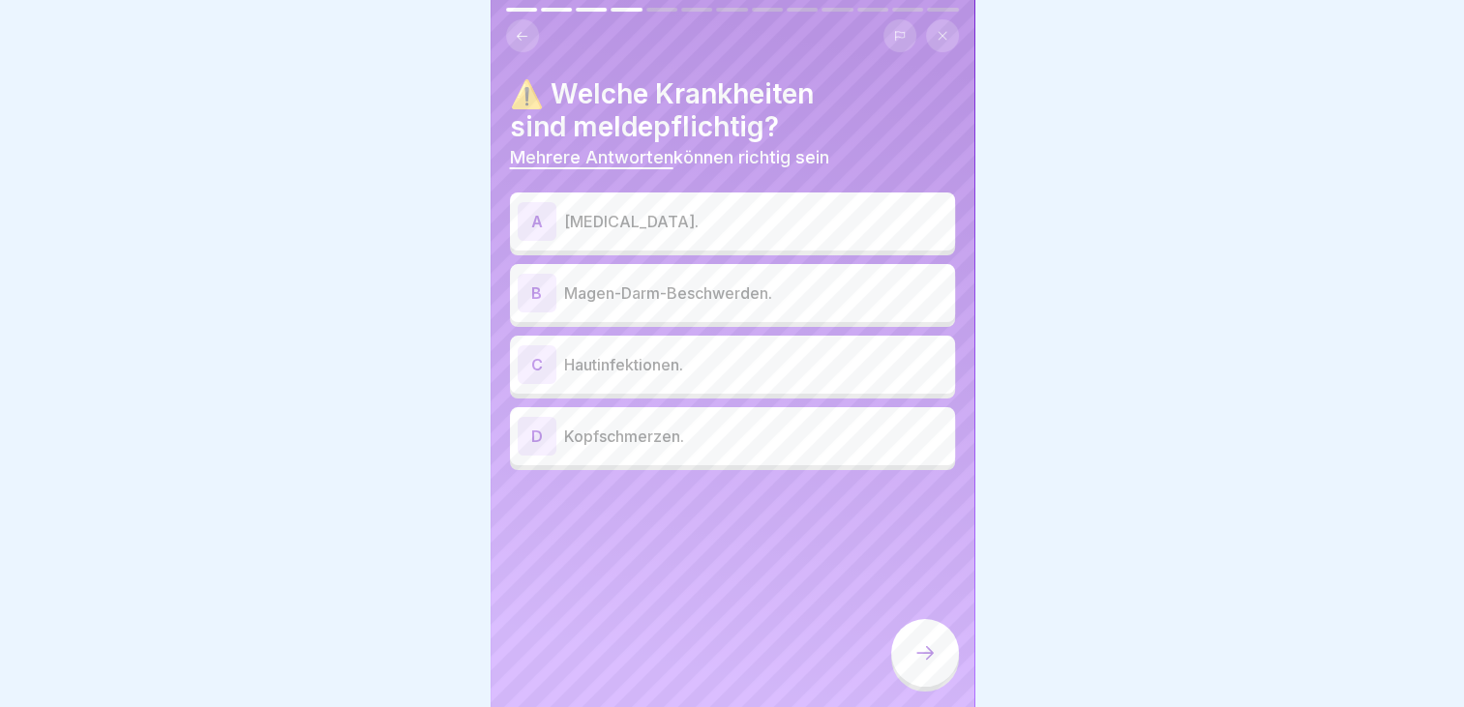
click at [808, 217] on p "[MEDICAL_DATA]." at bounding box center [755, 221] width 383 height 23
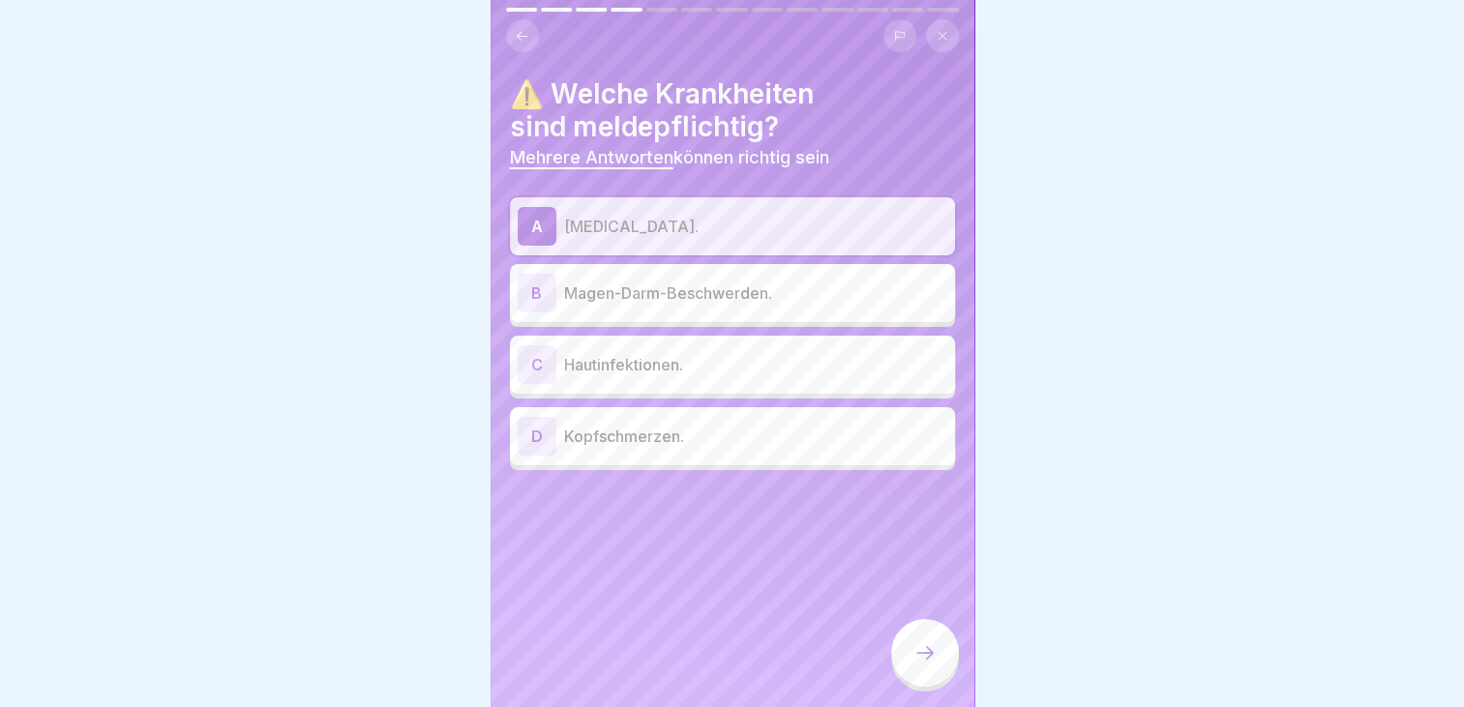
click at [770, 361] on p "Hautinfektionen." at bounding box center [755, 364] width 383 height 23
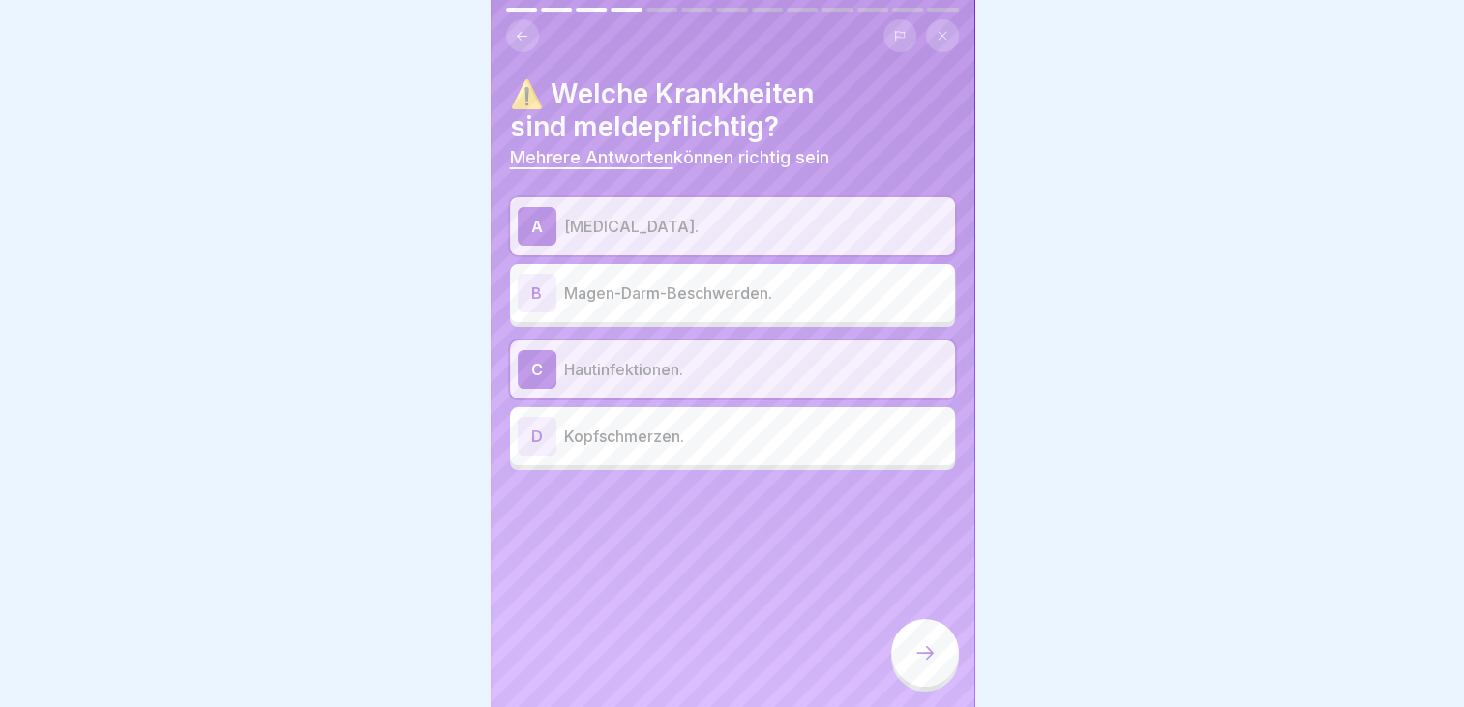
click at [799, 284] on p "Magen-Darm-Beschwerden." at bounding box center [755, 293] width 383 height 23
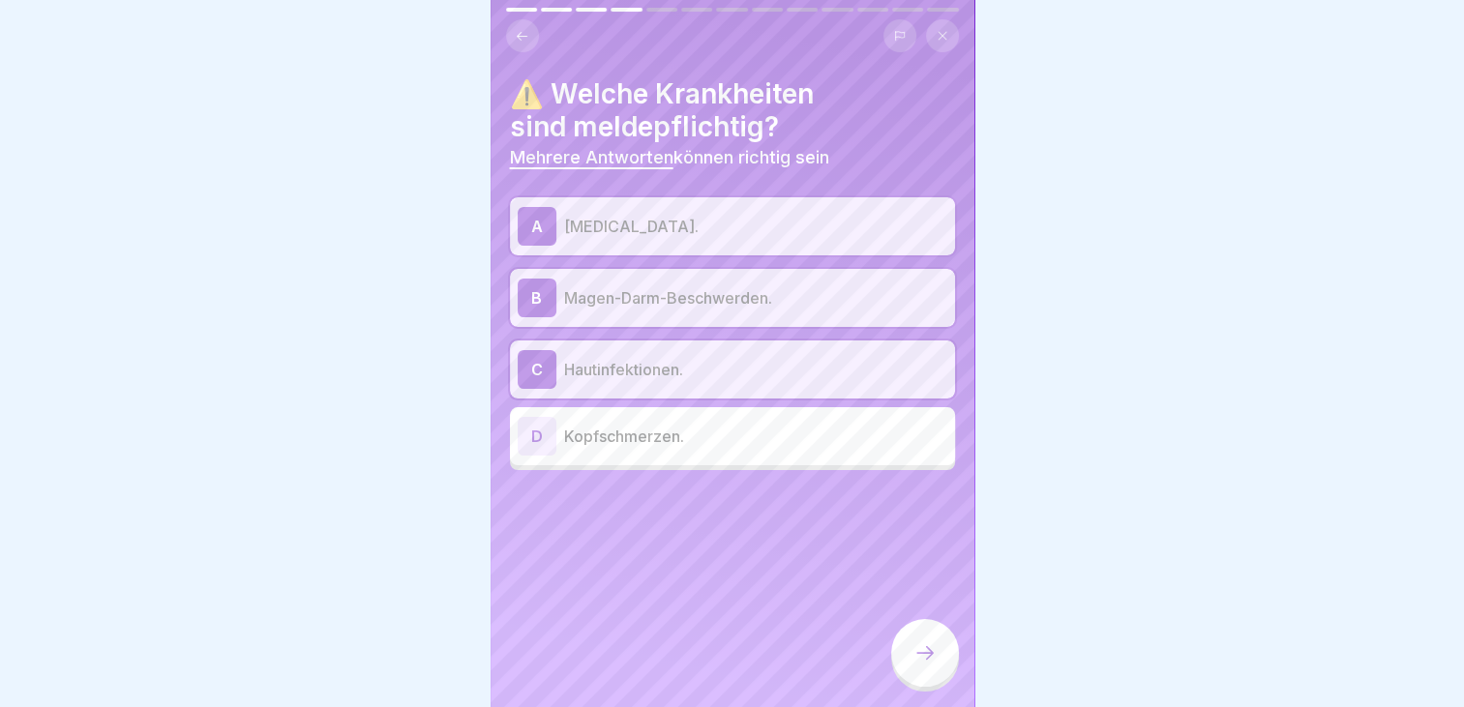
click at [799, 284] on div "B Magen-Darm-Beschwerden." at bounding box center [733, 298] width 430 height 39
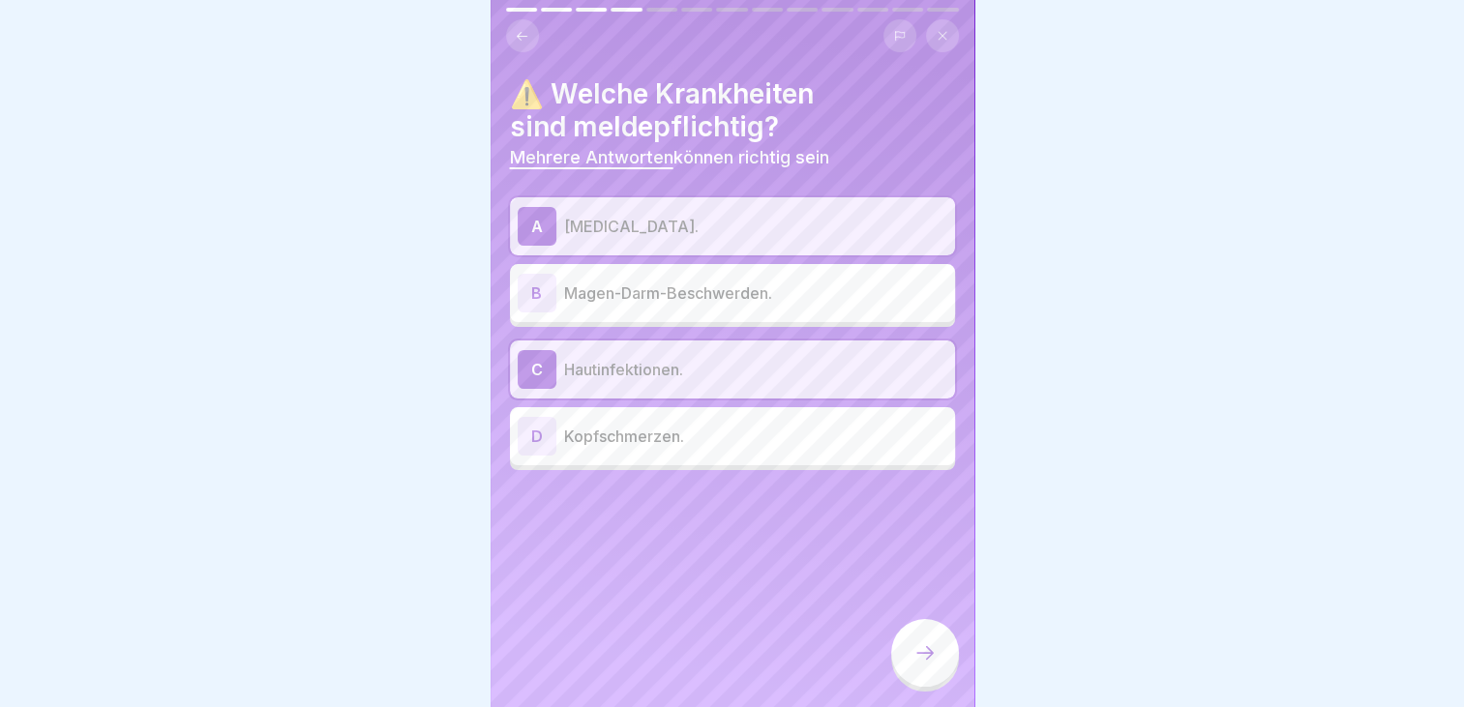
click at [799, 284] on p "Magen-Darm-Beschwerden." at bounding box center [755, 293] width 383 height 23
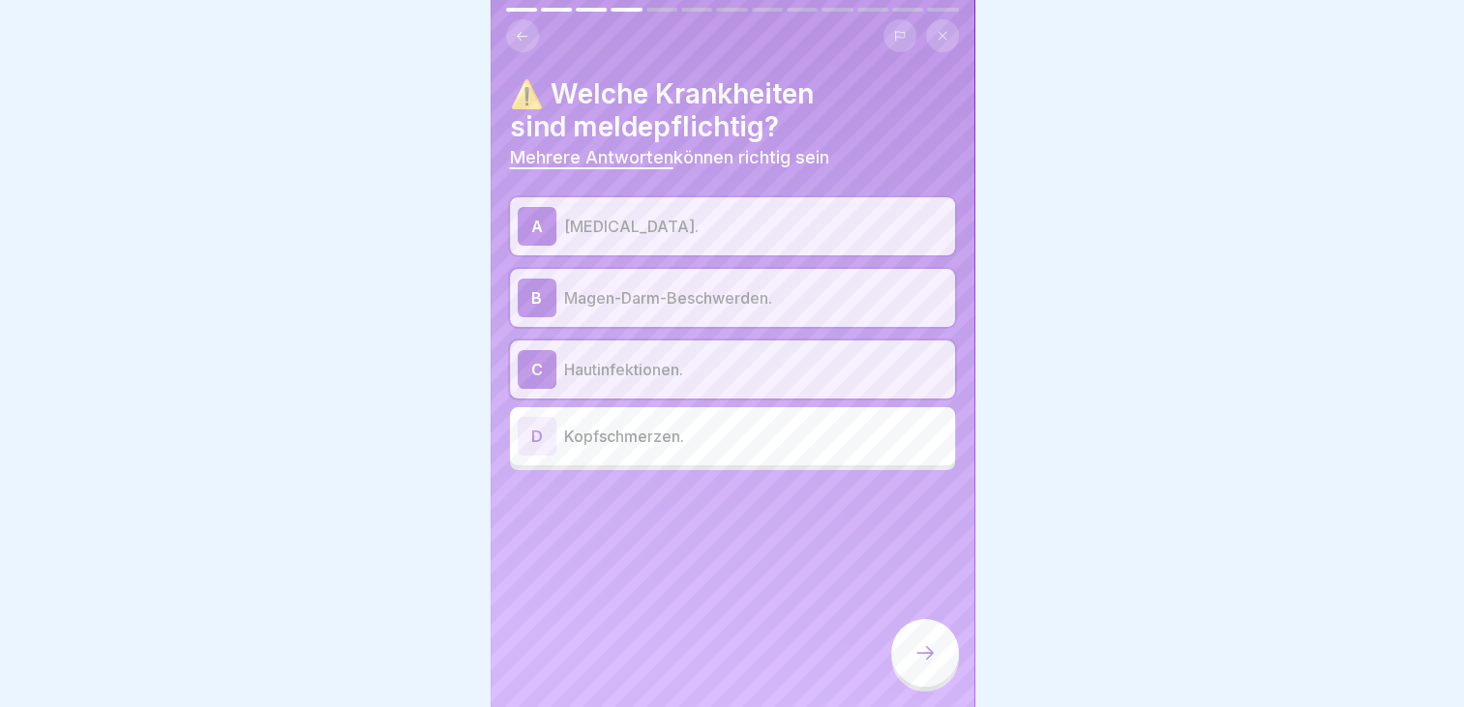
click at [914, 656] on div at bounding box center [925, 653] width 68 height 68
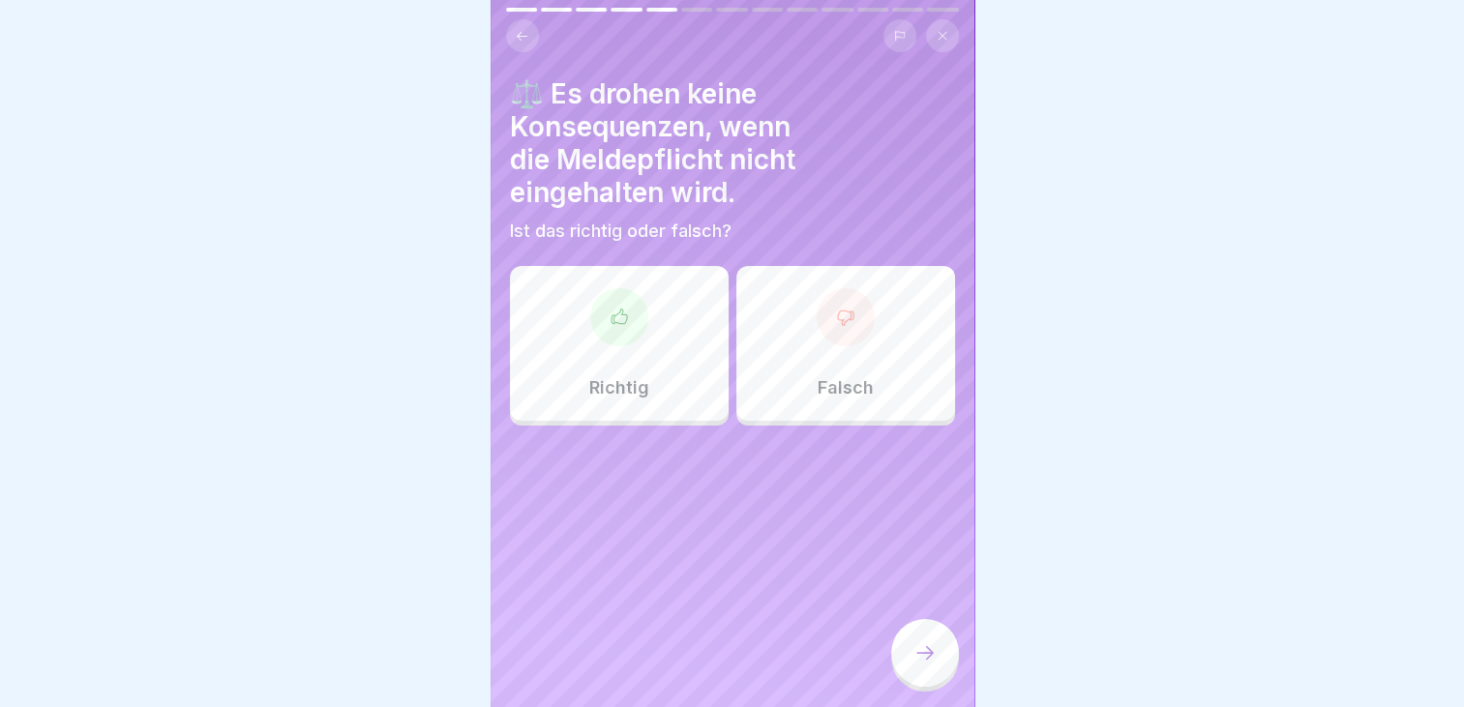
click at [876, 285] on div "Falsch" at bounding box center [845, 343] width 219 height 155
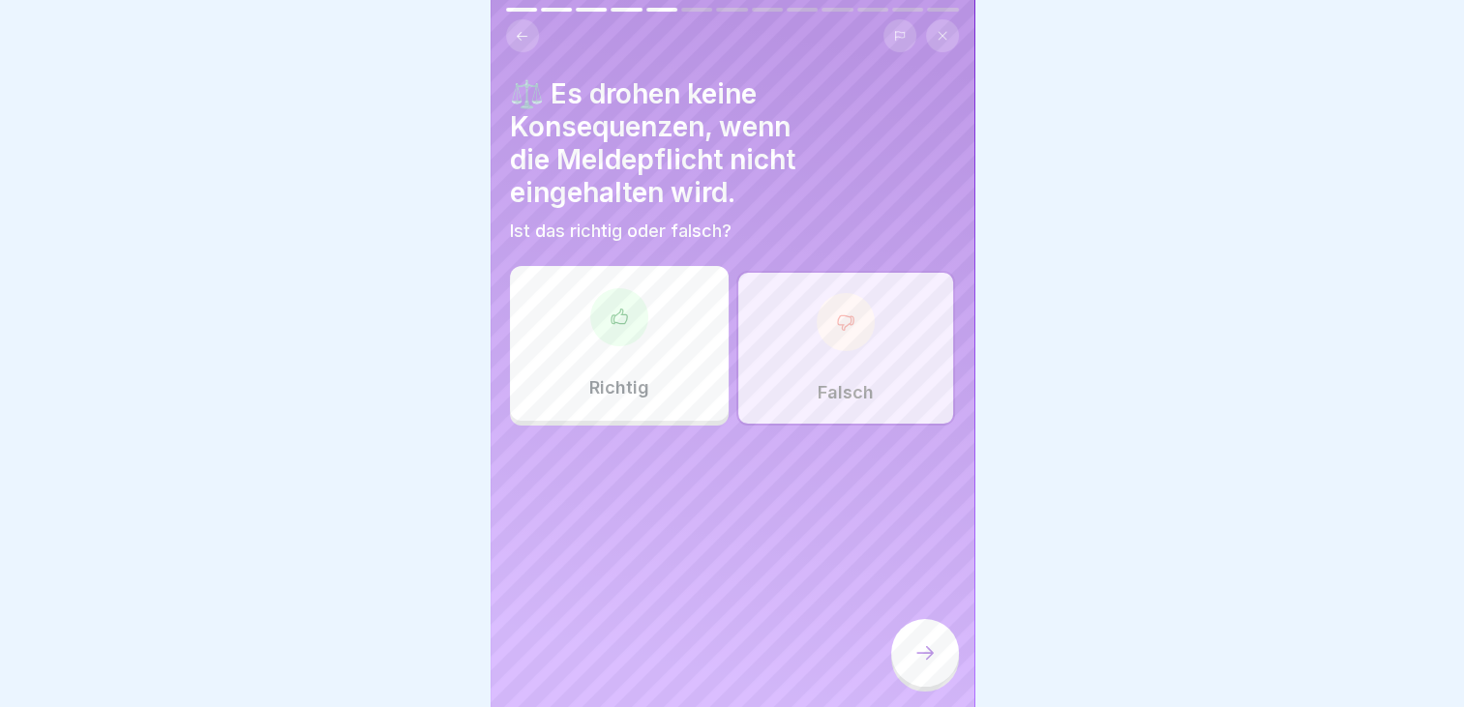
click at [891, 677] on div at bounding box center [925, 655] width 68 height 73
click at [904, 677] on div at bounding box center [925, 653] width 68 height 68
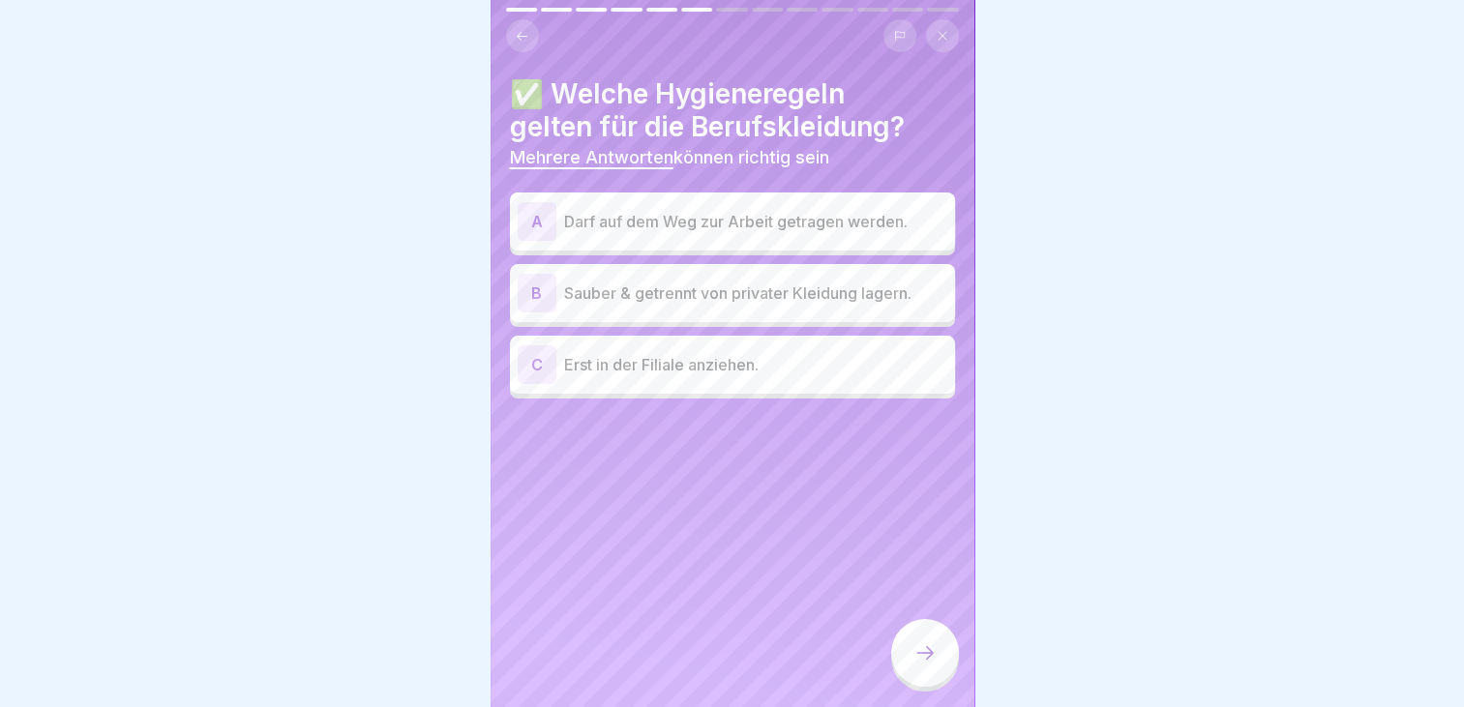
click at [854, 292] on p "Sauber & getrennt von privater Kleidung lagern." at bounding box center [755, 293] width 383 height 23
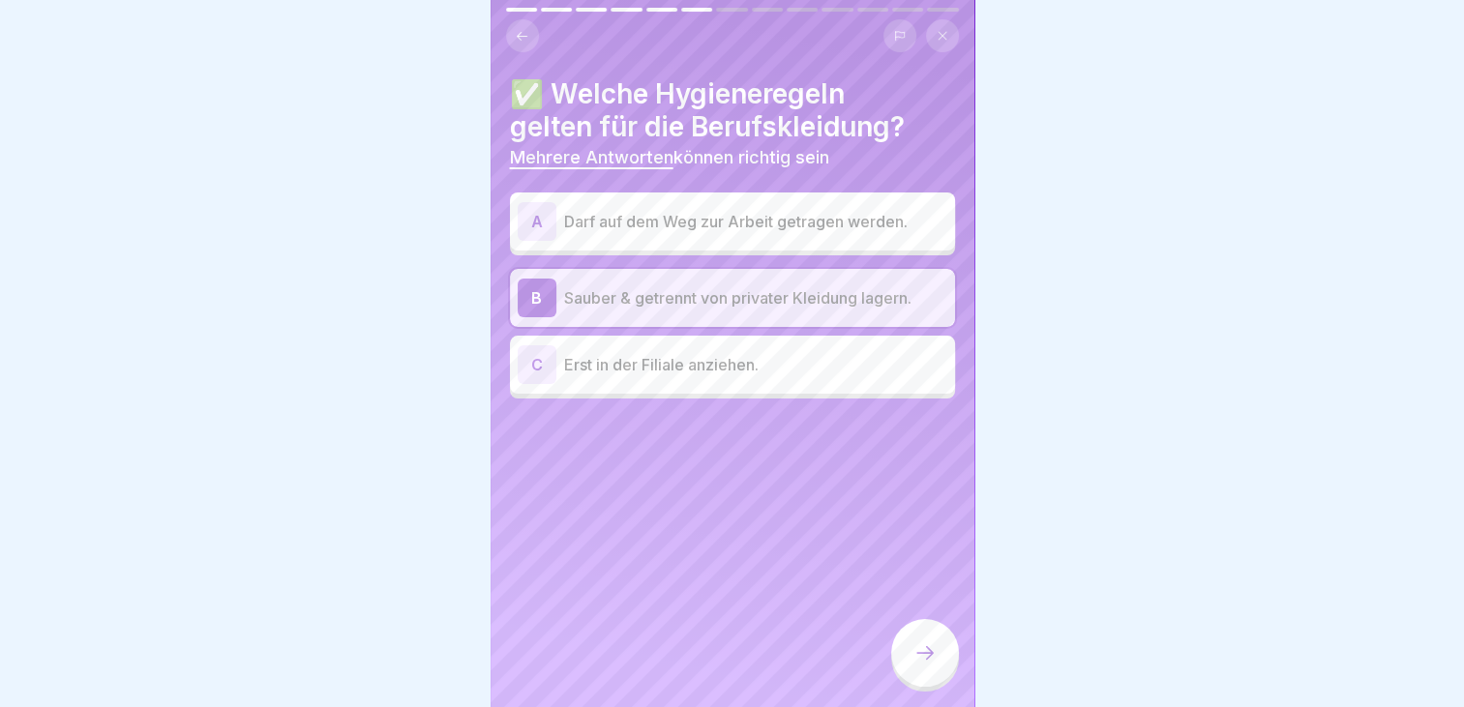
click at [815, 355] on p "Erst in der Filiale anziehen." at bounding box center [755, 364] width 383 height 23
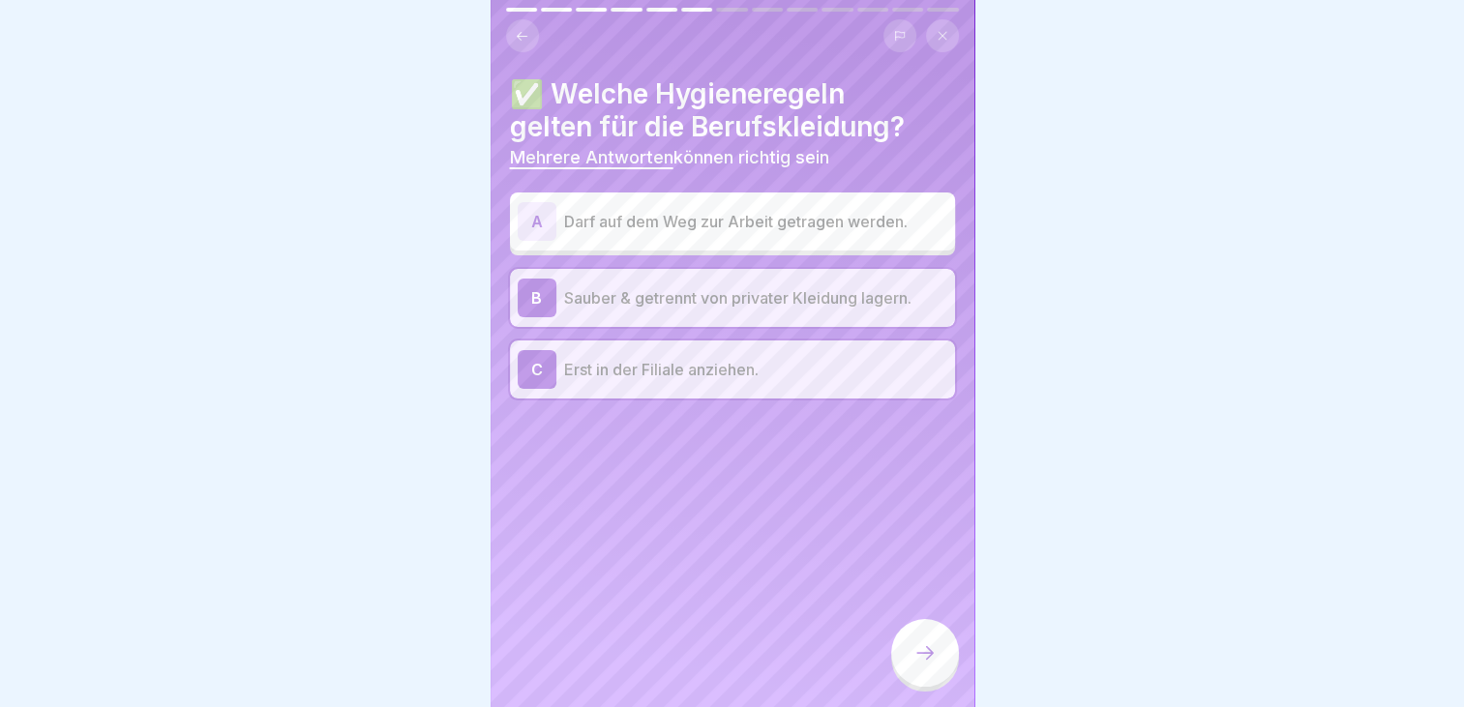
click at [915, 659] on icon at bounding box center [925, 653] width 23 height 23
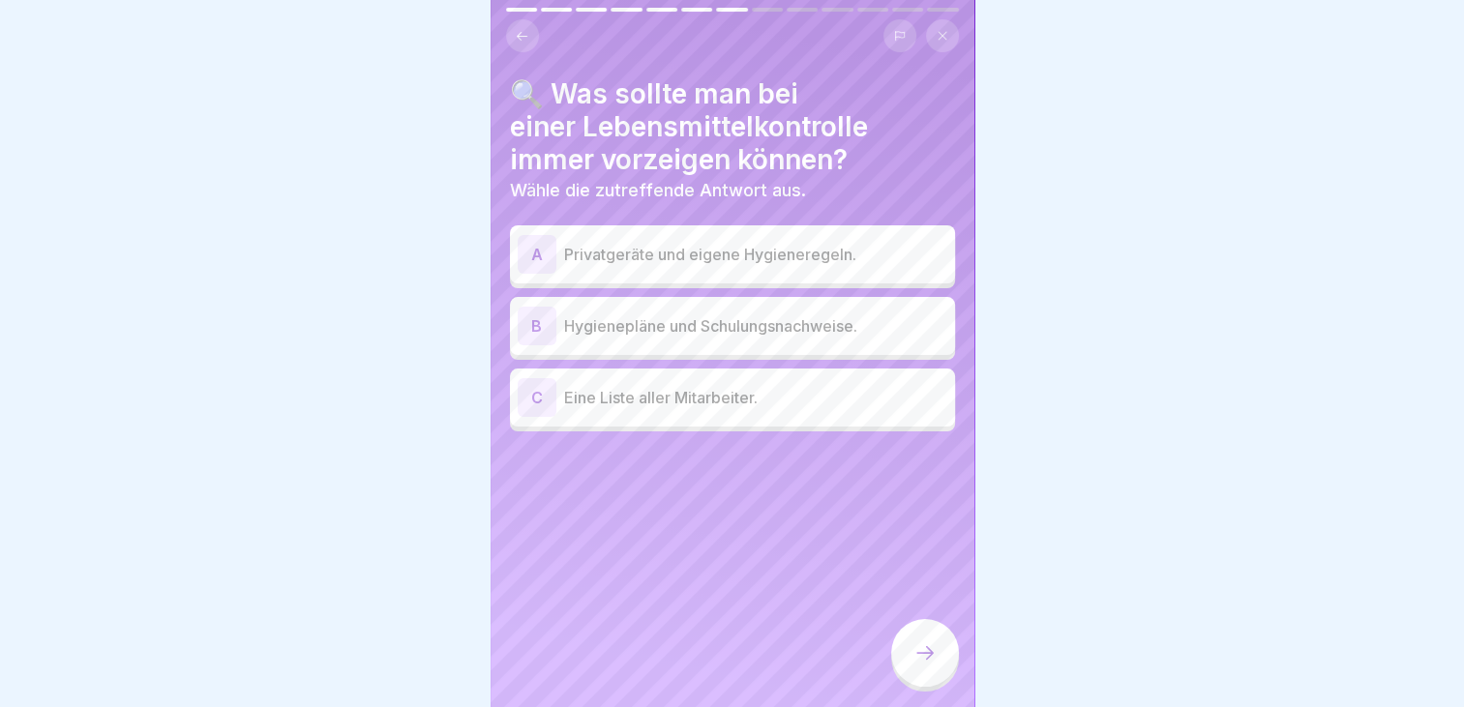
click at [873, 325] on p "Hygienepläne und Schulungsnachweise." at bounding box center [755, 326] width 383 height 23
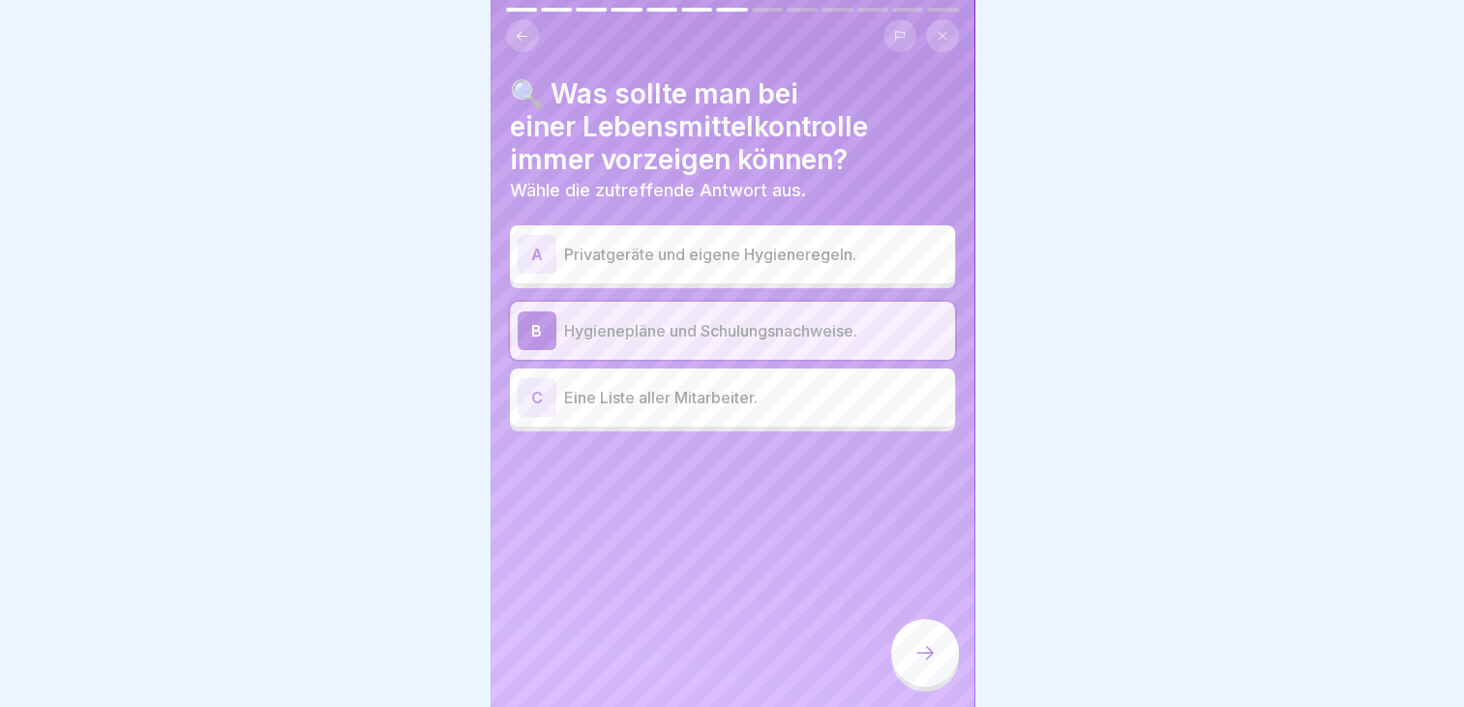
click at [921, 651] on div at bounding box center [925, 653] width 68 height 68
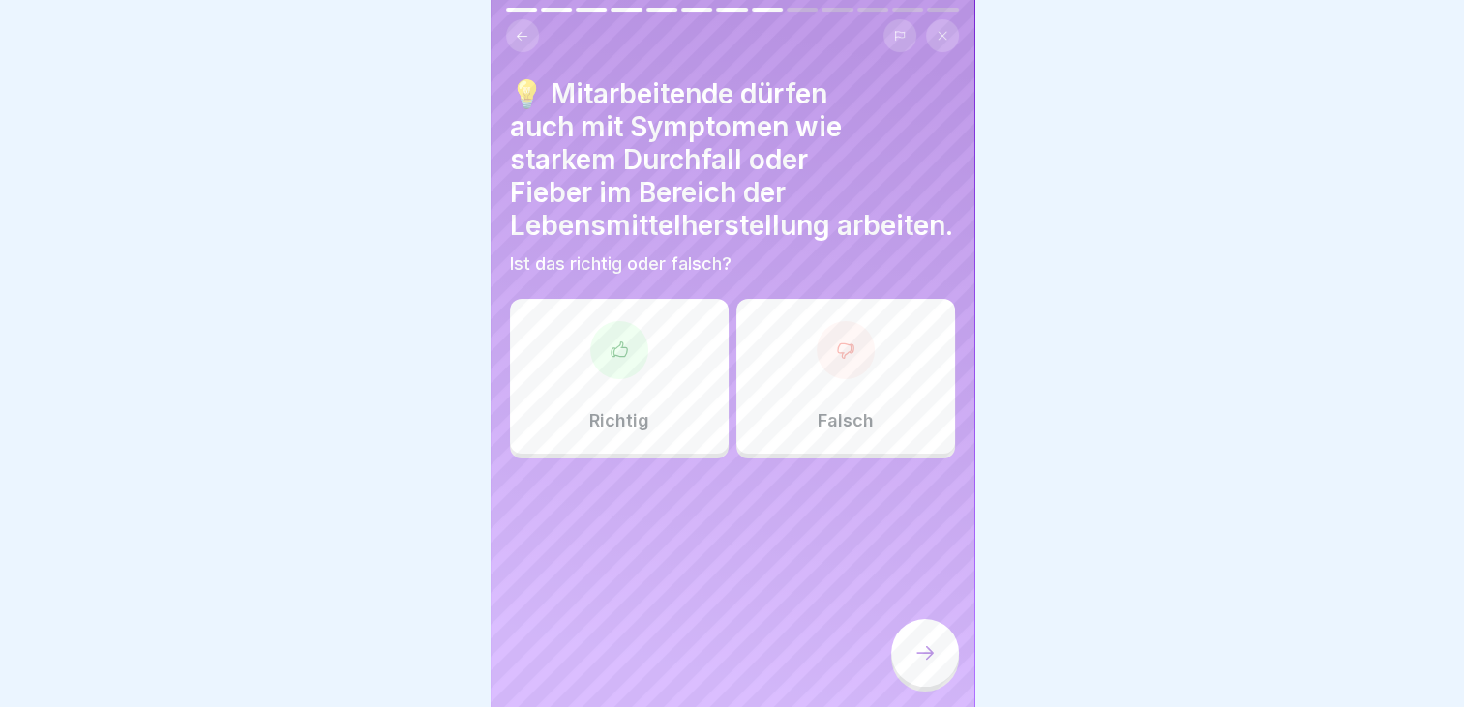
click at [815, 376] on div "Falsch" at bounding box center [845, 376] width 219 height 155
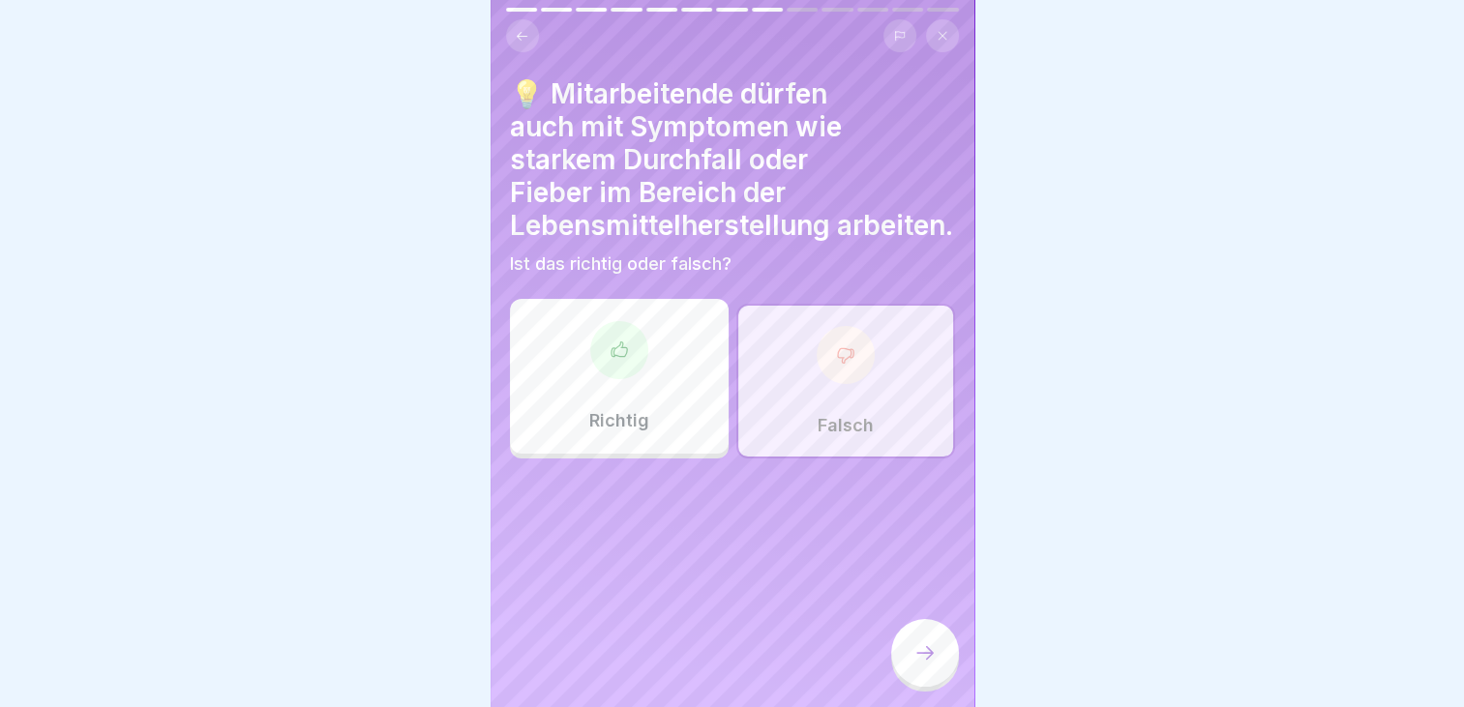
click at [927, 656] on div at bounding box center [925, 653] width 68 height 68
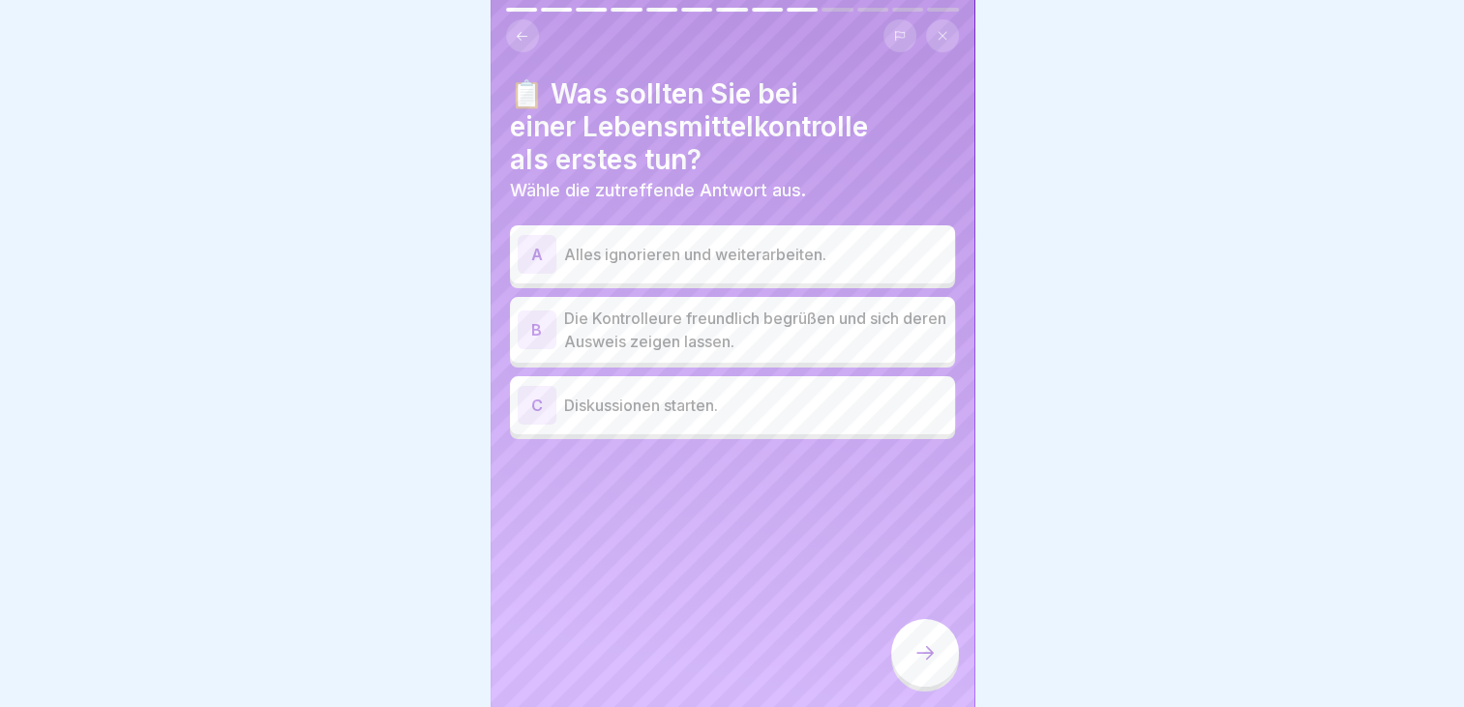
click at [905, 339] on p "Die Kontrolleure freundlich begrüßen und sich deren Ausweis zeigen lassen." at bounding box center [755, 330] width 383 height 46
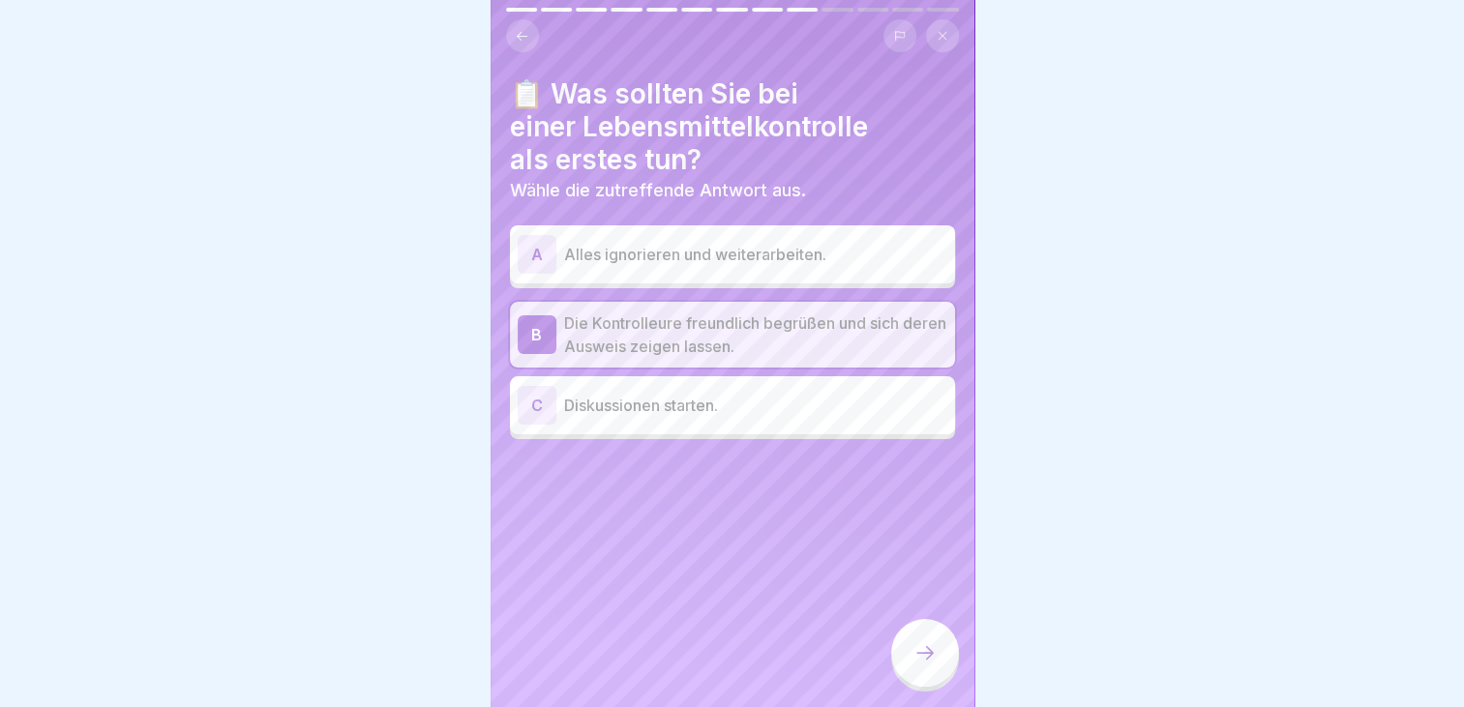
click at [914, 665] on icon at bounding box center [925, 653] width 23 height 23
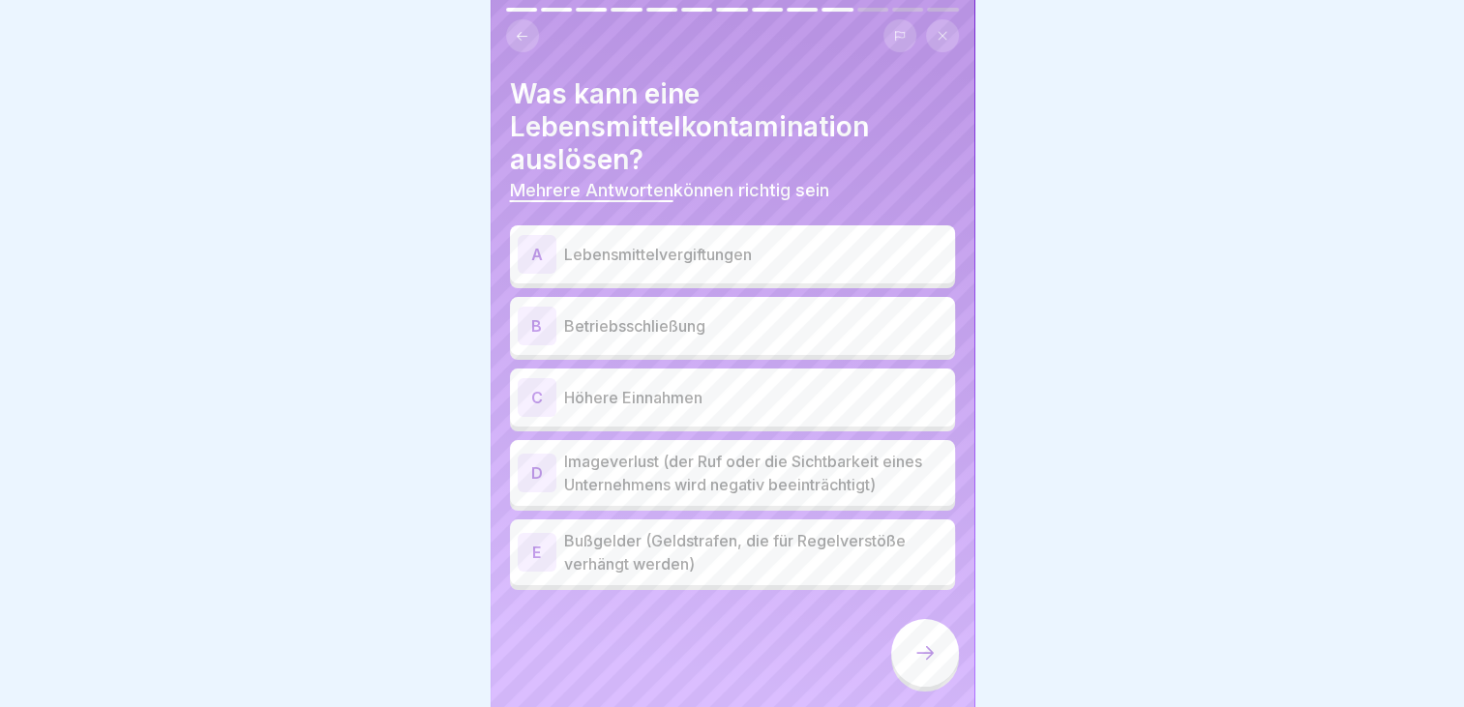
click at [767, 343] on div "B Betriebsschließung" at bounding box center [733, 326] width 430 height 39
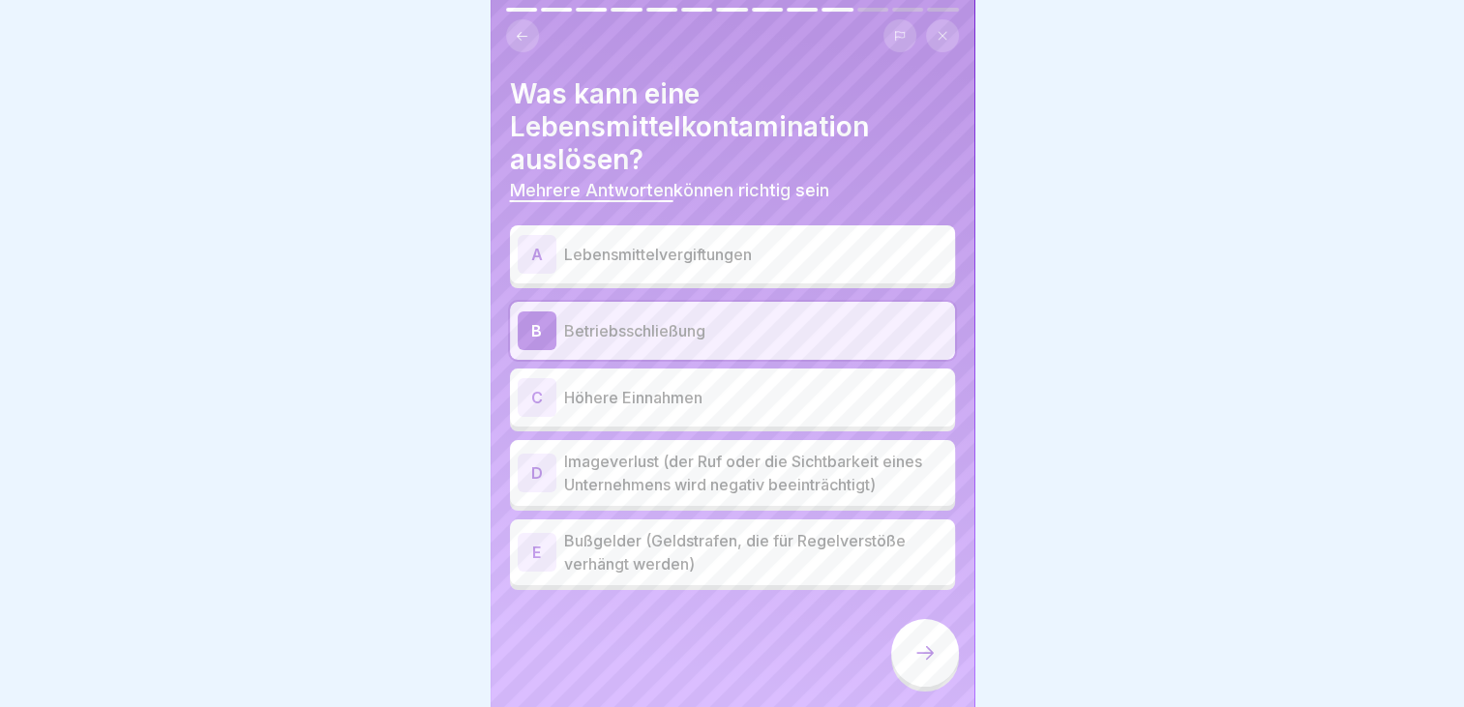
click at [757, 478] on p "Imageverlust (der Ruf oder die Sichtbarkeit eines Unternehmens wird negativ bee…" at bounding box center [755, 473] width 383 height 46
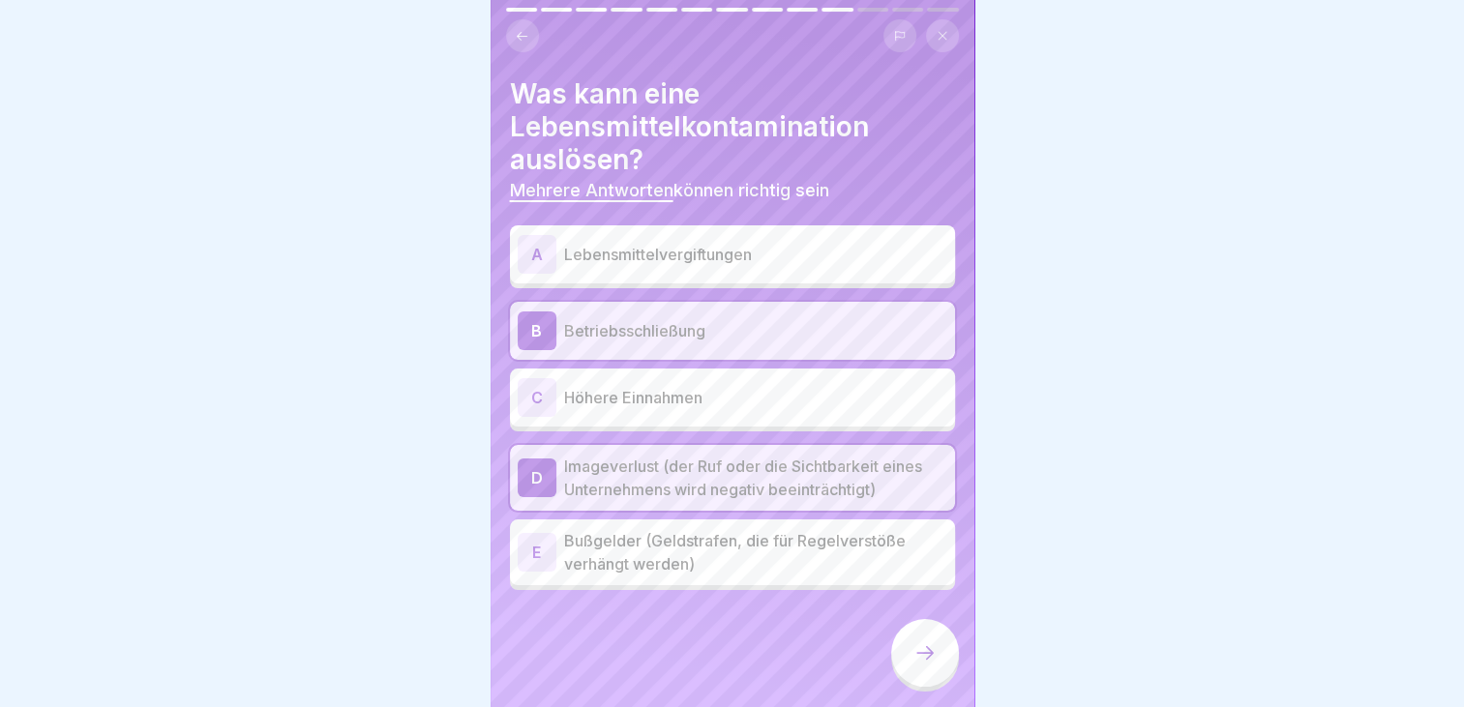
click at [810, 569] on p "Bußgelder (Geldstrafen, die für Regelverstöße verhängt werden)" at bounding box center [755, 552] width 383 height 46
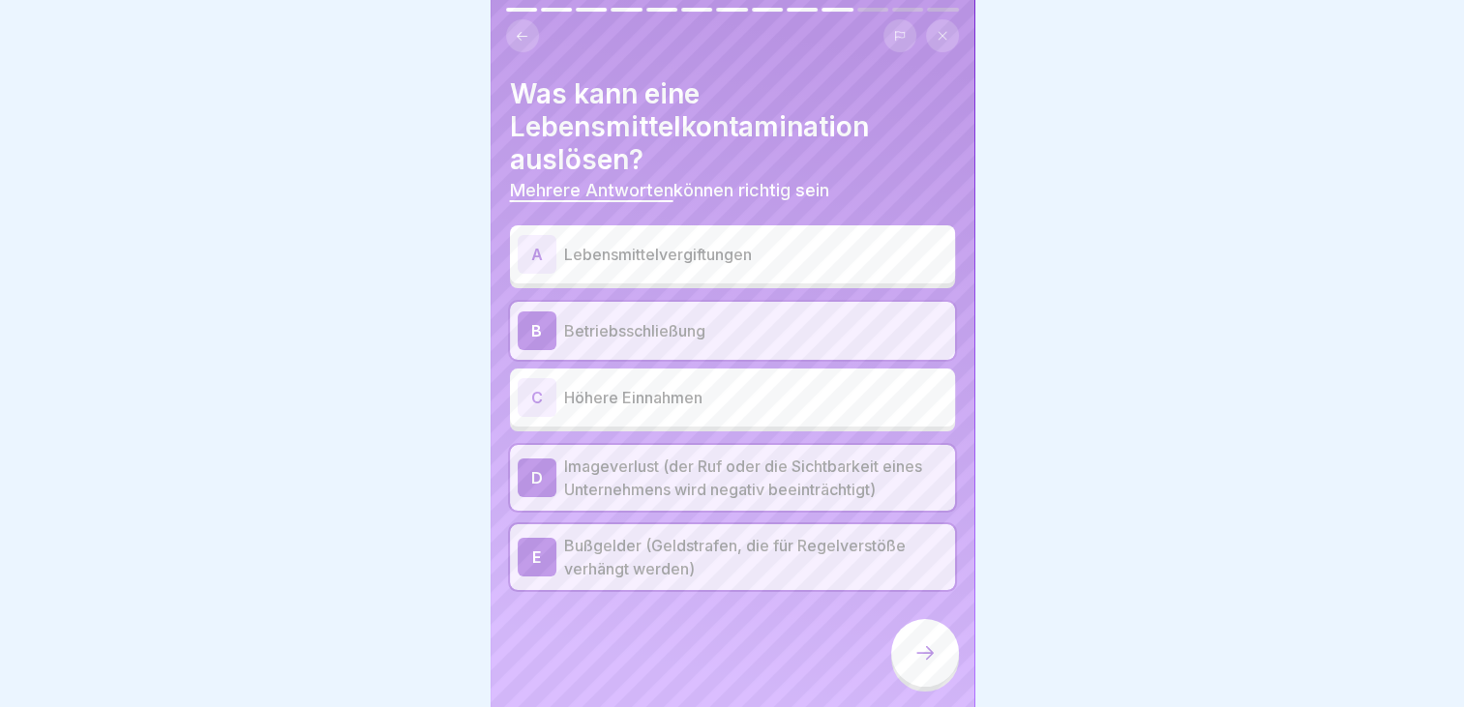
click at [929, 665] on icon at bounding box center [925, 653] width 23 height 23
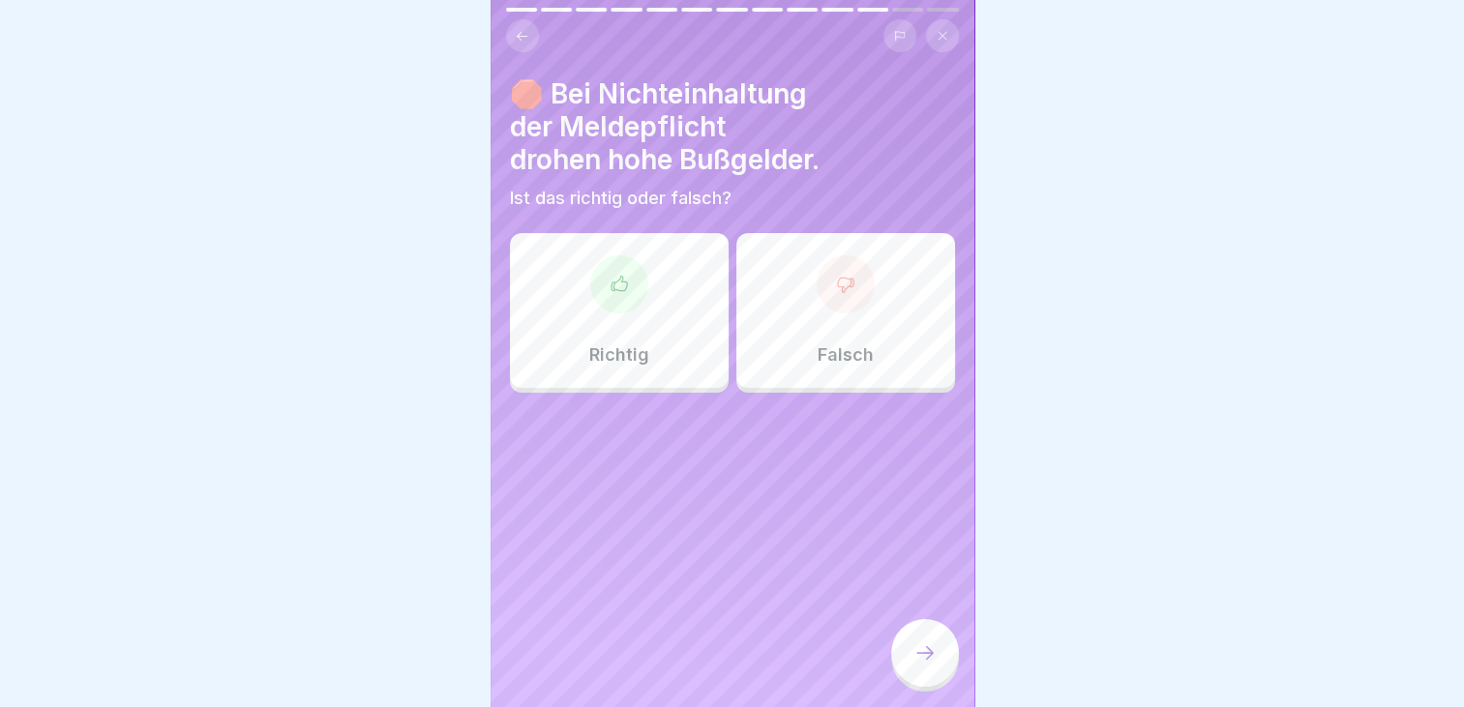
click at [705, 350] on div "Richtig" at bounding box center [619, 310] width 219 height 155
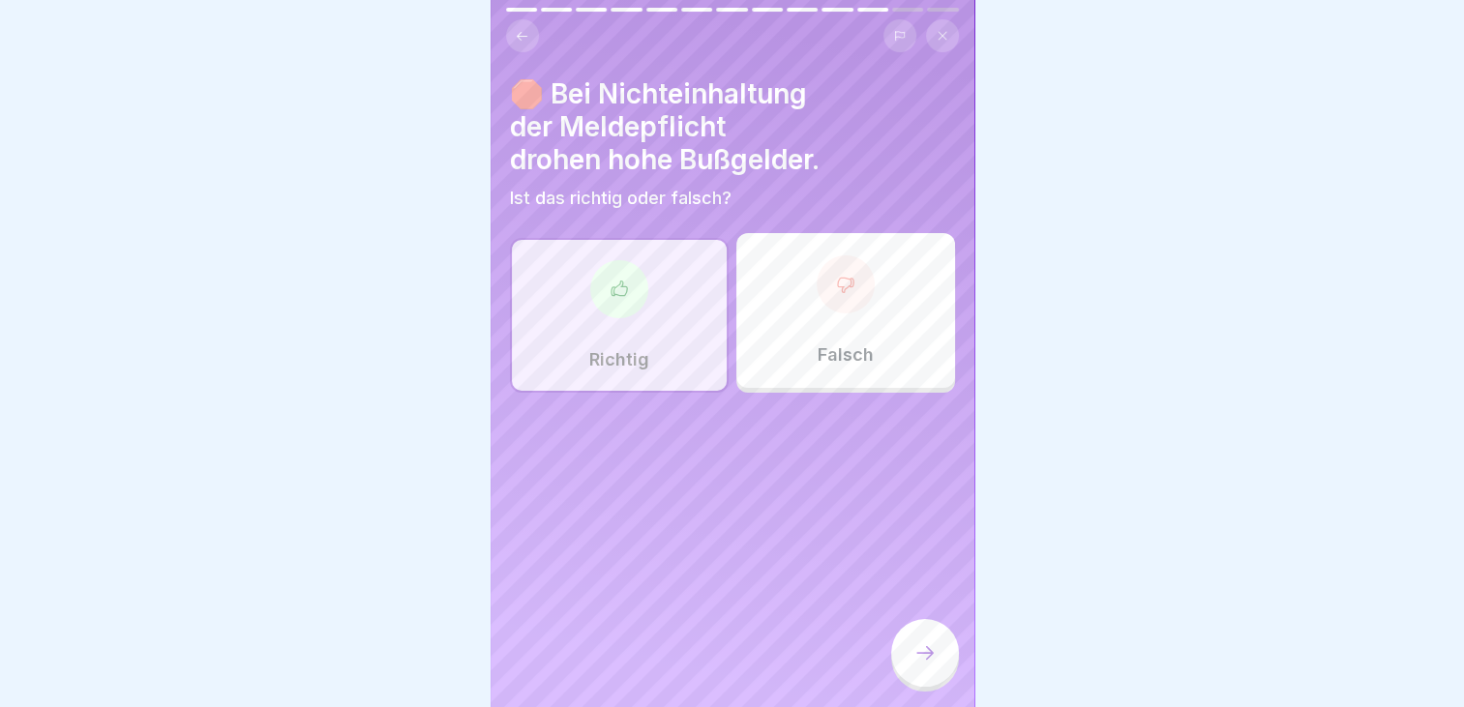
click at [916, 653] on div at bounding box center [925, 653] width 68 height 68
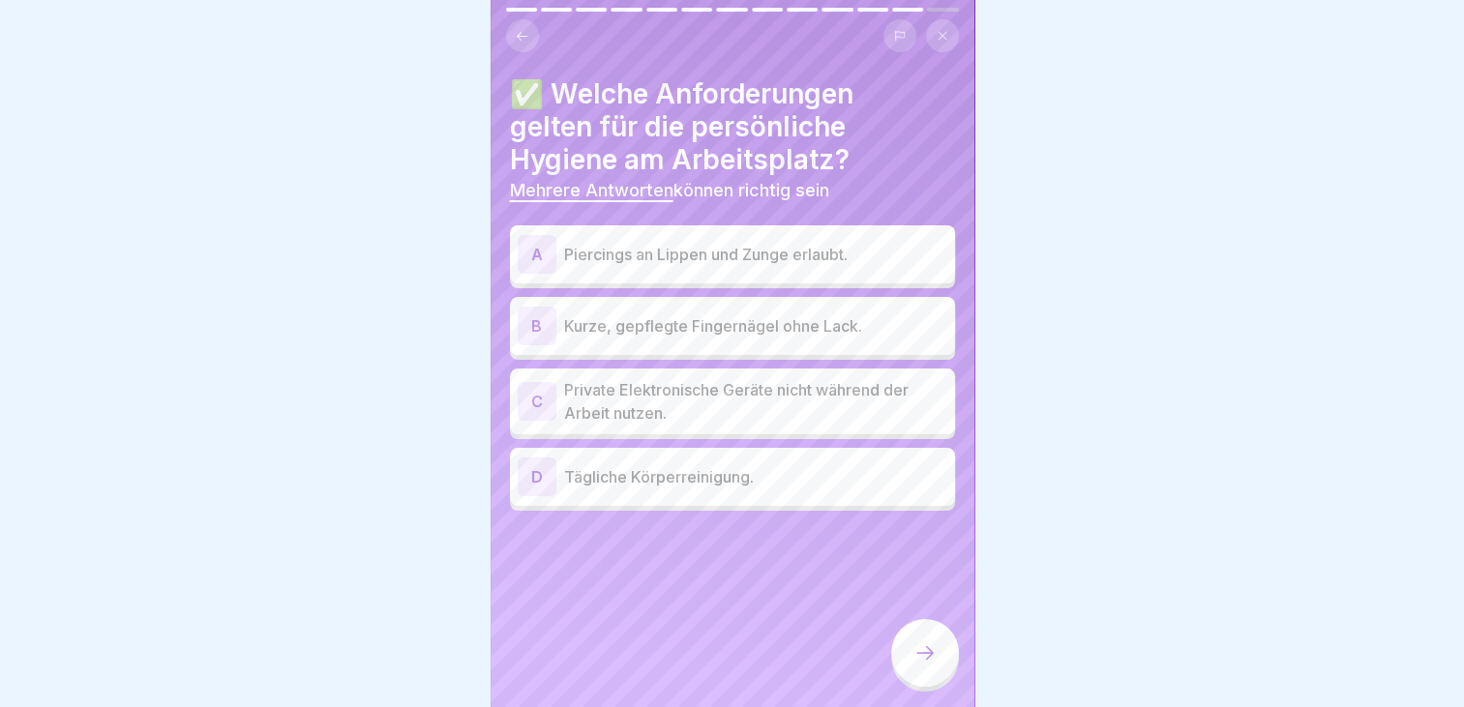
click at [864, 326] on p "Kurze, gepflegte Fingernägel ohne Lack." at bounding box center [755, 326] width 383 height 23
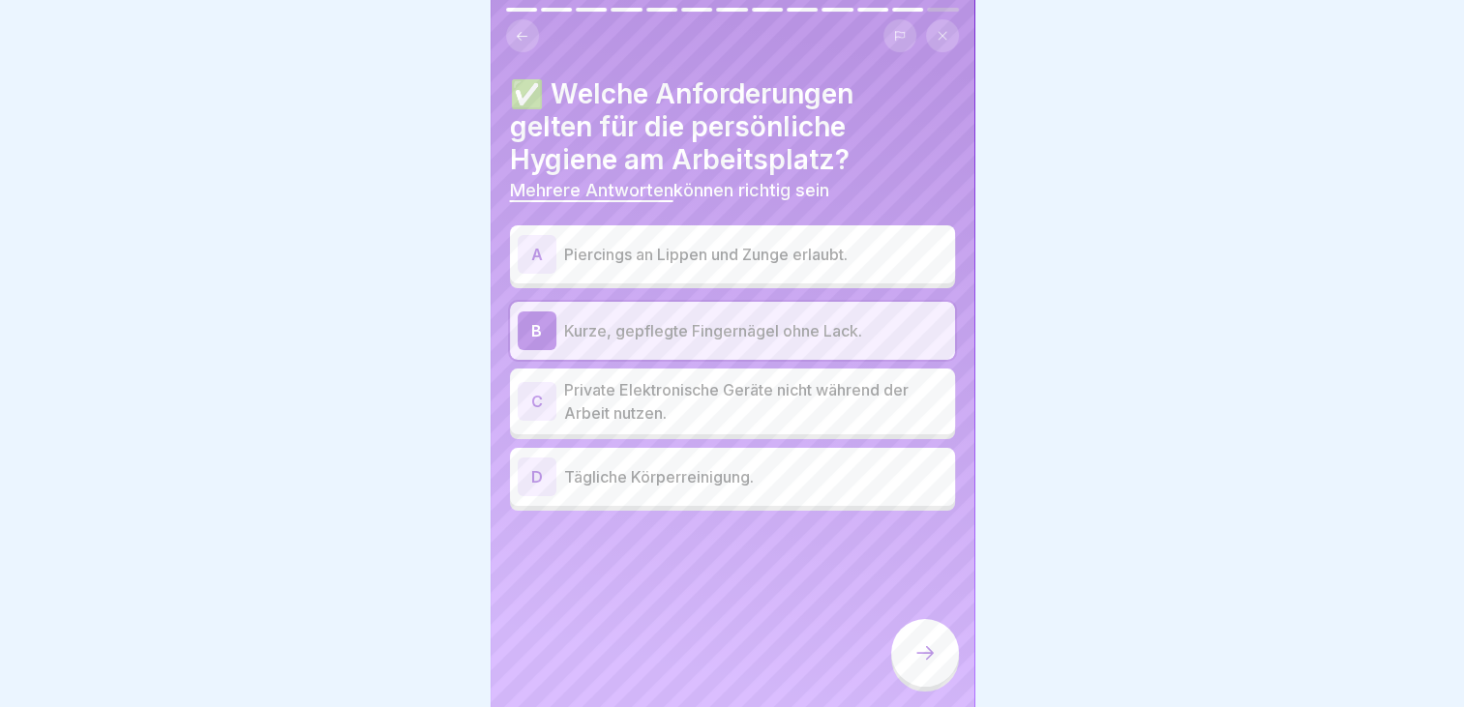
click at [836, 483] on p "Tägliche Körperreinigung." at bounding box center [755, 476] width 383 height 23
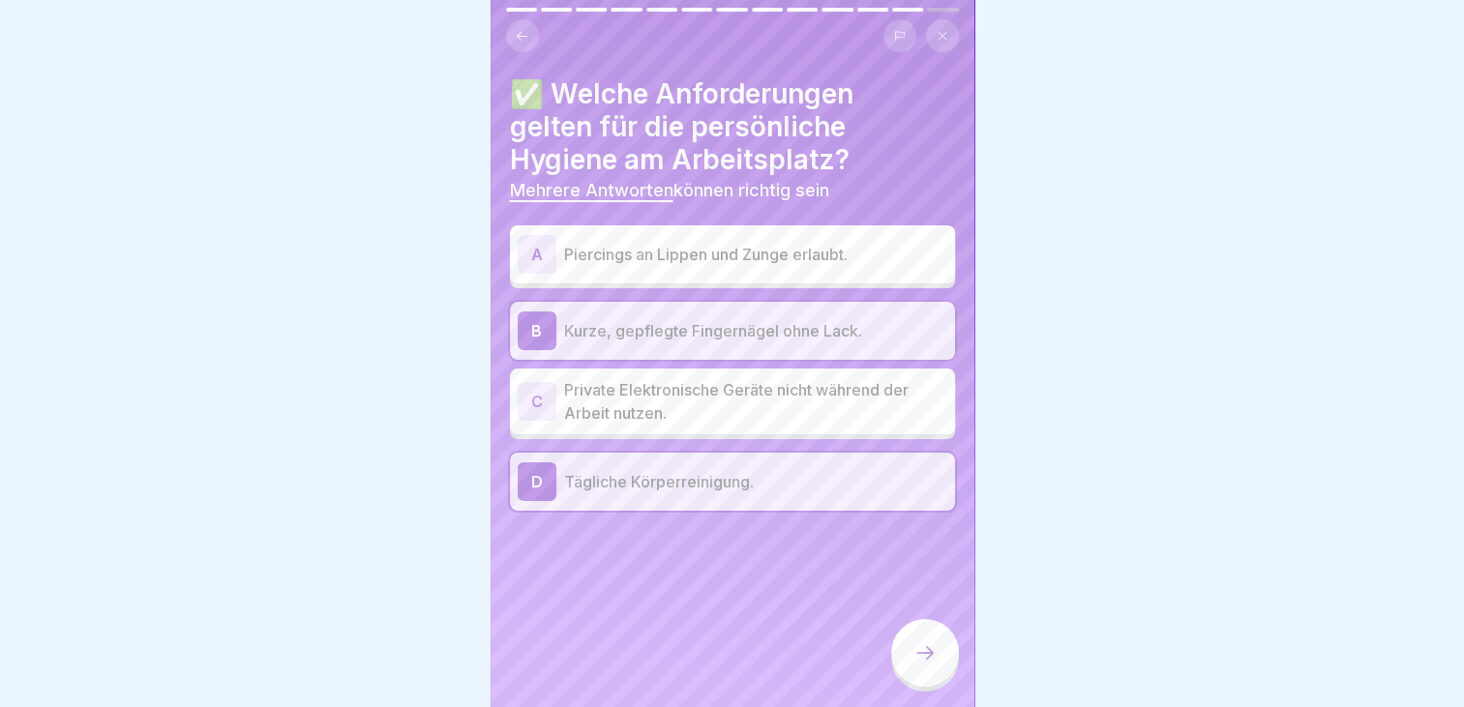
click at [926, 663] on icon at bounding box center [925, 653] width 23 height 23
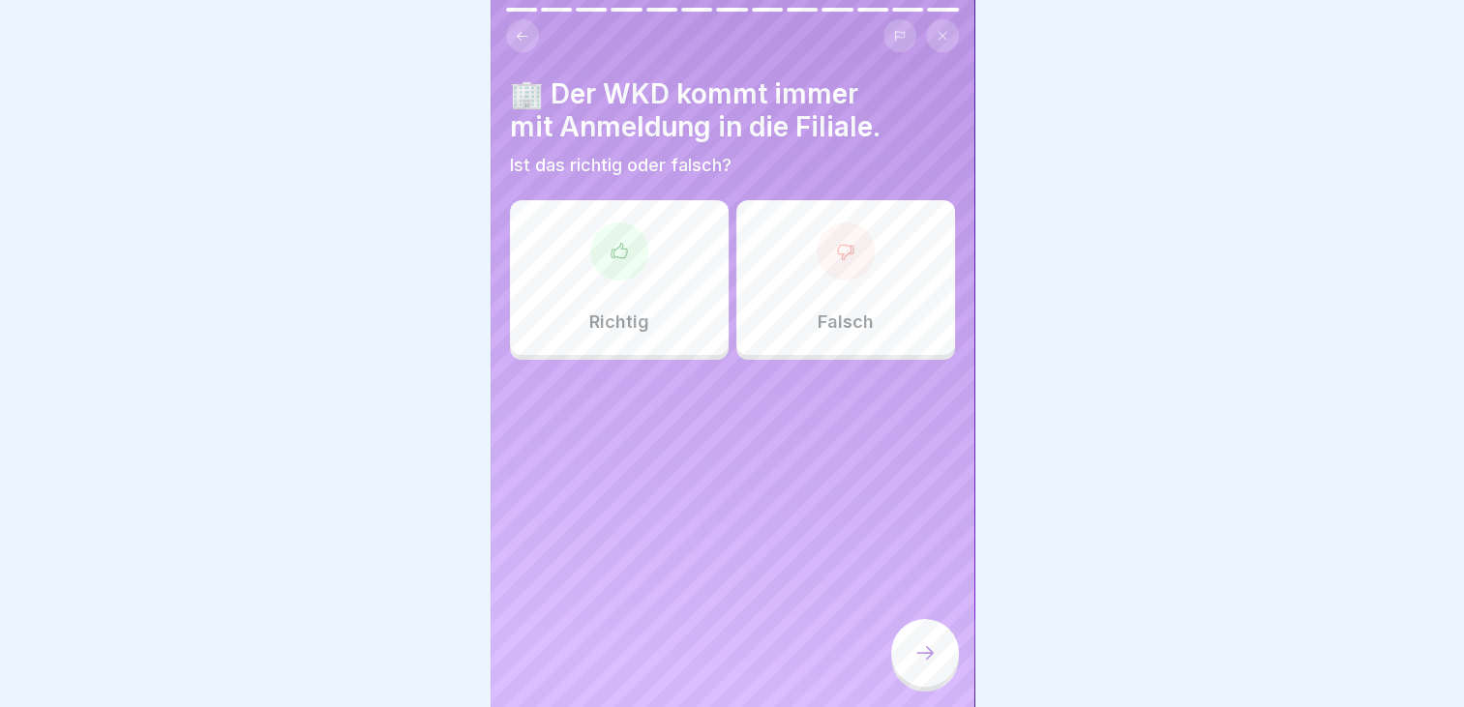
click at [834, 271] on div at bounding box center [846, 252] width 58 height 58
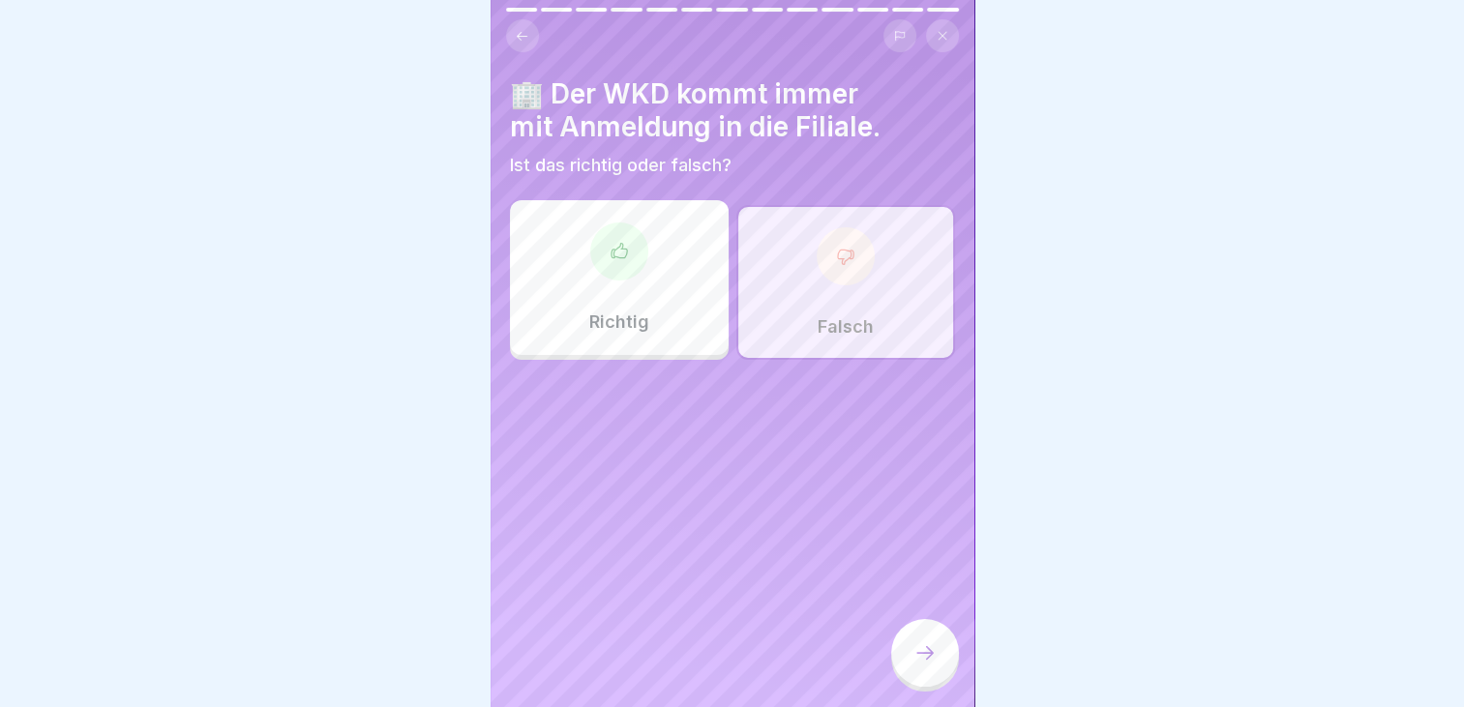
click at [910, 651] on div at bounding box center [925, 653] width 68 height 68
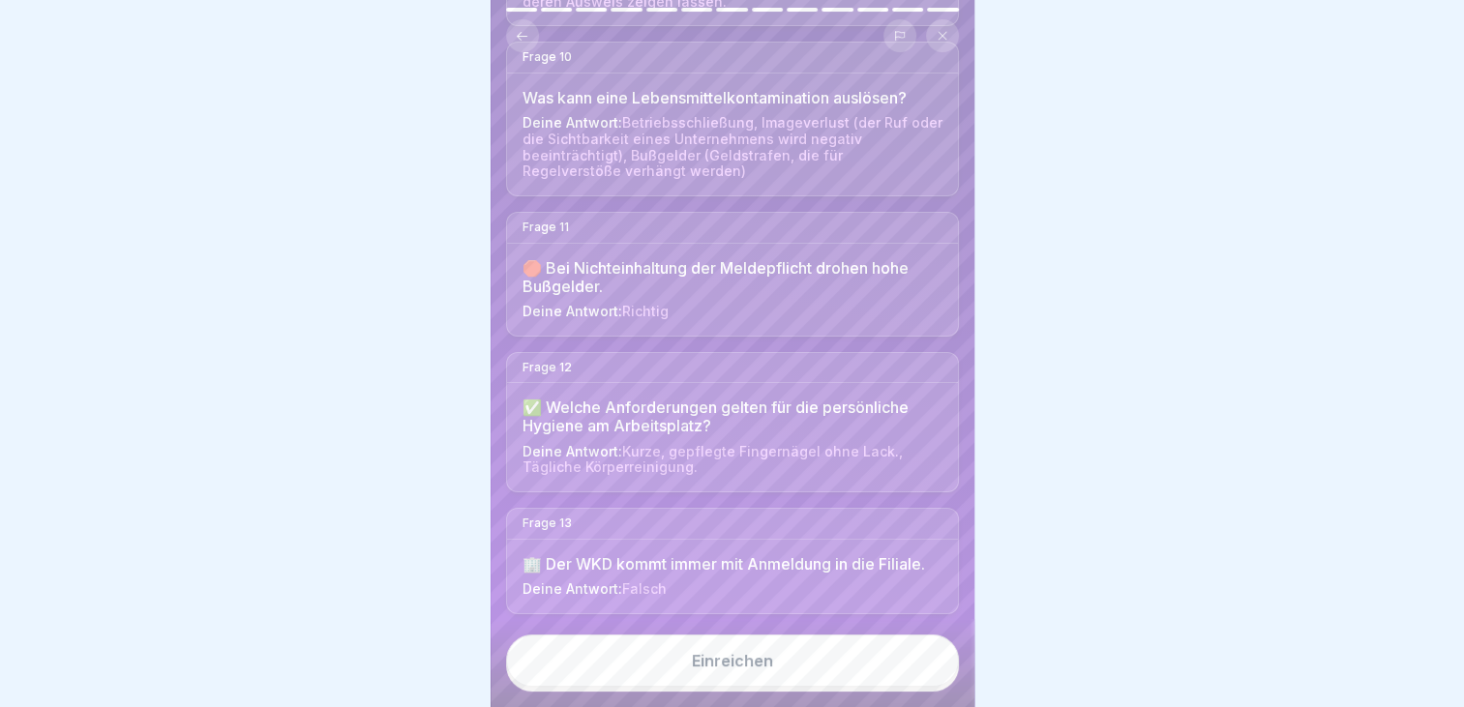
scroll to position [1466, 0]
click at [742, 677] on button "Einreichen" at bounding box center [732, 661] width 453 height 52
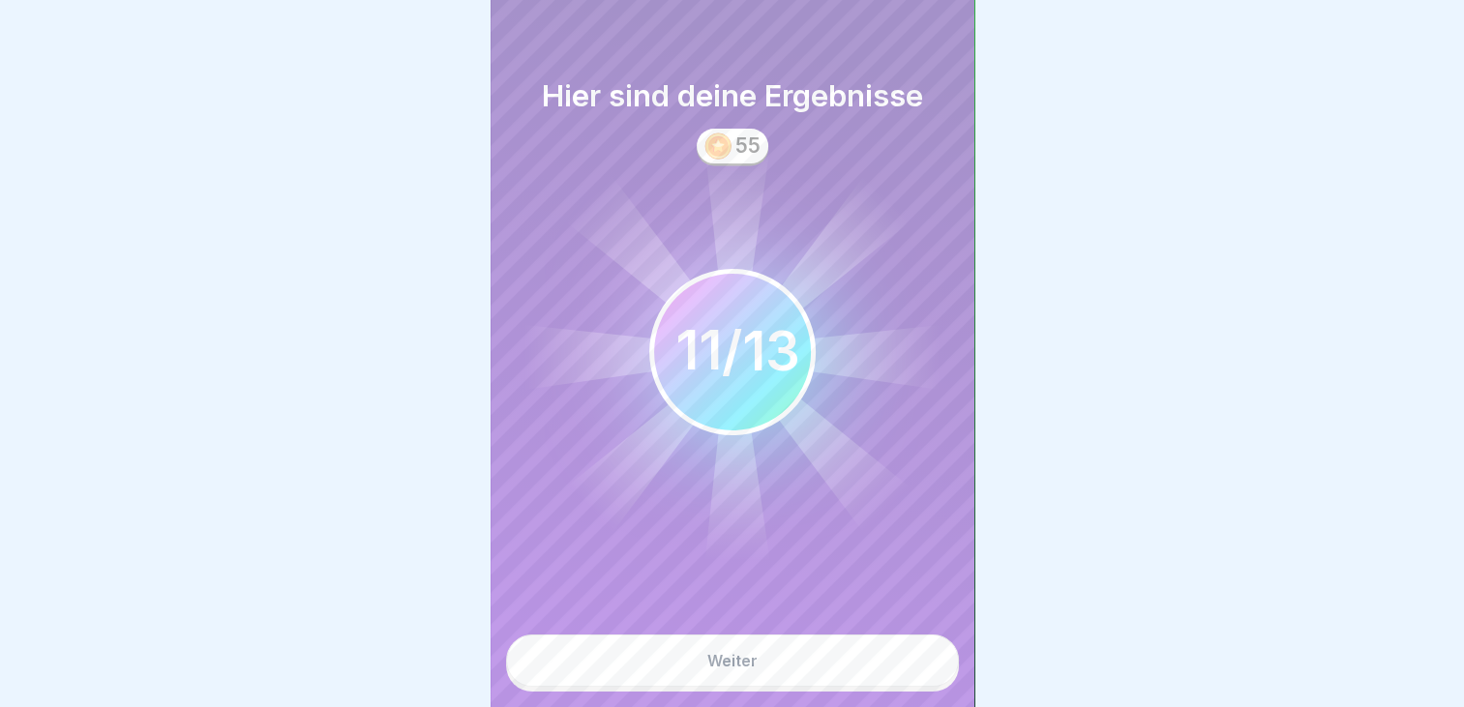
click at [777, 670] on button "Weiter" at bounding box center [732, 661] width 453 height 52
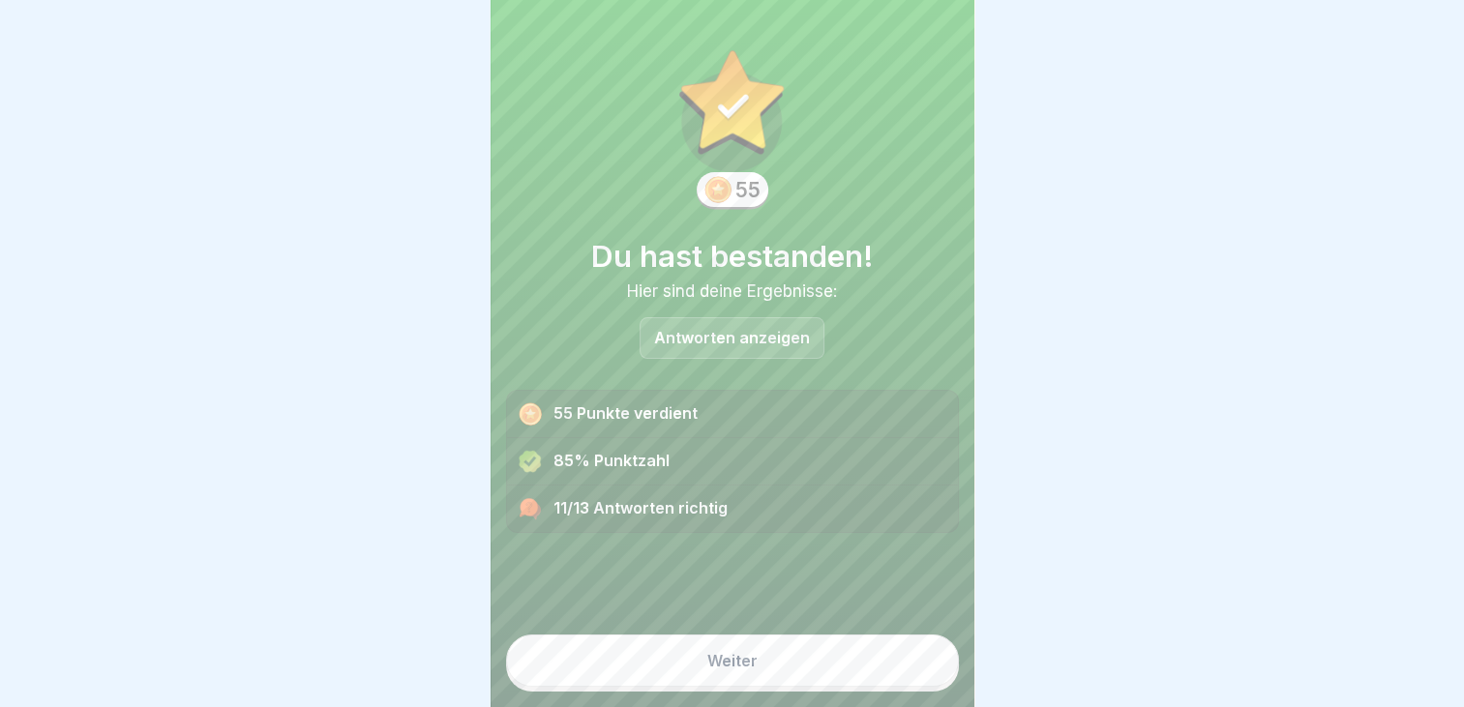
click at [781, 513] on div "11/13 Antworten richtig" at bounding box center [732, 509] width 451 height 46
click at [754, 330] on p "Antworten anzeigen" at bounding box center [732, 338] width 156 height 16
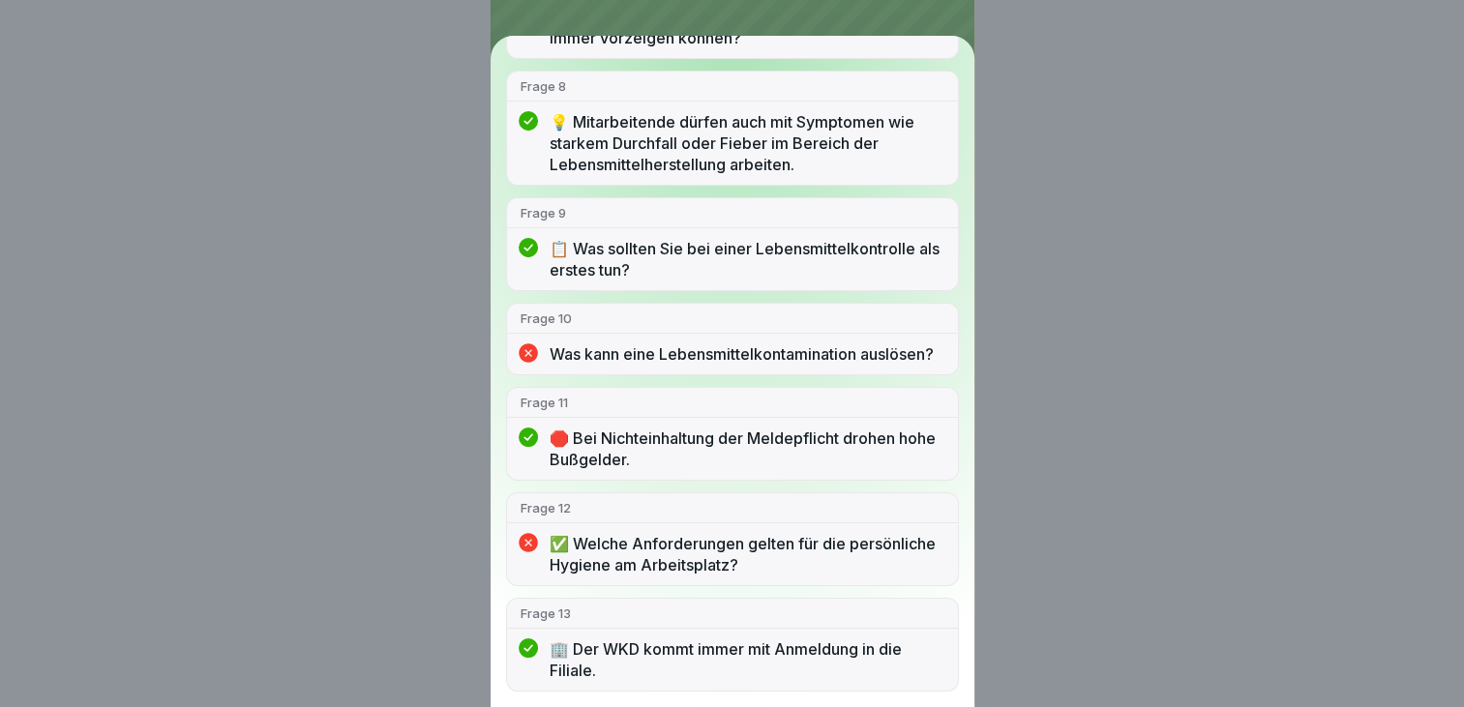
scroll to position [290, 0]
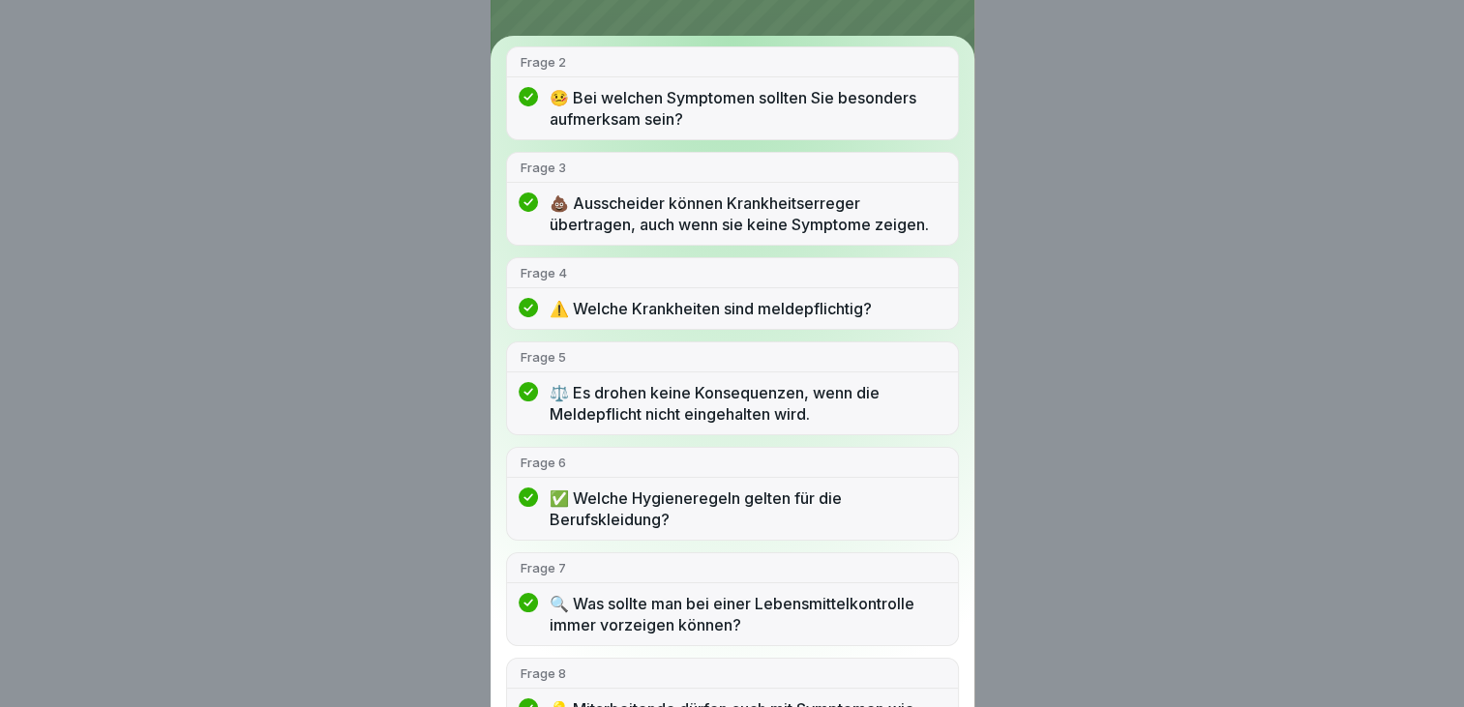
click at [973, 339] on div "Du hast bestanden! 11/13 Antworten richtig Frage 1 Wann dürfen Sie gesetzlich n…" at bounding box center [733, 372] width 484 height 672
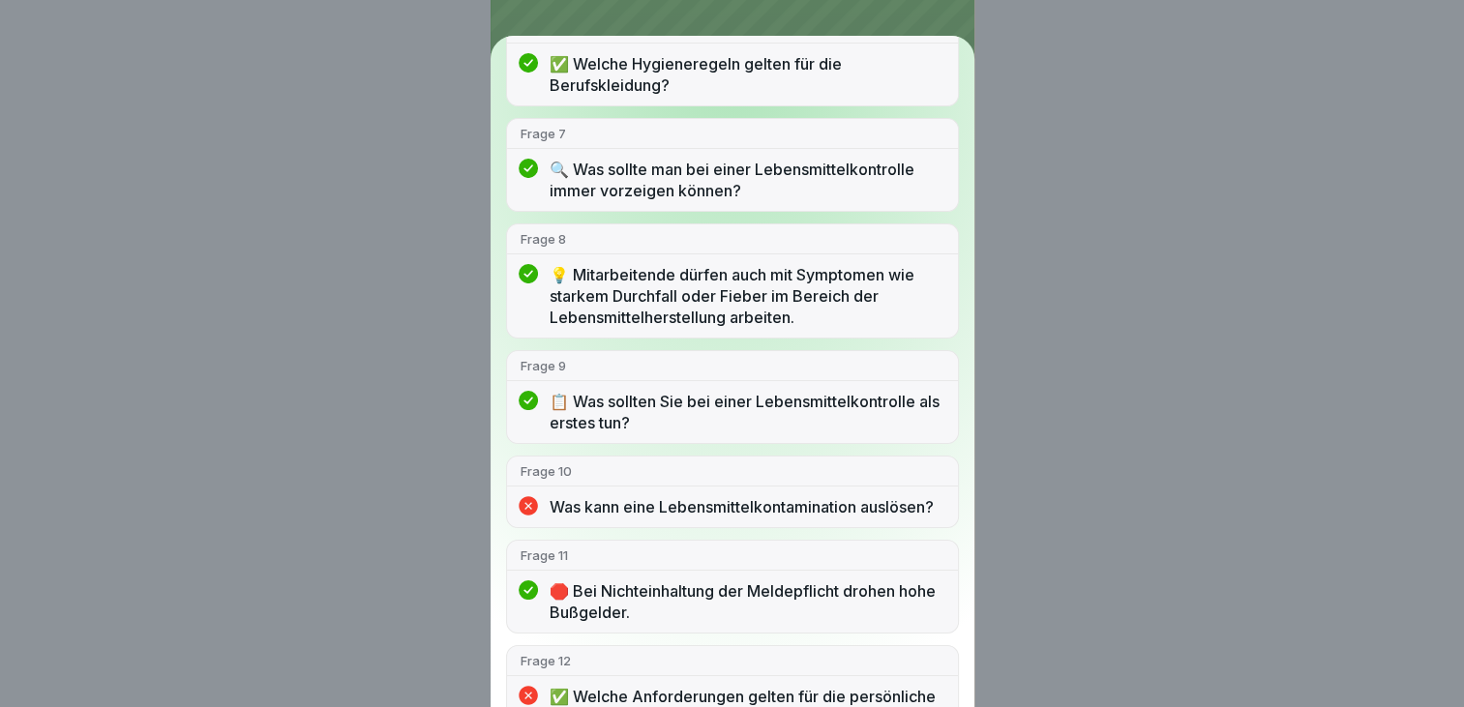
scroll to position [0, 0]
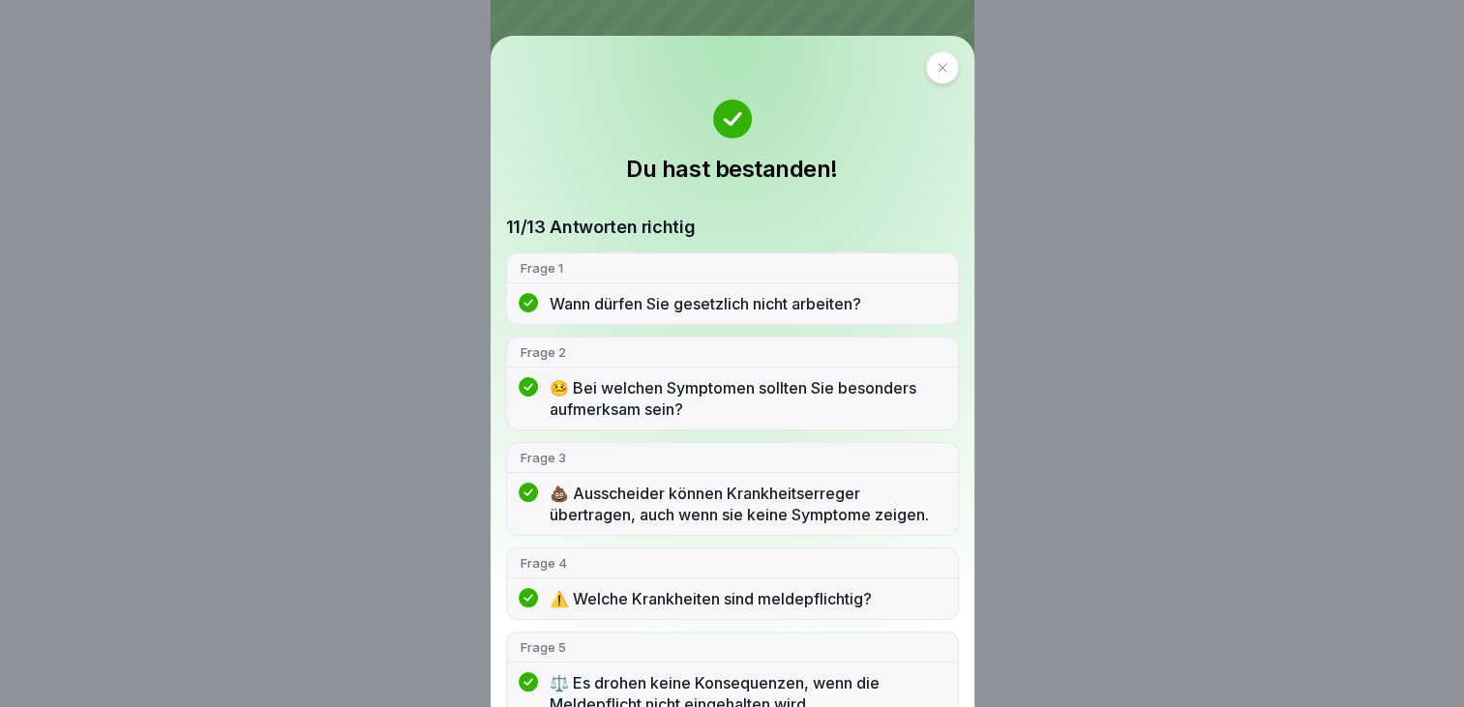
click at [937, 63] on icon at bounding box center [943, 68] width 12 height 12
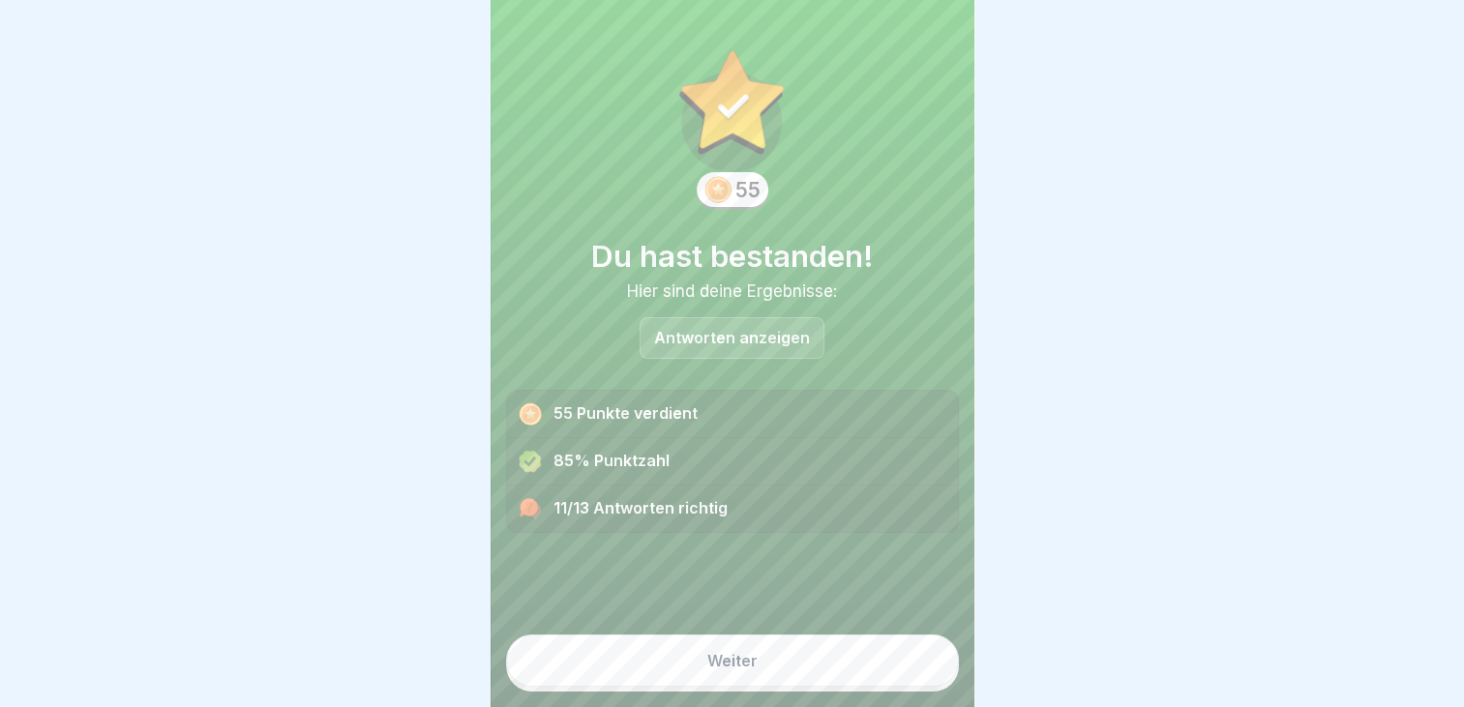
click at [729, 670] on div "Weiter" at bounding box center [732, 660] width 50 height 17
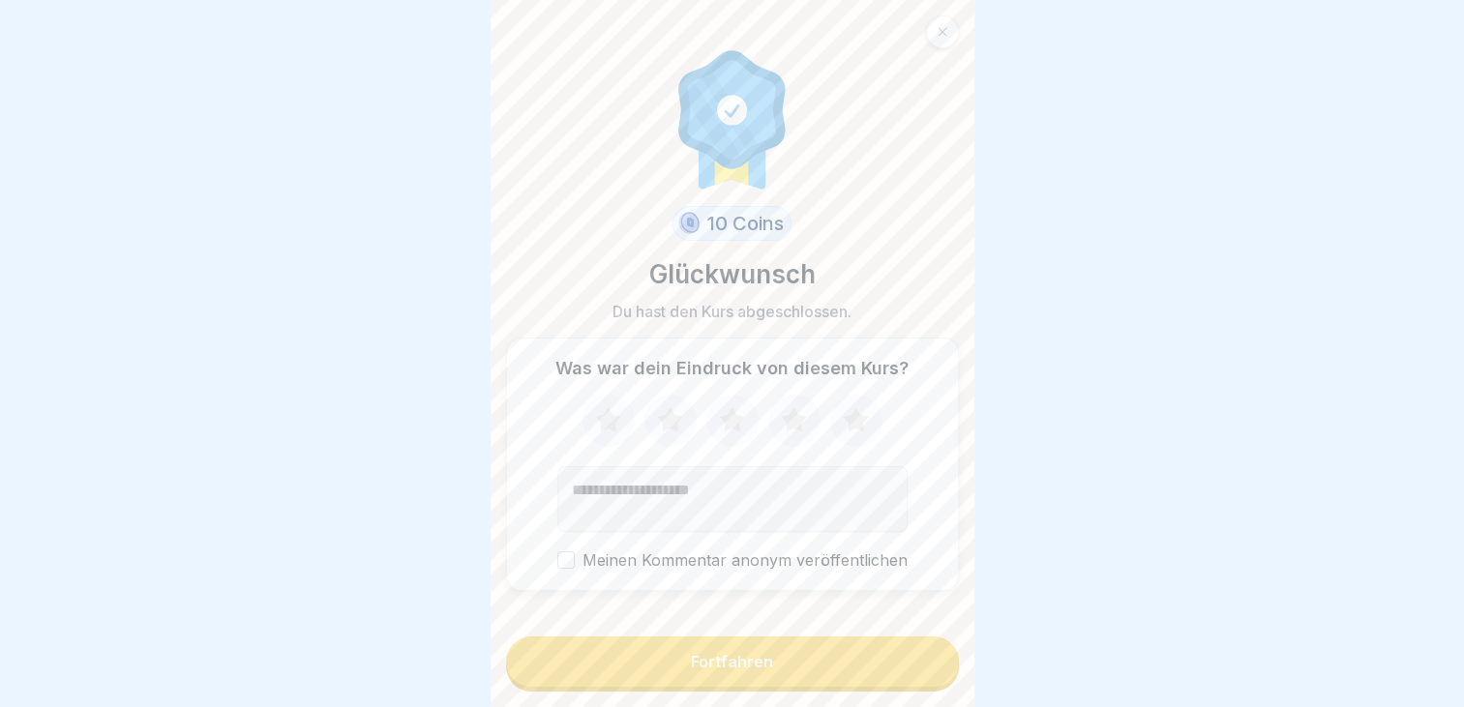
click at [781, 432] on icon at bounding box center [793, 419] width 25 height 24
click at [743, 512] on textarea "Kommentar (optional)" at bounding box center [732, 499] width 350 height 66
type textarea "*"
type textarea "**********"
click at [566, 569] on button "Meinen Kommentar anonym veröffentlichen" at bounding box center [565, 560] width 17 height 17
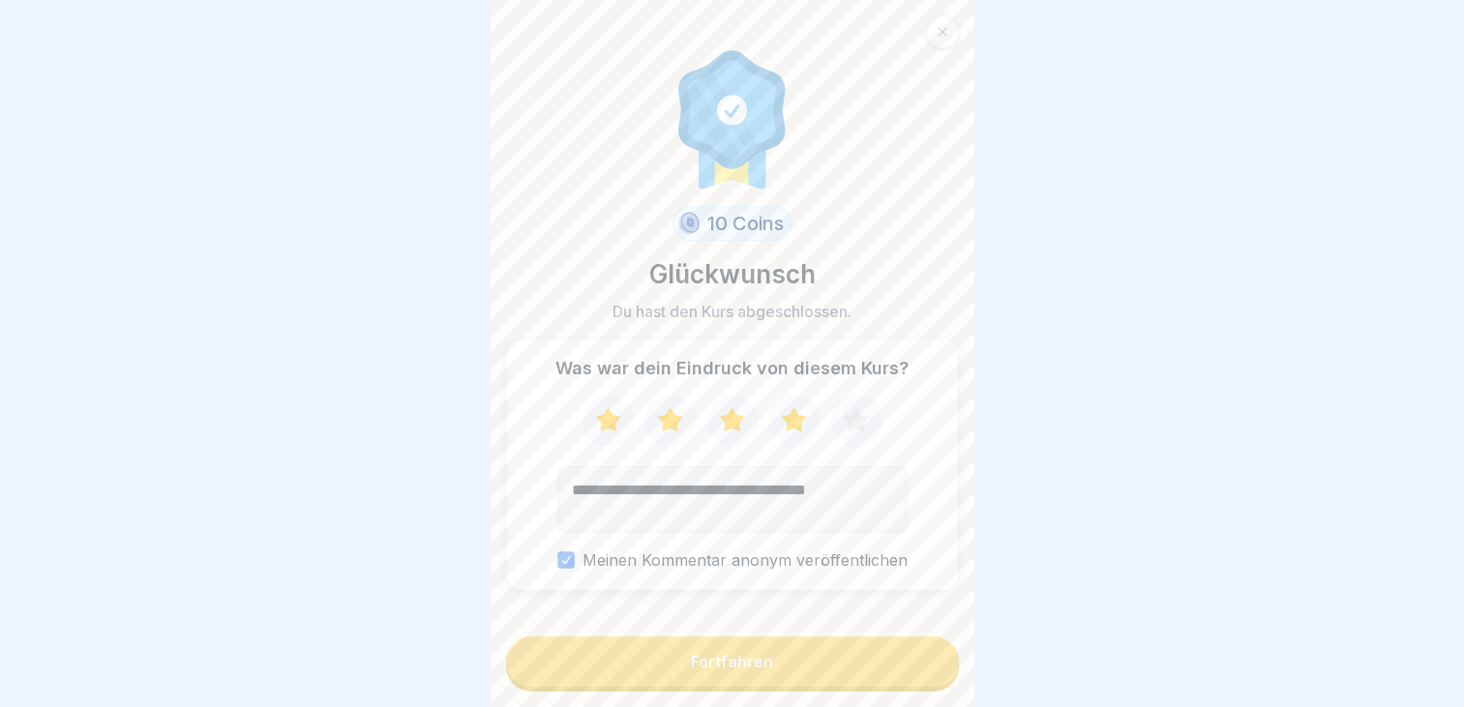
click at [740, 667] on button "Fortfahren" at bounding box center [732, 662] width 453 height 50
